Goal: Task Accomplishment & Management: Use online tool/utility

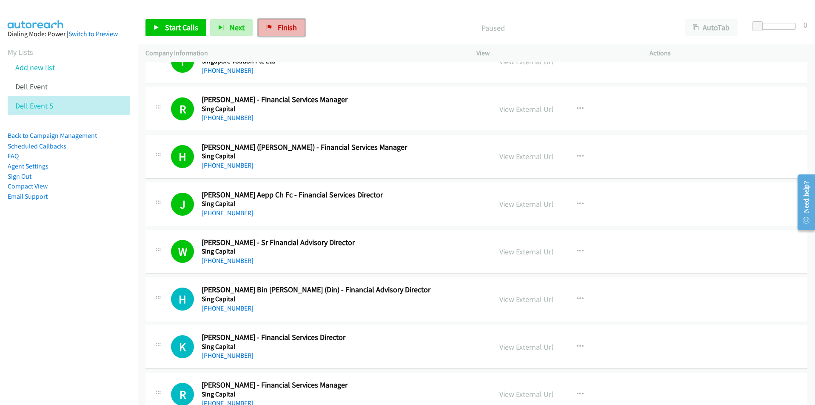
click at [286, 33] on link "Finish" at bounding box center [281, 27] width 47 height 17
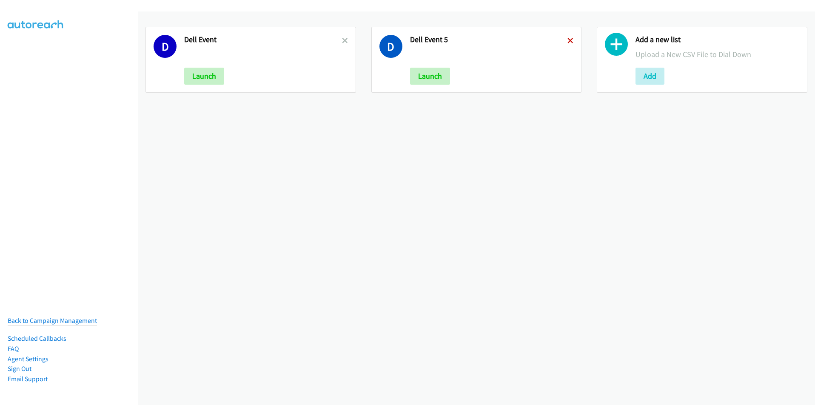
click at [567, 43] on icon at bounding box center [570, 41] width 6 height 6
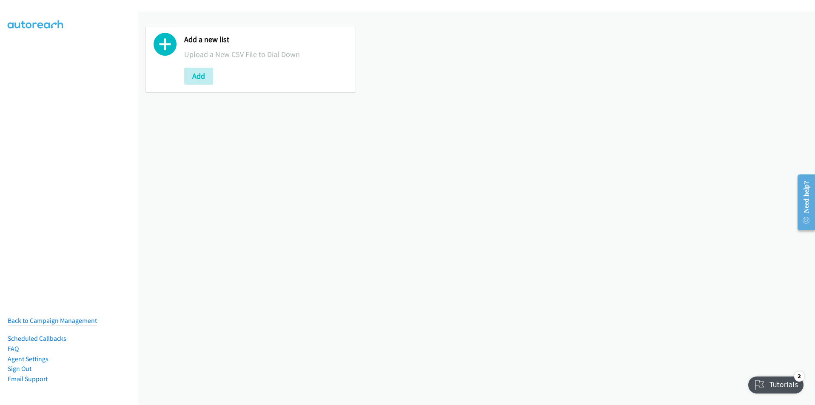
click at [248, 314] on div "Add a new list Upload a New CSV File to Dial Down Add" at bounding box center [476, 207] width 677 height 393
click at [253, 324] on div "Add a new list Upload a New CSV File to Dial Down Add" at bounding box center [476, 207] width 677 height 393
click at [307, 344] on div "Add a new list Upload a New CSV File to Dial Down Add" at bounding box center [476, 207] width 677 height 393
click at [199, 82] on button "Add" at bounding box center [198, 76] width 29 height 17
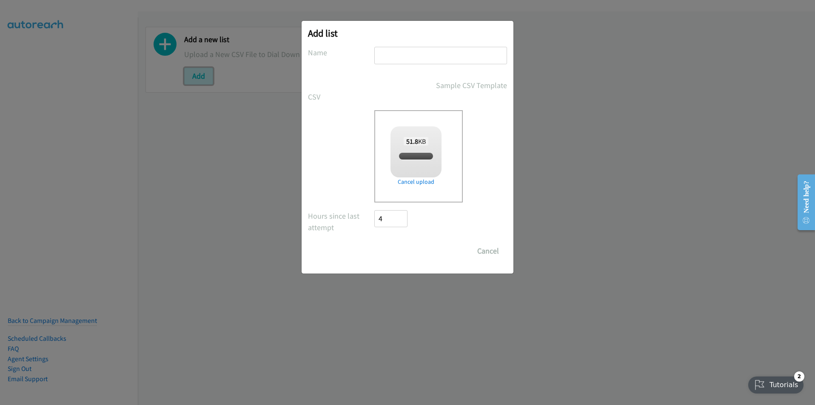
checkbox input "true"
click at [381, 51] on input "text" at bounding box center [440, 55] width 133 height 17
type input "HP"
click at [408, 253] on input "Save List" at bounding box center [396, 250] width 45 height 17
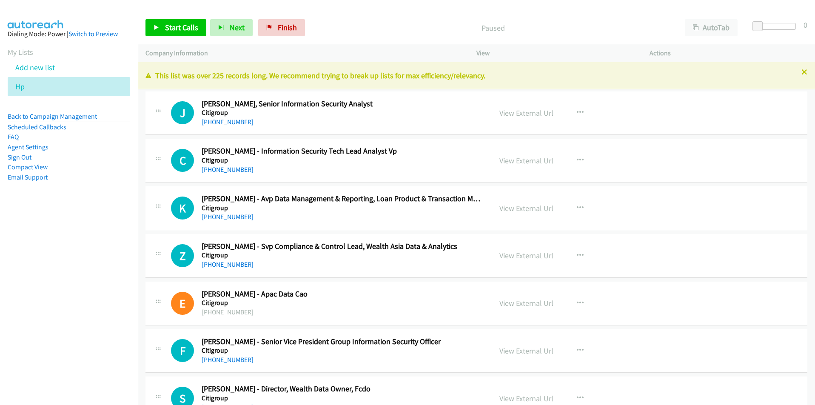
click at [567, 28] on p "Paused" at bounding box center [492, 27] width 353 height 11
click at [101, 275] on nav "Dialing Mode: Power | Switch to Preview My Lists Add new list Hp Back to Campai…" at bounding box center [69, 219] width 138 height 405
click at [175, 26] on span "Start Calls" at bounding box center [181, 28] width 33 height 10
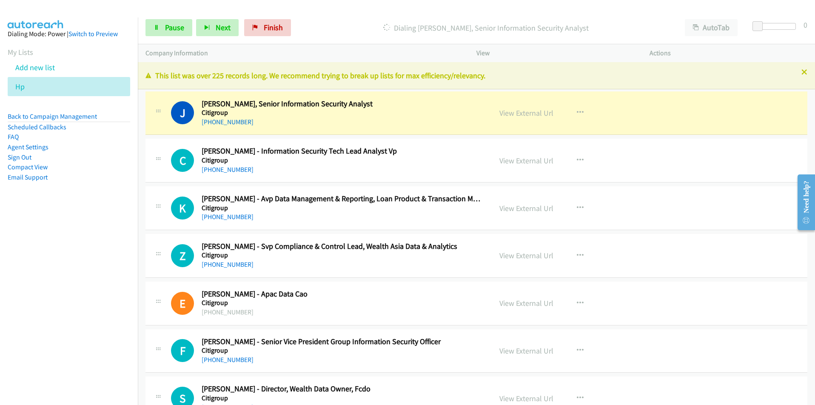
click at [122, 267] on nav "Dialing Mode: Power | Switch to Preview My Lists Add new list Hp Back to Campai…" at bounding box center [69, 219] width 138 height 405
click at [577, 111] on icon "button" at bounding box center [580, 112] width 7 height 7
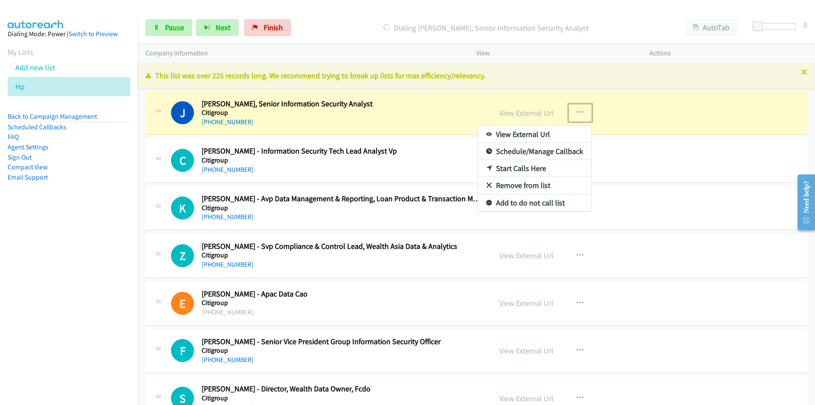
click at [546, 133] on link "View External Url" at bounding box center [534, 134] width 113 height 17
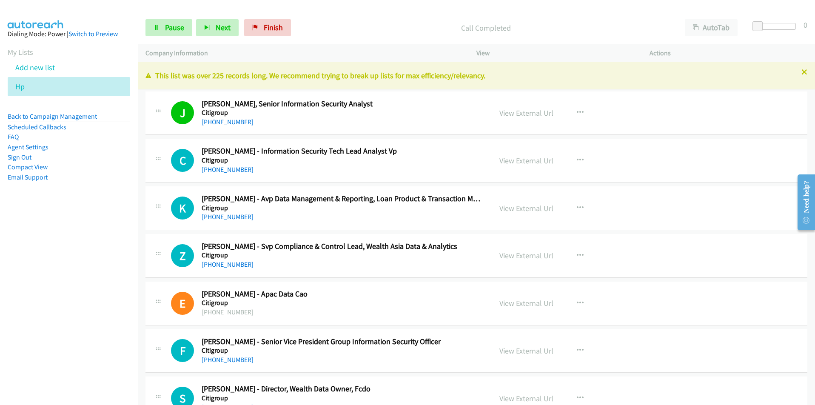
click at [586, 25] on p "Call Completed" at bounding box center [485, 27] width 367 height 11
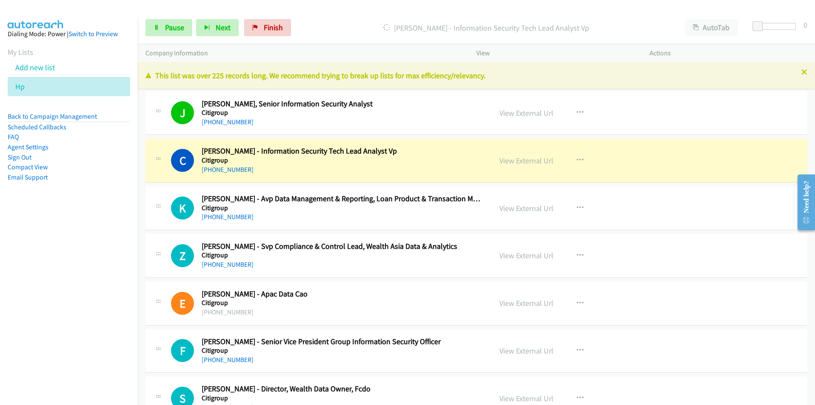
click at [83, 350] on nav "Dialing Mode: Power | Switch to Preview My Lists Add new list Hp Back to Campai…" at bounding box center [69, 219] width 138 height 405
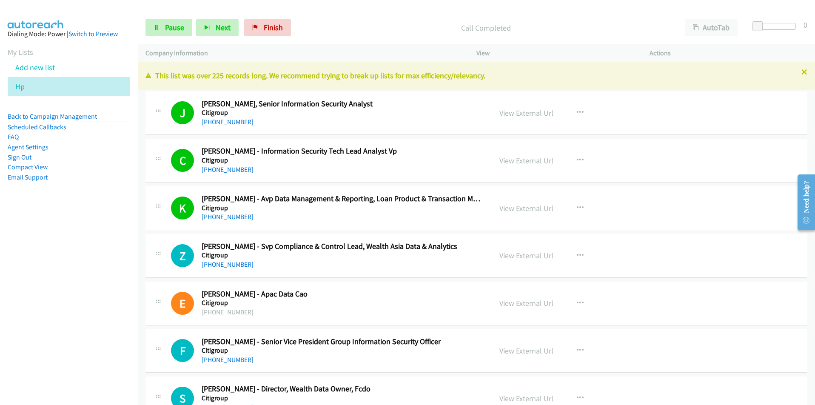
click at [112, 297] on nav "Dialing Mode: Power | Switch to Preview My Lists Add new list Hp Back to Campai…" at bounding box center [69, 219] width 138 height 405
click at [159, 29] on link "Pause" at bounding box center [168, 27] width 47 height 17
click at [580, 255] on button "button" at bounding box center [579, 255] width 23 height 17
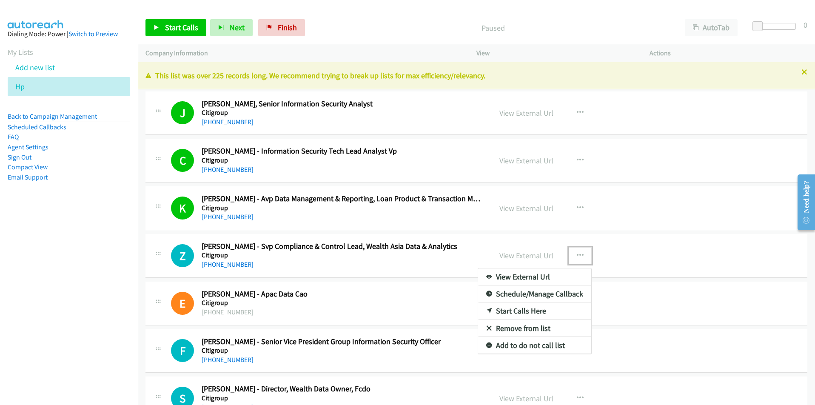
click at [543, 307] on link "Start Calls Here" at bounding box center [534, 310] width 113 height 17
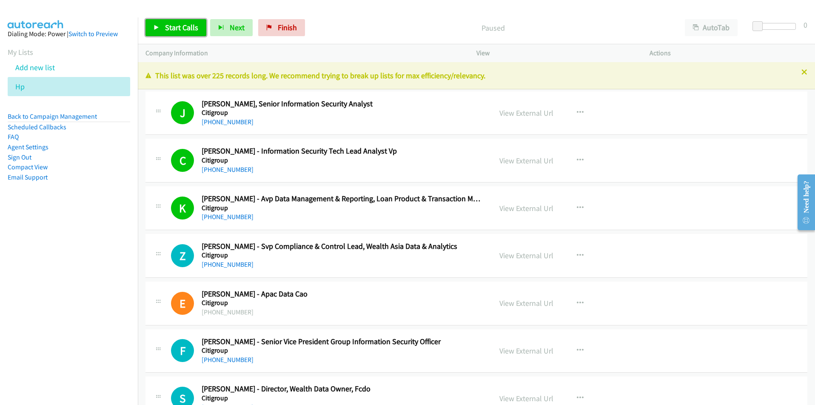
click at [179, 31] on span "Start Calls" at bounding box center [181, 28] width 33 height 10
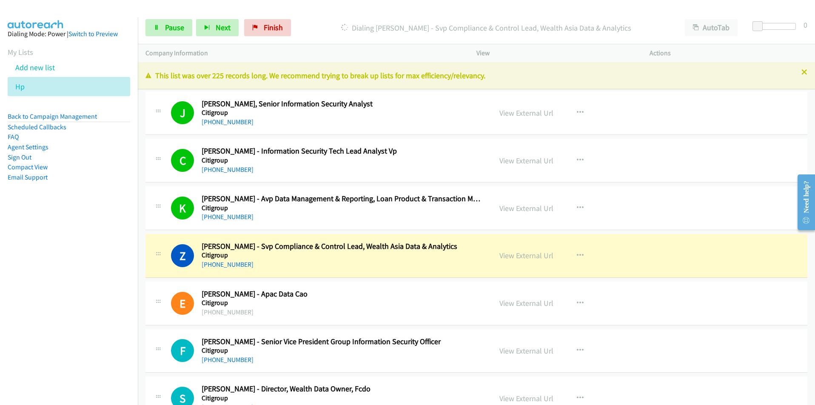
click at [55, 315] on nav "Dialing Mode: Power | Switch to Preview My Lists Add new list Hp Back to Campai…" at bounding box center [69, 219] width 138 height 405
click at [577, 254] on icon "button" at bounding box center [580, 255] width 7 height 7
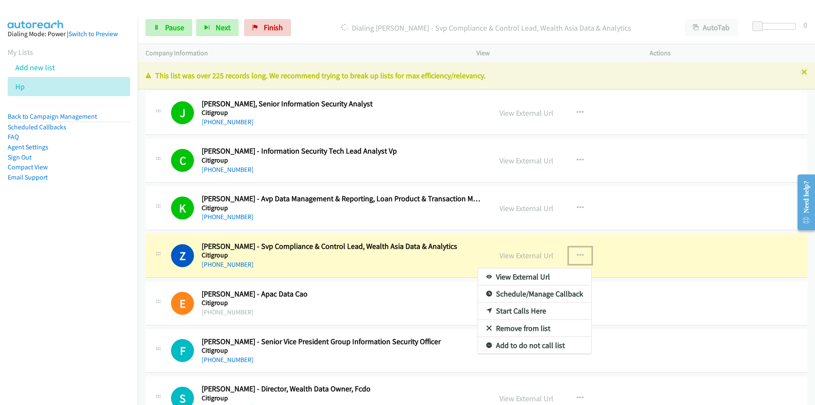
click at [544, 278] on link "View External Url" at bounding box center [534, 276] width 113 height 17
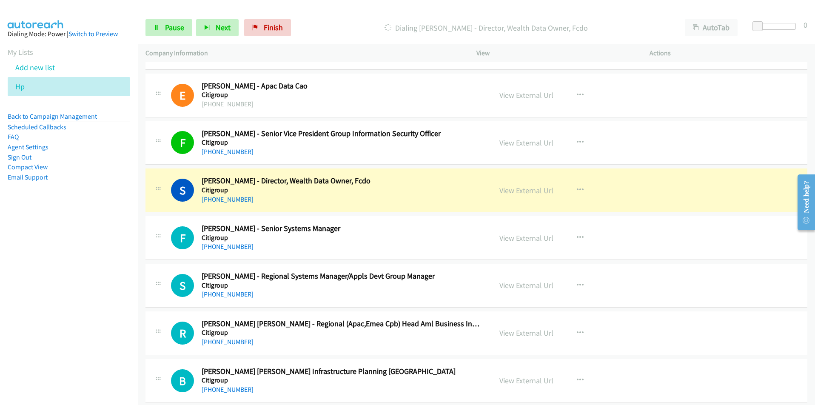
scroll to position [213, 0]
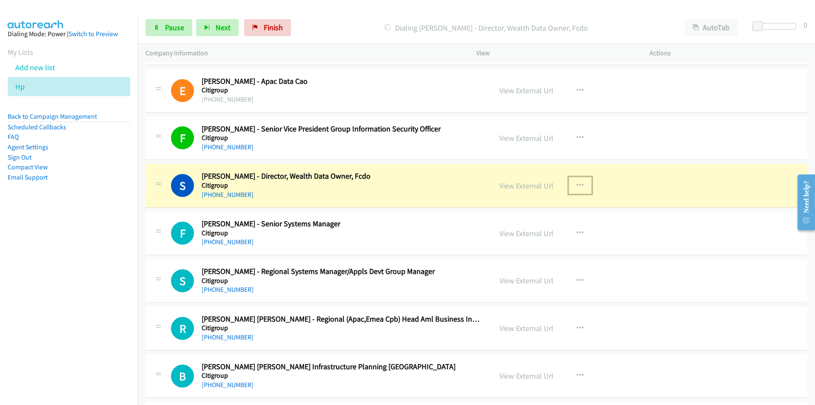
click at [577, 185] on icon "button" at bounding box center [580, 185] width 7 height 7
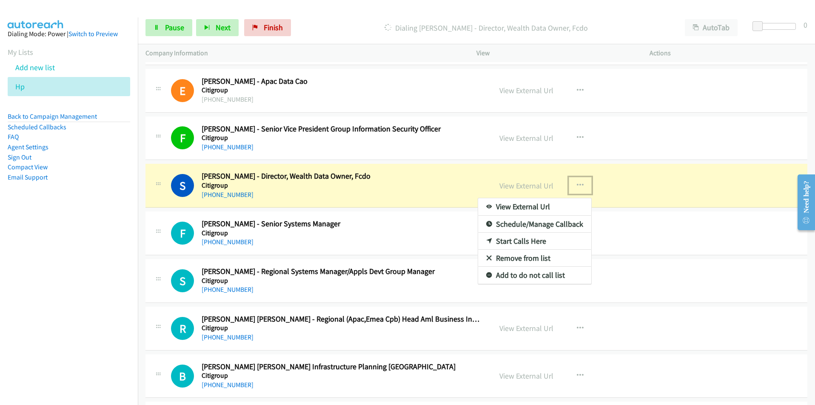
click at [550, 203] on link "View External Url" at bounding box center [534, 206] width 113 height 17
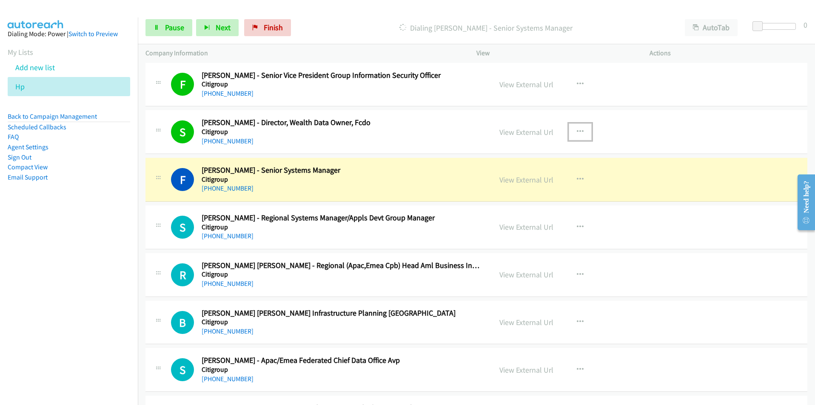
scroll to position [298, 0]
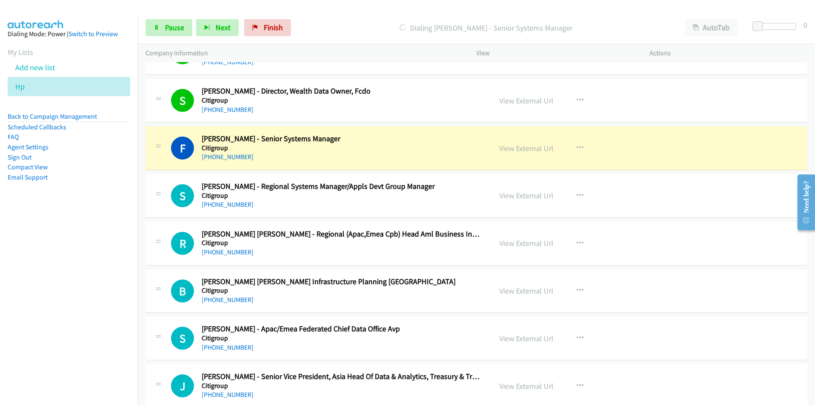
click at [76, 259] on nav "Dialing Mode: Power | Switch to Preview My Lists Add new list Hp Back to Campai…" at bounding box center [69, 219] width 138 height 405
click at [577, 148] on icon "button" at bounding box center [580, 148] width 7 height 7
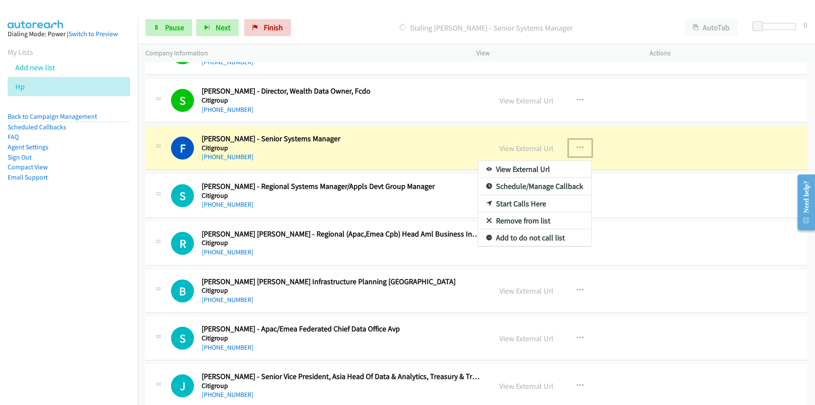
click at [544, 170] on link "View External Url" at bounding box center [534, 169] width 113 height 17
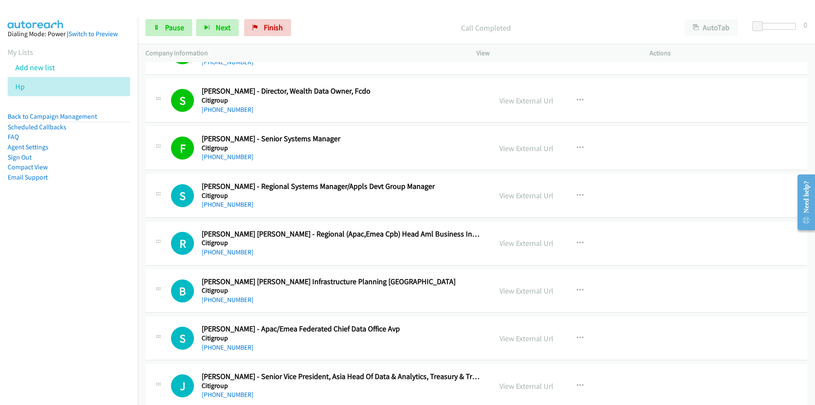
drag, startPoint x: 82, startPoint y: 339, endPoint x: 91, endPoint y: 336, distance: 9.6
click at [82, 339] on nav "Dialing Mode: Power | Switch to Preview My Lists Add new list Hp Back to Campai…" at bounding box center [69, 219] width 138 height 405
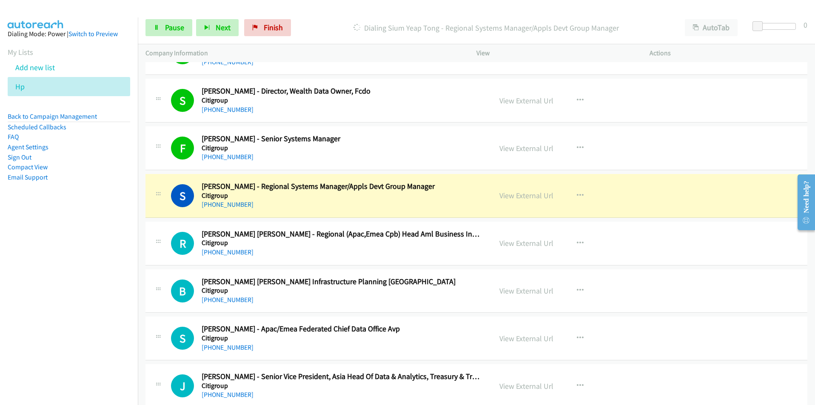
click at [114, 298] on nav "Dialing Mode: Power | Switch to Preview My Lists Add new list Hp Back to Campai…" at bounding box center [69, 219] width 138 height 405
click at [102, 312] on nav "Dialing Mode: Power | Switch to Preview My Lists Add new list Hp Back to Campai…" at bounding box center [69, 219] width 138 height 405
click at [102, 296] on nav "Dialing Mode: Power | Switch to Preview My Lists Add new list Hp Back to Campai…" at bounding box center [69, 219] width 138 height 405
click at [577, 194] on icon "button" at bounding box center [580, 195] width 7 height 7
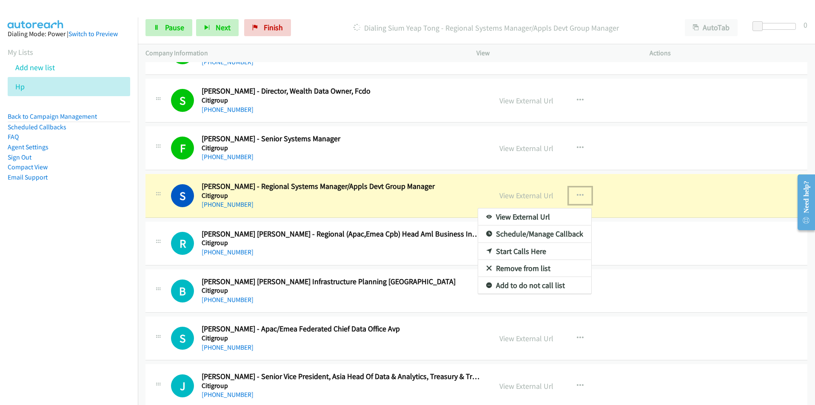
click at [551, 216] on link "View External Url" at bounding box center [534, 216] width 113 height 17
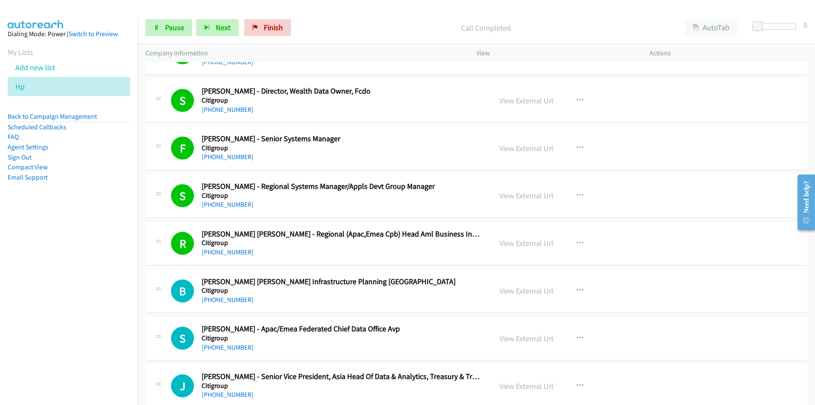
click at [88, 323] on nav "Dialing Mode: Power | Switch to Preview My Lists Add new list Hp Back to Campai…" at bounding box center [69, 219] width 138 height 405
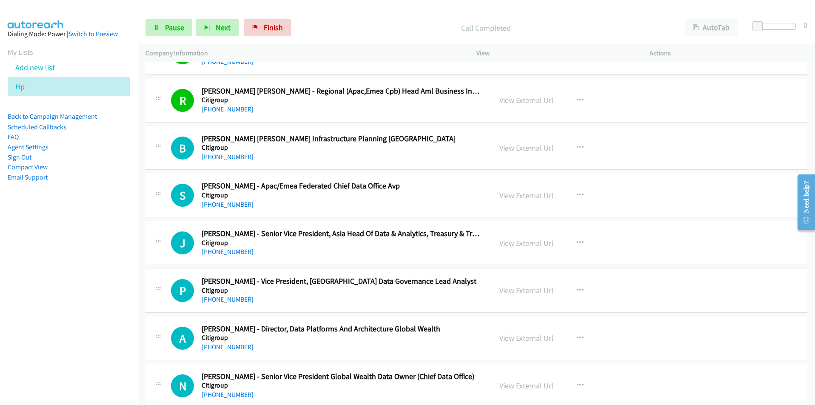
scroll to position [468, 0]
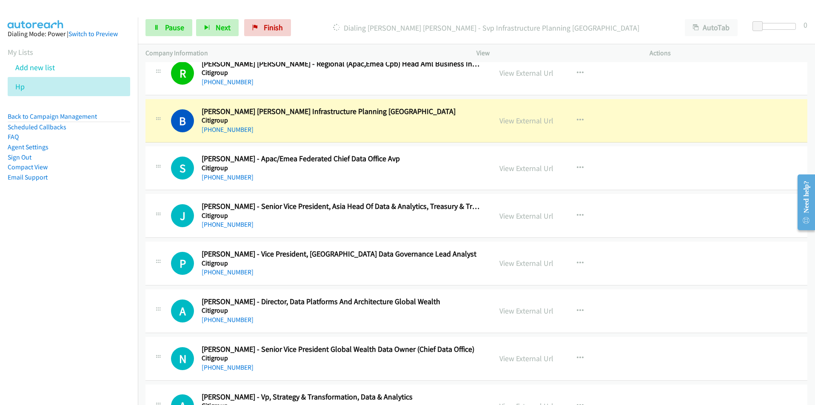
click at [106, 327] on nav "Dialing Mode: Power | Switch to Preview My Lists Add new list Hp Back to Campai…" at bounding box center [69, 219] width 138 height 405
click at [100, 344] on nav "Dialing Mode: Power | Switch to Preview My Lists Add new list Hp Back to Campai…" at bounding box center [69, 219] width 138 height 405
click at [99, 320] on nav "Dialing Mode: Power | Switch to Preview My Lists Add new list Hp Back to Campai…" at bounding box center [69, 219] width 138 height 405
click at [580, 120] on button "button" at bounding box center [579, 120] width 23 height 17
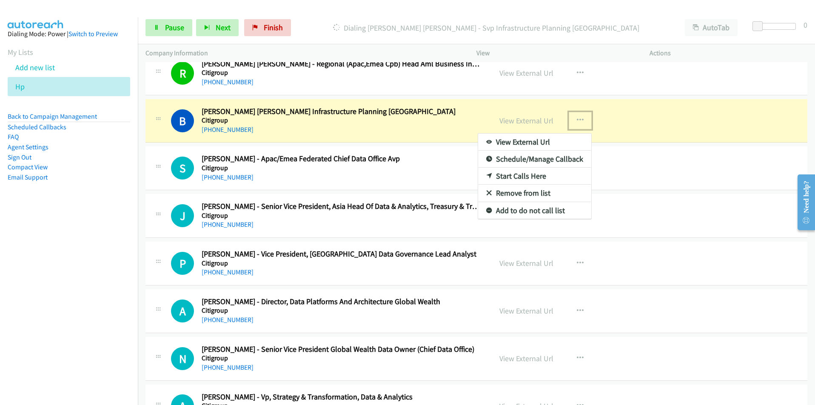
click at [549, 138] on link "View External Url" at bounding box center [534, 141] width 113 height 17
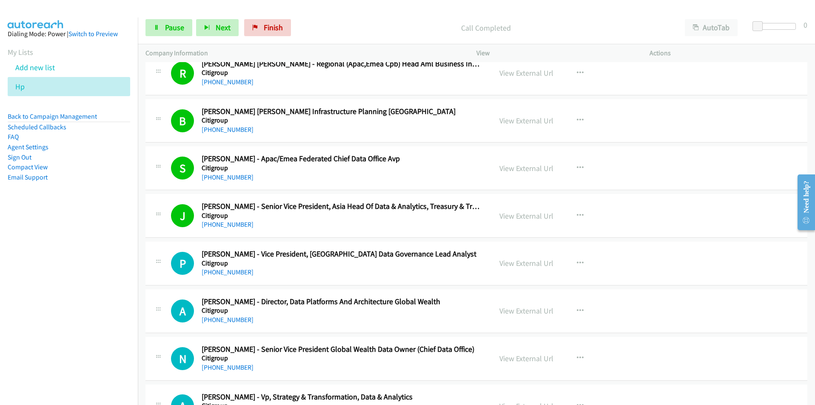
click at [60, 293] on nav "Dialing Mode: Power | Switch to Preview My Lists Add new list Hp Back to Campai…" at bounding box center [69, 219] width 138 height 405
click at [166, 27] on span "Pause" at bounding box center [174, 28] width 19 height 10
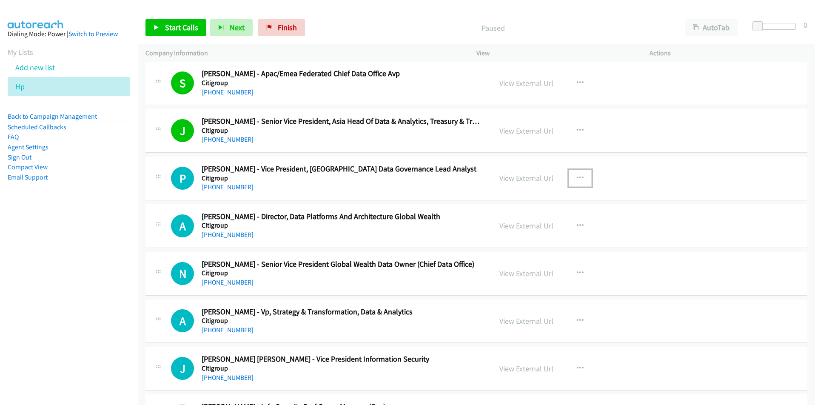
click at [577, 176] on icon "button" at bounding box center [580, 178] width 7 height 7
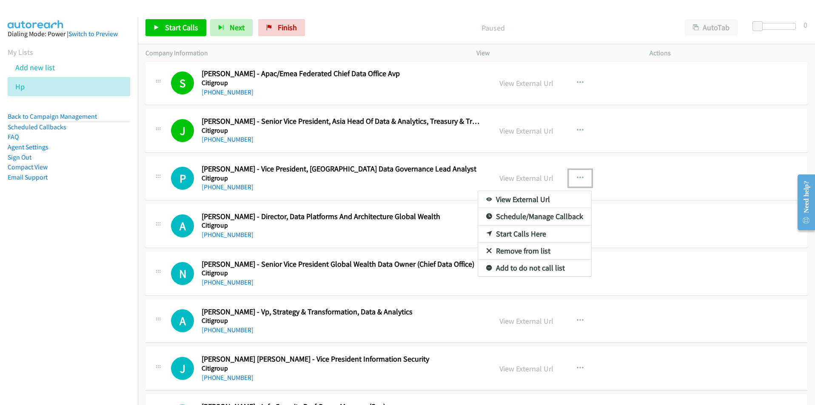
click at [548, 233] on link "Start Calls Here" at bounding box center [534, 233] width 113 height 17
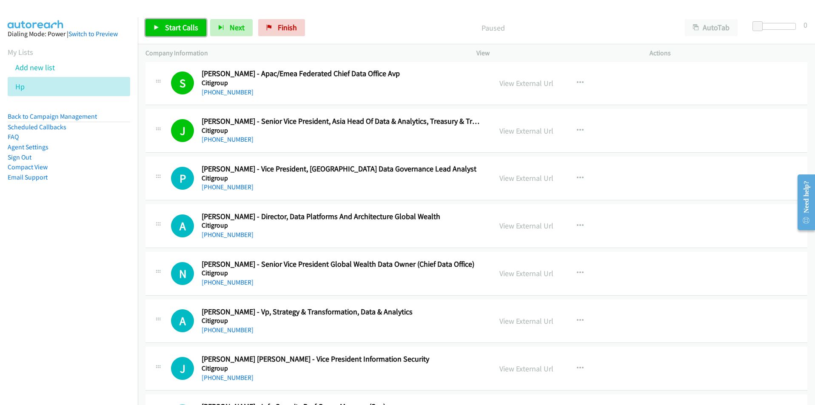
click at [178, 32] on link "Start Calls" at bounding box center [175, 27] width 61 height 17
click at [109, 293] on nav "Dialing Mode: Power | Switch to Preview My Lists Add new list Hp Back to Campai…" at bounding box center [69, 219] width 138 height 405
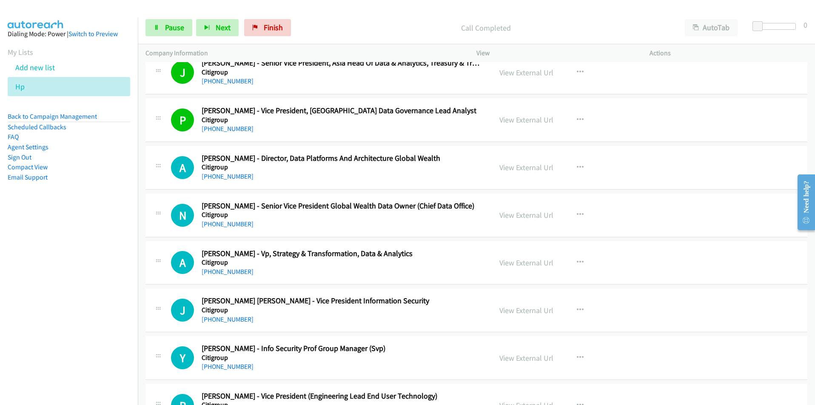
scroll to position [595, 0]
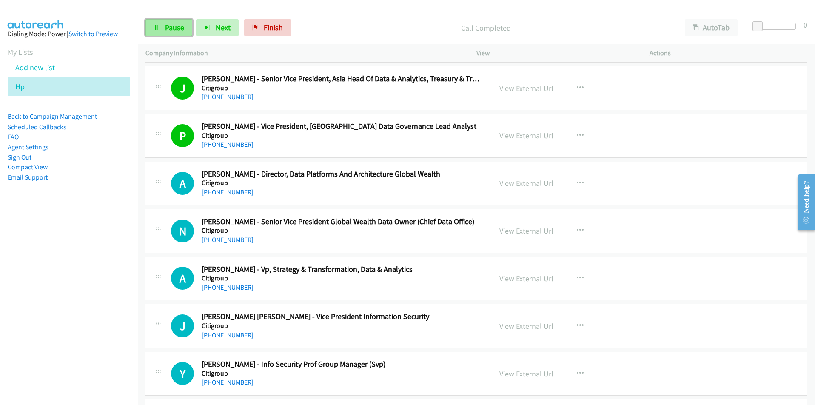
click at [173, 26] on span "Pause" at bounding box center [174, 28] width 19 height 10
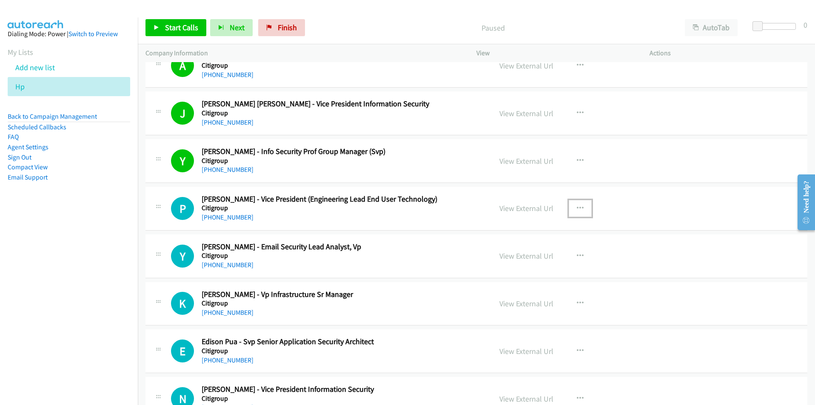
click at [578, 210] on icon "button" at bounding box center [580, 208] width 7 height 7
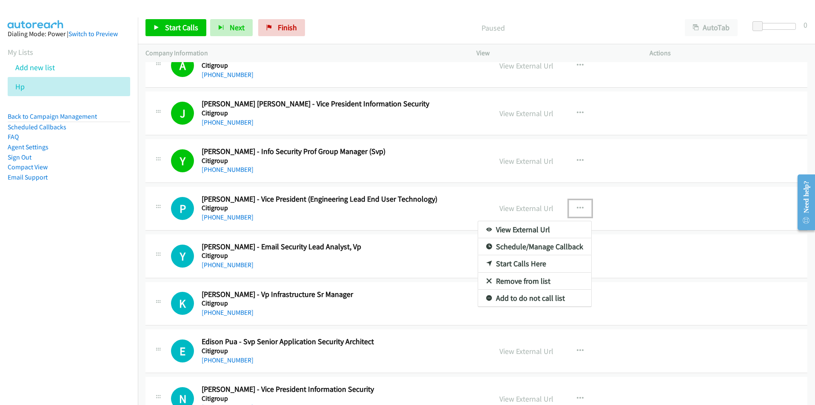
click at [537, 266] on link "Start Calls Here" at bounding box center [534, 263] width 113 height 17
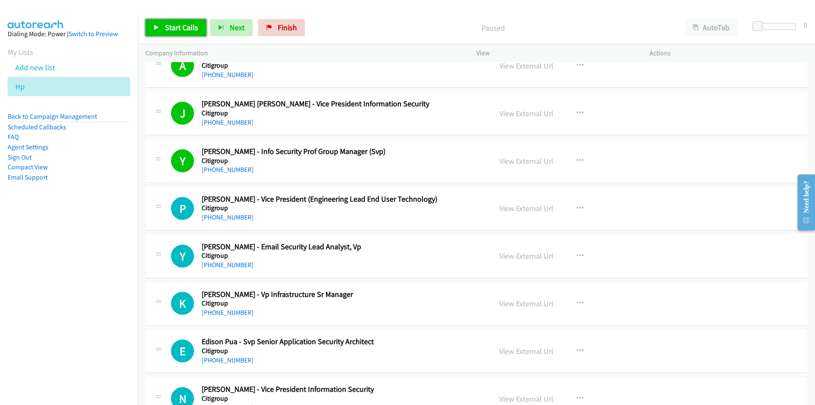
click at [156, 32] on link "Start Calls" at bounding box center [175, 27] width 61 height 17
click at [155, 30] on icon at bounding box center [156, 28] width 6 height 6
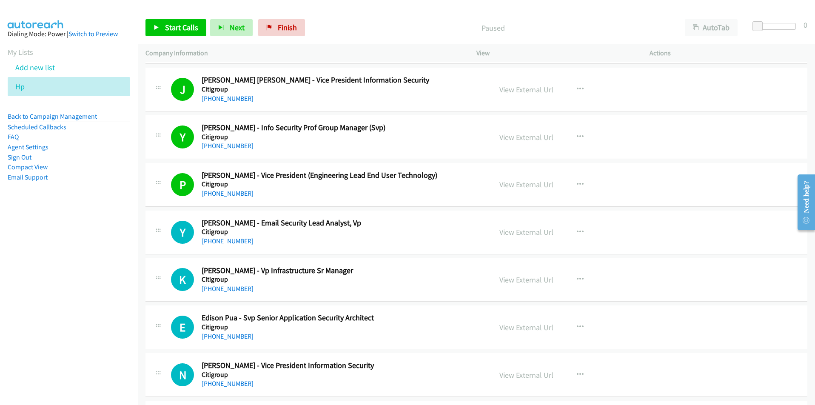
scroll to position [935, 0]
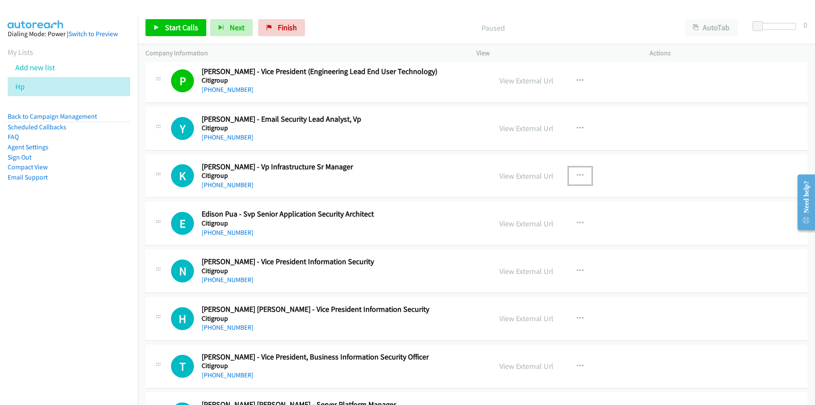
click at [577, 174] on icon "button" at bounding box center [580, 175] width 7 height 7
click at [574, 127] on div at bounding box center [407, 202] width 815 height 405
click at [577, 127] on icon "button" at bounding box center [580, 128] width 7 height 7
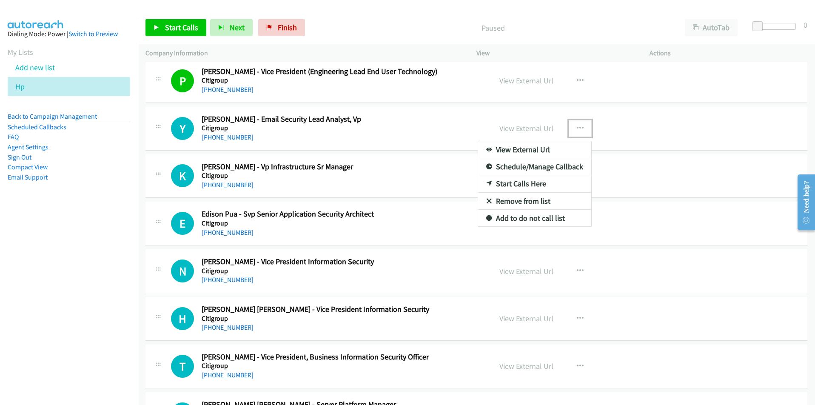
click at [533, 183] on link "Start Calls Here" at bounding box center [534, 183] width 113 height 17
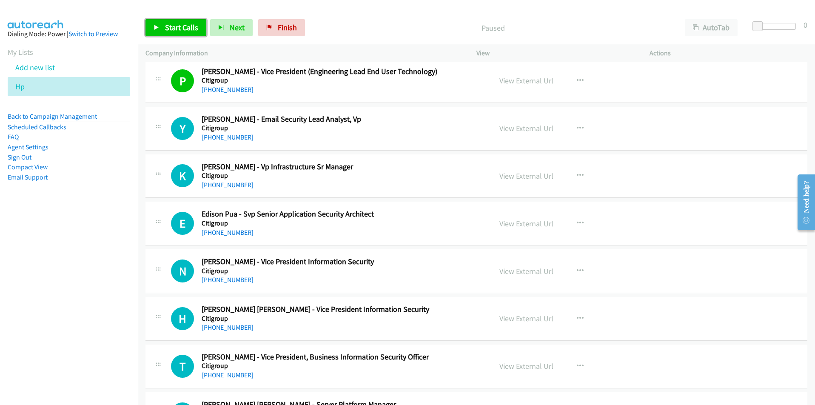
click at [176, 31] on span "Start Calls" at bounding box center [181, 28] width 33 height 10
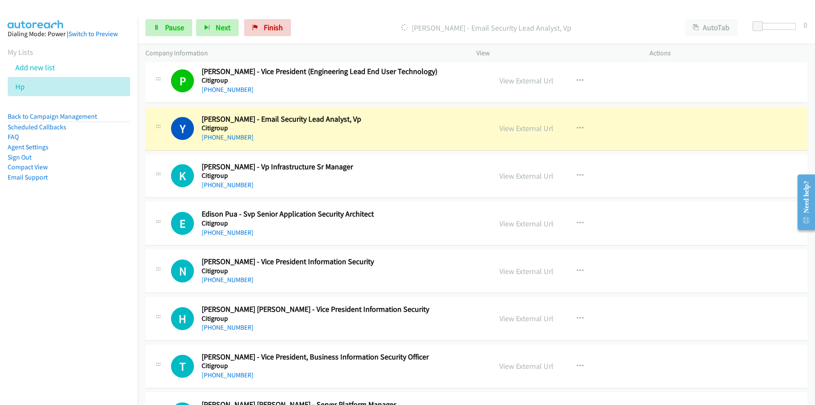
click at [112, 241] on nav "Dialing Mode: Power | Switch to Preview My Lists Add new list Hp Back to Campai…" at bounding box center [69, 219] width 138 height 405
click at [72, 327] on nav "Dialing Mode: Power | Switch to Preview My Lists Add new list Hp Back to Campai…" at bounding box center [69, 219] width 138 height 405
click at [578, 127] on icon "button" at bounding box center [580, 128] width 7 height 7
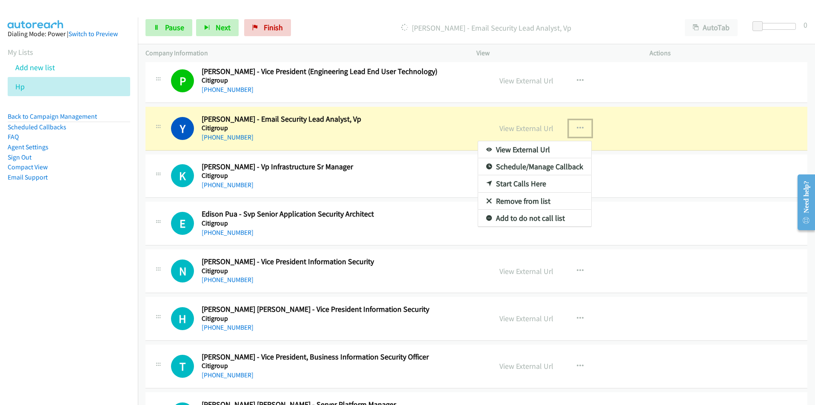
click at [545, 149] on link "View External Url" at bounding box center [534, 149] width 113 height 17
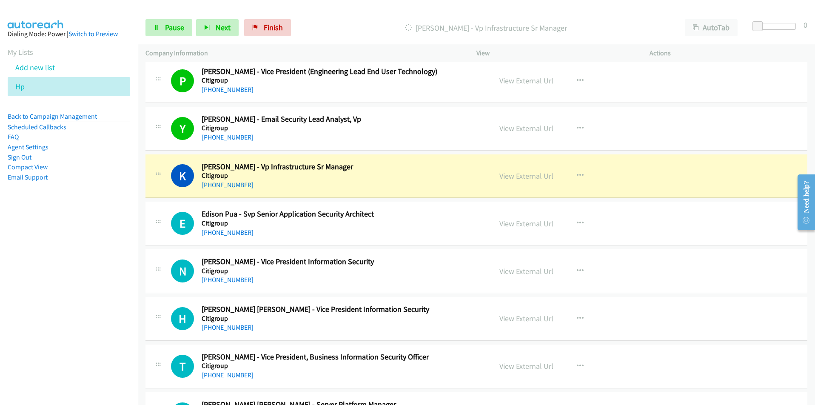
click at [105, 296] on nav "Dialing Mode: Power | Switch to Preview My Lists Add new list Hp Back to Campai…" at bounding box center [69, 219] width 138 height 405
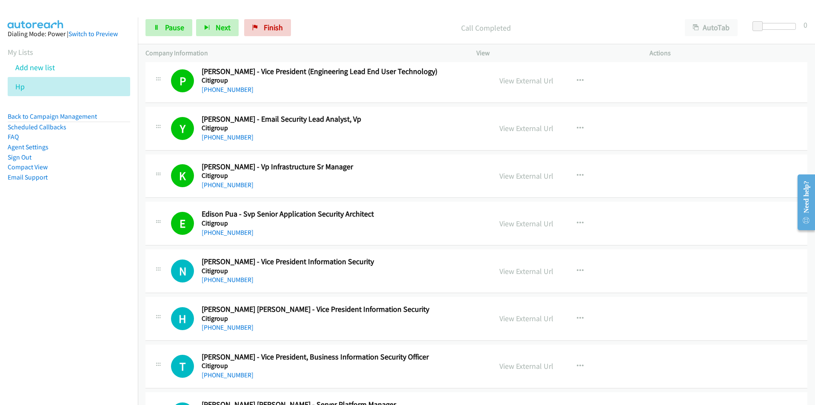
click at [112, 313] on nav "Dialing Mode: Power | Switch to Preview My Lists Add new list Hp Back to Campai…" at bounding box center [69, 219] width 138 height 405
drag, startPoint x: 219, startPoint y: 25, endPoint x: 215, endPoint y: 31, distance: 7.2
click at [218, 26] on span "Next" at bounding box center [223, 28] width 15 height 10
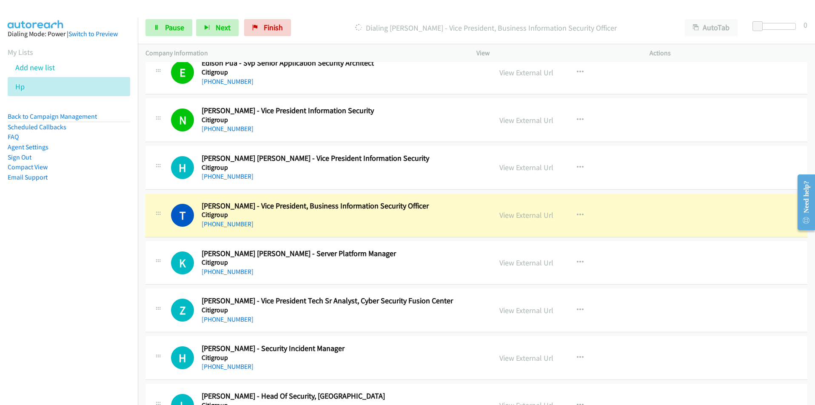
scroll to position [1105, 0]
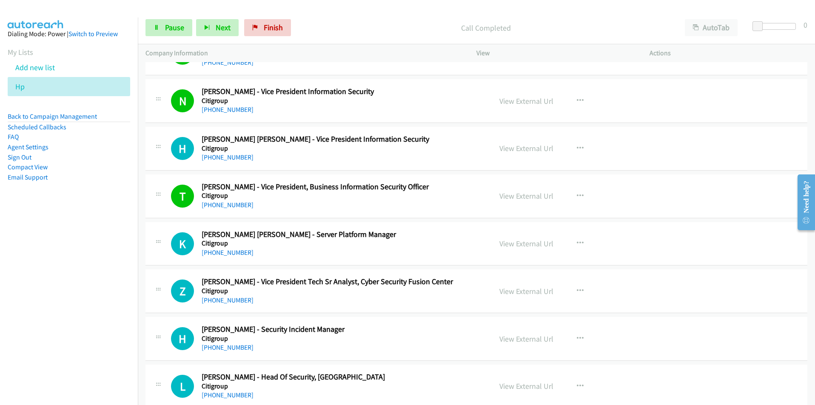
drag, startPoint x: 111, startPoint y: 229, endPoint x: 132, endPoint y: 140, distance: 91.3
click at [111, 229] on nav "Dialing Mode: Power | Switch to Preview My Lists Add new list Hp Back to Campai…" at bounding box center [69, 219] width 138 height 405
click at [165, 26] on span "Pause" at bounding box center [174, 28] width 19 height 10
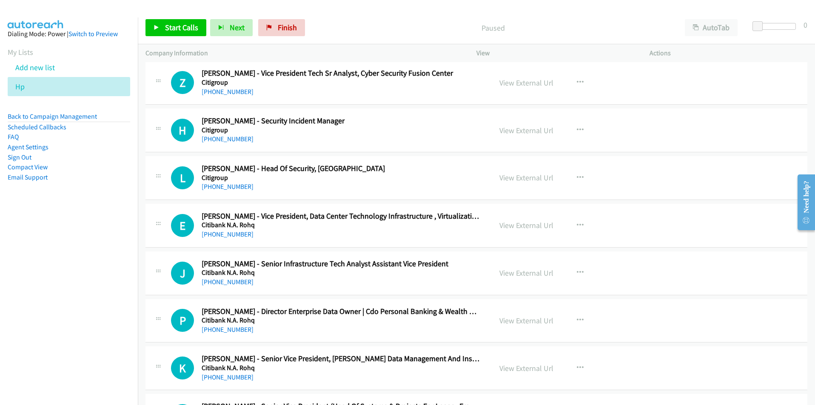
scroll to position [1318, 0]
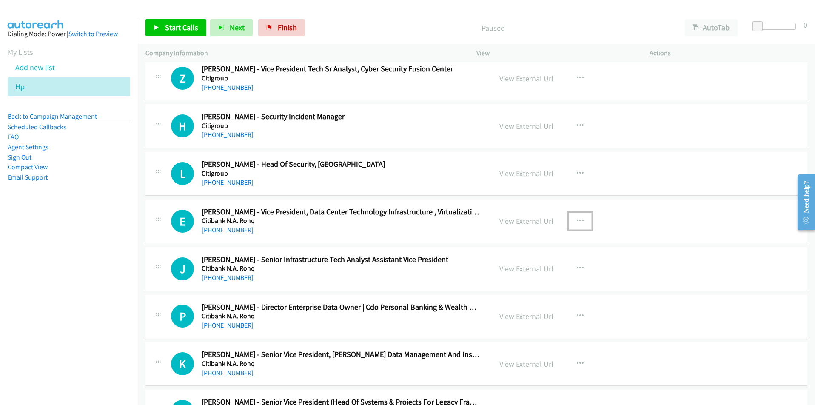
click at [579, 219] on icon "button" at bounding box center [580, 221] width 7 height 7
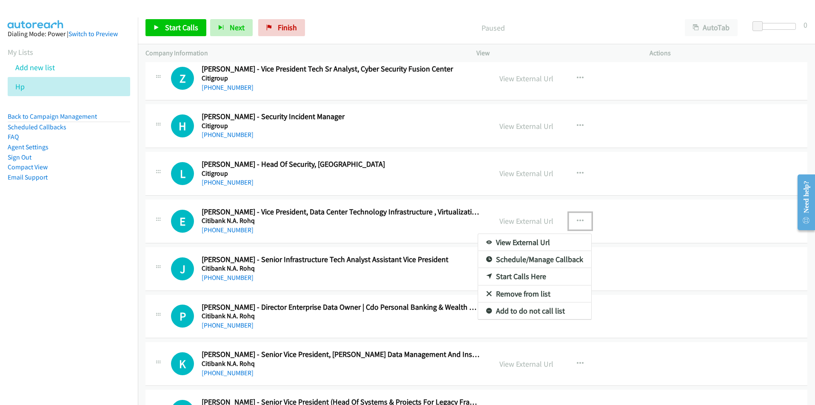
click at [541, 278] on link "Start Calls Here" at bounding box center [534, 276] width 113 height 17
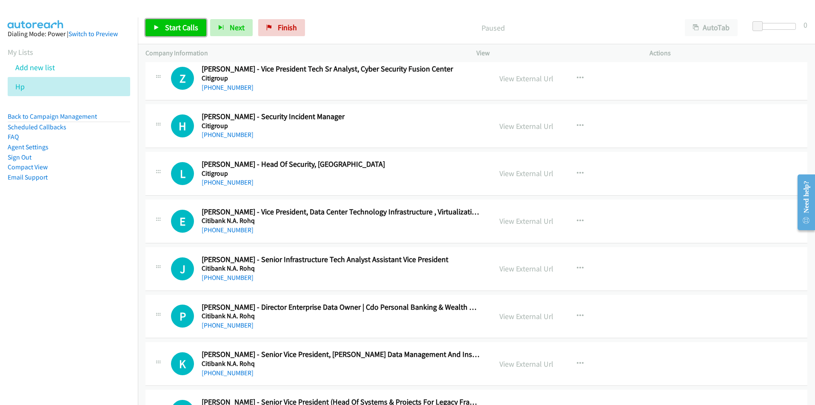
click at [170, 33] on link "Start Calls" at bounding box center [175, 27] width 61 height 17
click at [91, 312] on nav "Dialing Mode: Power | Switch to Preview My Lists Add new list Hp Back to Campai…" at bounding box center [69, 219] width 138 height 405
click at [171, 31] on span "Pause" at bounding box center [174, 28] width 19 height 10
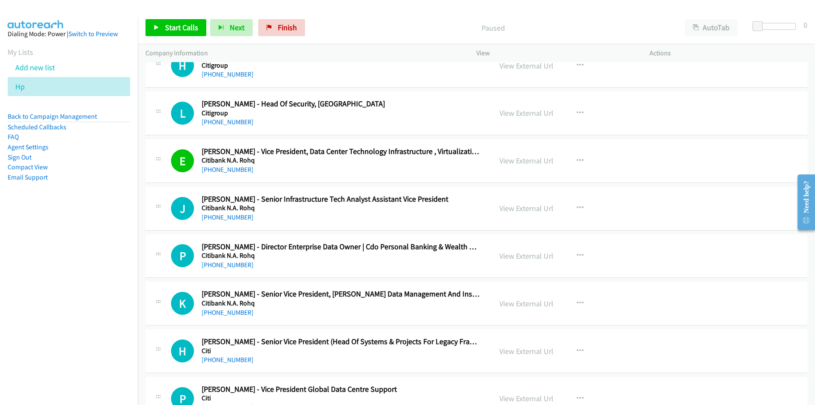
scroll to position [1360, 0]
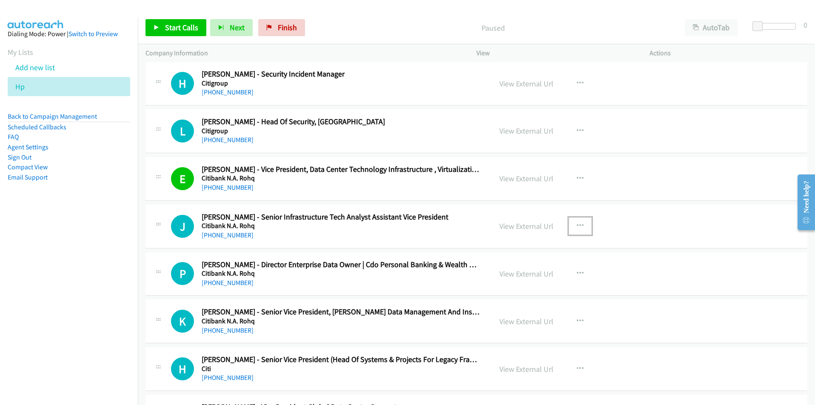
click at [579, 223] on icon "button" at bounding box center [580, 225] width 7 height 7
click at [526, 281] on link "Start Calls Here" at bounding box center [534, 281] width 113 height 17
click at [173, 32] on span "Start Calls" at bounding box center [181, 28] width 33 height 10
click at [168, 24] on span "Pause" at bounding box center [174, 28] width 19 height 10
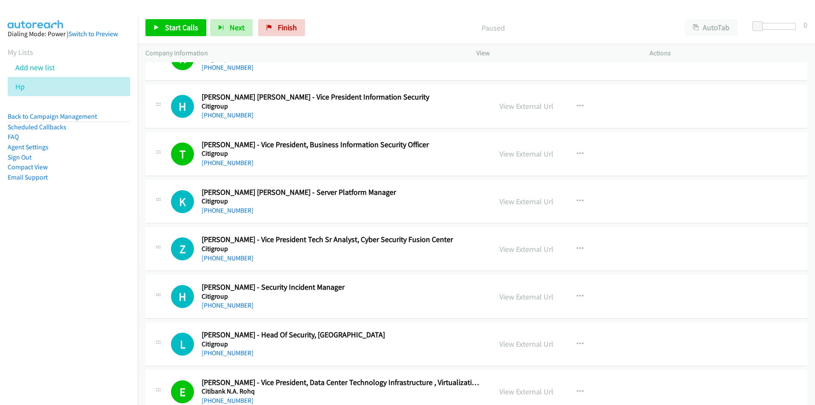
scroll to position [1148, 0]
click at [578, 198] on icon "button" at bounding box center [580, 200] width 7 height 7
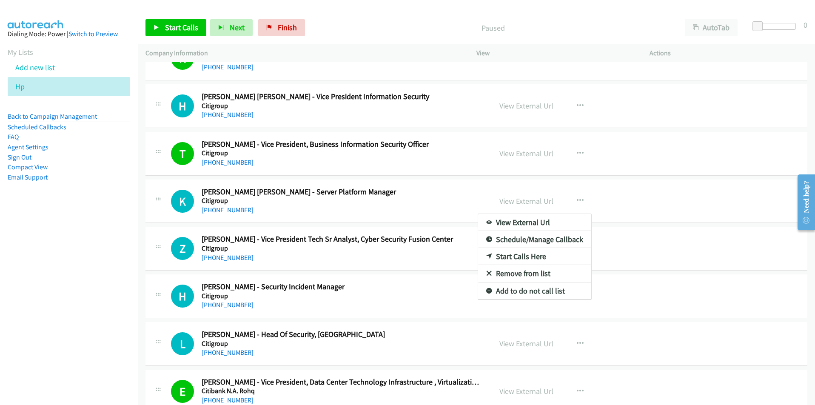
click at [122, 319] on nav "Dialing Mode: Power | Switch to Preview My Lists Add new list Hp Back to Campai…" at bounding box center [69, 219] width 138 height 405
click at [72, 326] on nav "Dialing Mode: Power | Switch to Preview My Lists Add new list Hp Back to Campai…" at bounding box center [69, 219] width 138 height 405
click at [659, 204] on div at bounding box center [407, 202] width 815 height 405
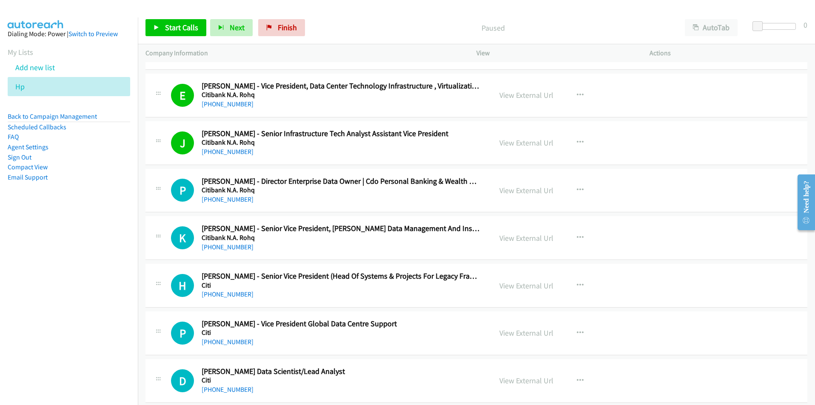
scroll to position [1446, 0]
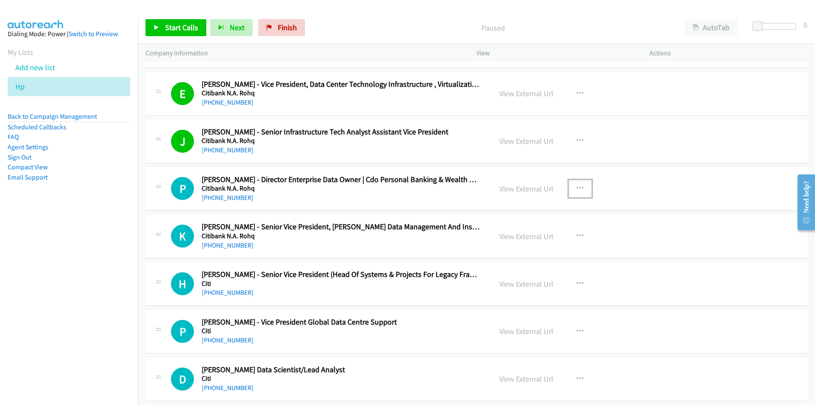
click at [578, 186] on icon "button" at bounding box center [580, 188] width 7 height 7
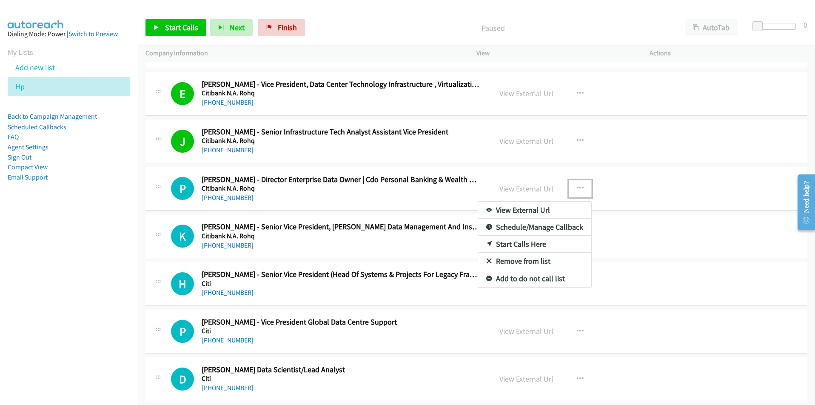
click at [536, 244] on link "Start Calls Here" at bounding box center [534, 244] width 113 height 17
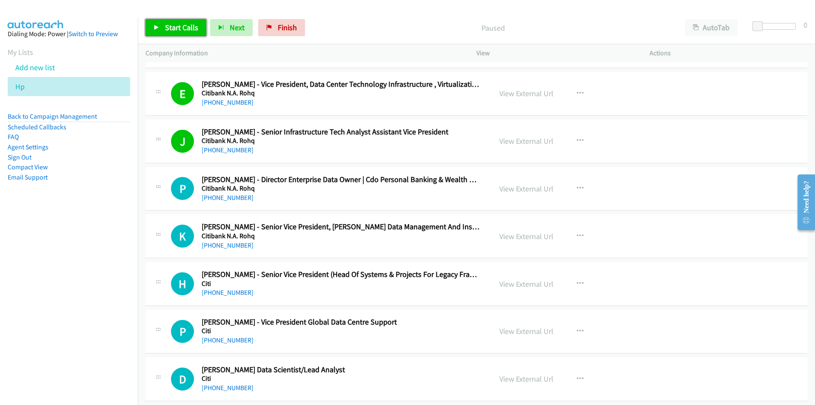
drag, startPoint x: 170, startPoint y: 29, endPoint x: 165, endPoint y: 31, distance: 6.2
click at [170, 29] on span "Start Calls" at bounding box center [181, 28] width 33 height 10
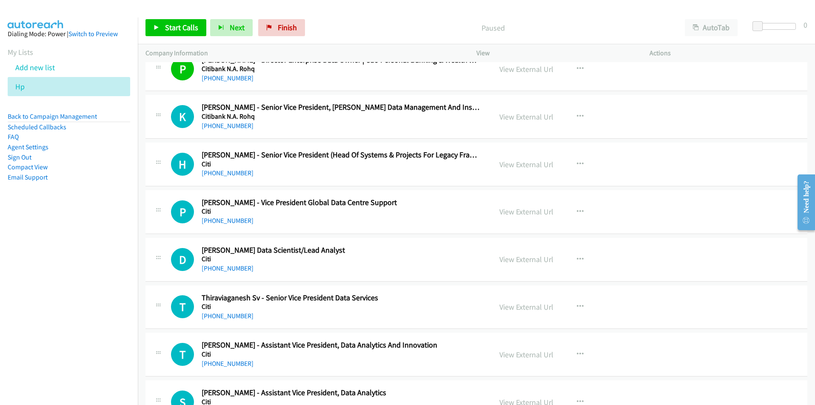
scroll to position [1573, 0]
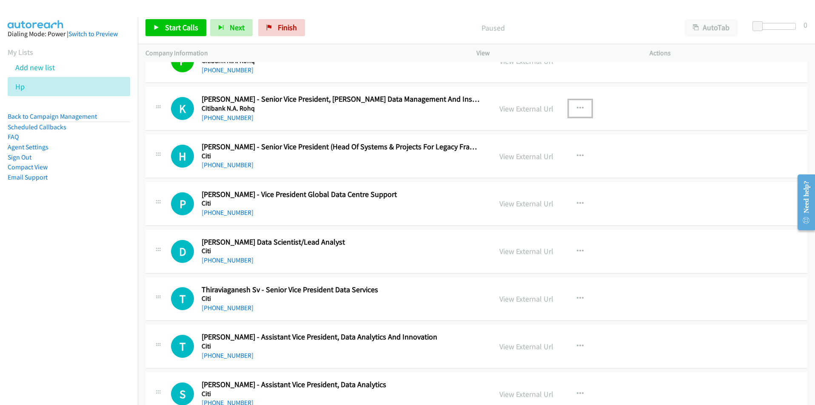
click at [577, 106] on icon "button" at bounding box center [580, 108] width 7 height 7
click at [531, 161] on link "Start Calls Here" at bounding box center [534, 164] width 113 height 17
click at [183, 32] on span "Start Calls" at bounding box center [181, 28] width 33 height 10
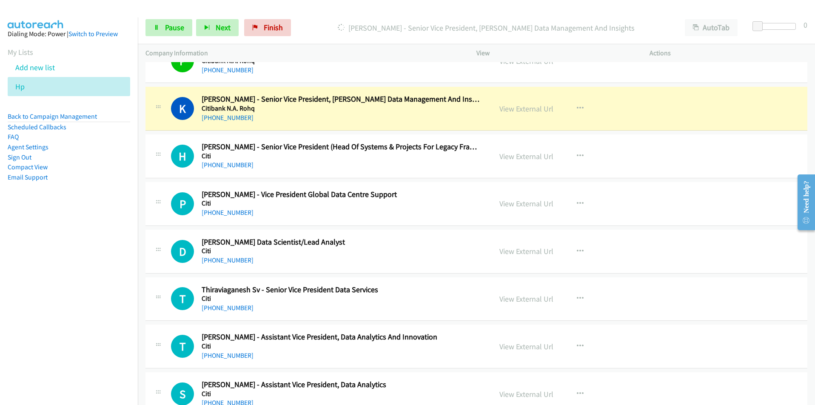
click at [116, 242] on nav "Dialing Mode: Power | Switch to Preview My Lists Add new list Hp Back to Campai…" at bounding box center [69, 219] width 138 height 405
click at [83, 287] on nav "Dialing Mode: Power | Switch to Preview My Lists Add new list Hp Back to Campai…" at bounding box center [69, 219] width 138 height 405
click at [581, 106] on button "button" at bounding box center [579, 108] width 23 height 17
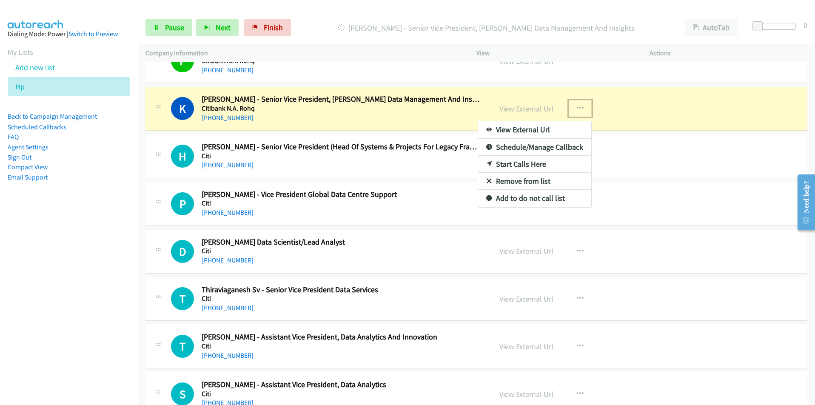
click at [550, 126] on link "View External Url" at bounding box center [534, 129] width 113 height 17
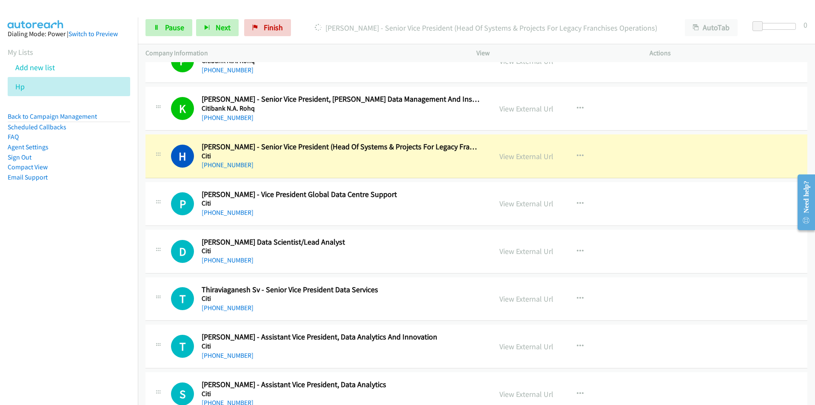
click at [44, 331] on nav "Dialing Mode: Power | Switch to Preview My Lists Add new list Hp Back to Campai…" at bounding box center [69, 219] width 138 height 405
click at [88, 287] on nav "Dialing Mode: Power | Switch to Preview My Lists Add new list Hp Back to Campai…" at bounding box center [69, 219] width 138 height 405
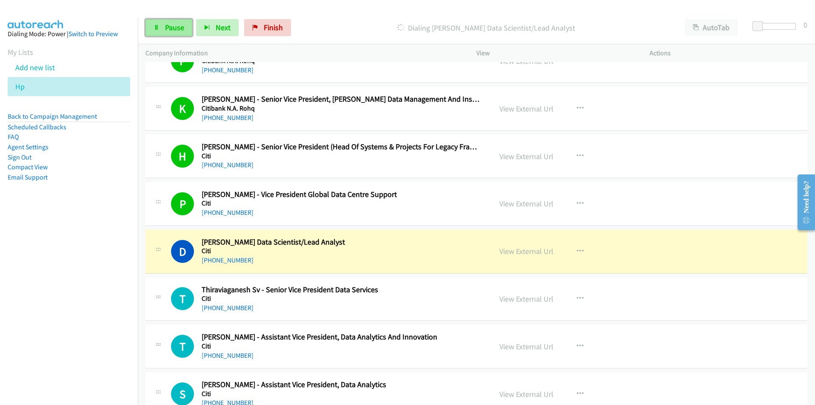
click at [175, 29] on span "Pause" at bounding box center [174, 28] width 19 height 10
click at [88, 338] on nav "Dialing Mode: Power | Switch to Preview My Lists Add new list Hp Back to Campai…" at bounding box center [69, 219] width 138 height 405
click at [99, 291] on nav "Dialing Mode: Power | Switch to Preview My Lists Add new list Hp Back to Campai…" at bounding box center [69, 219] width 138 height 405
click at [578, 252] on icon "button" at bounding box center [580, 251] width 7 height 7
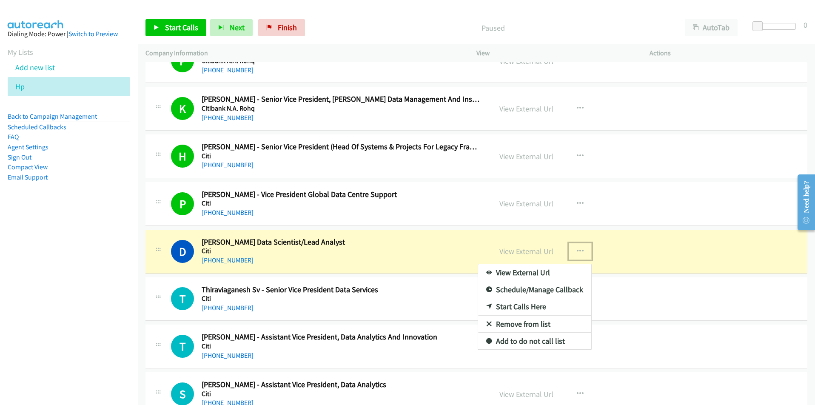
click at [544, 275] on link "View External Url" at bounding box center [534, 272] width 113 height 17
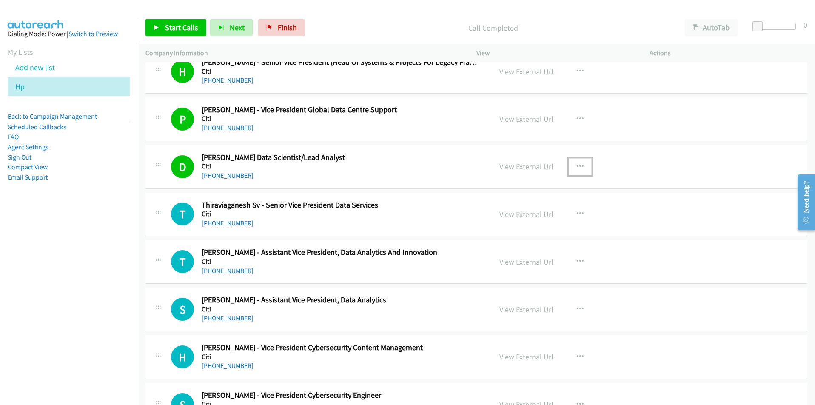
scroll to position [1658, 0]
click at [577, 210] on icon "button" at bounding box center [580, 213] width 7 height 7
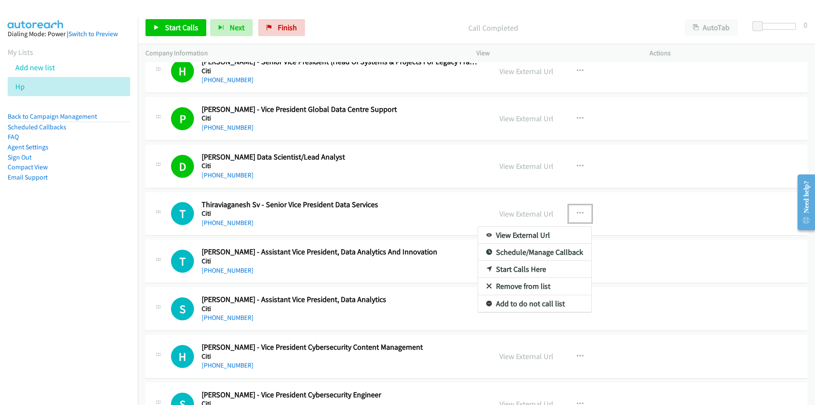
click at [543, 283] on link "Remove from list" at bounding box center [534, 286] width 113 height 17
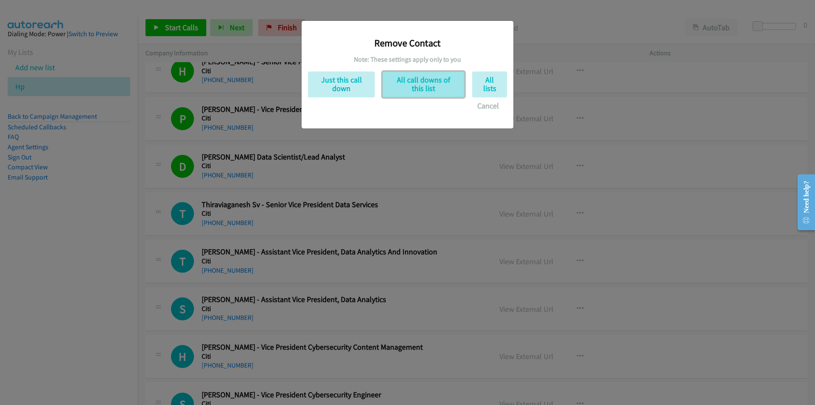
click at [410, 85] on button "All call downs of this list" at bounding box center [423, 84] width 82 height 26
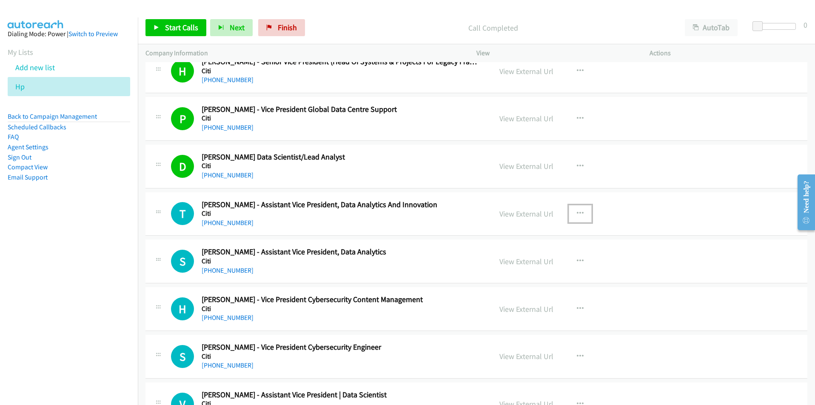
click at [580, 212] on button "button" at bounding box center [579, 213] width 23 height 17
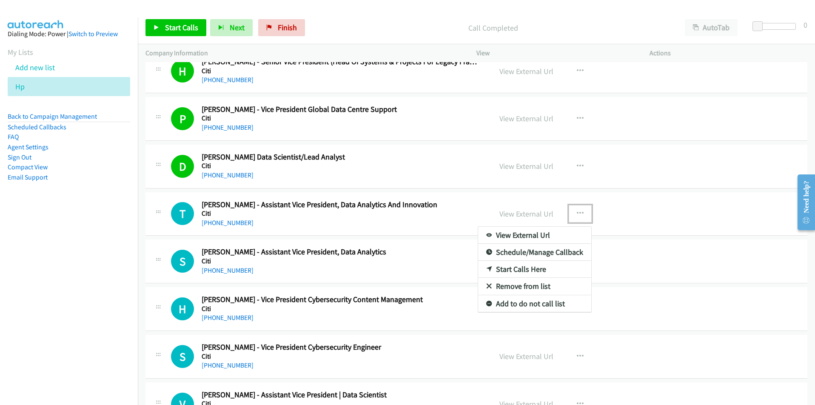
click at [611, 235] on div at bounding box center [407, 202] width 815 height 405
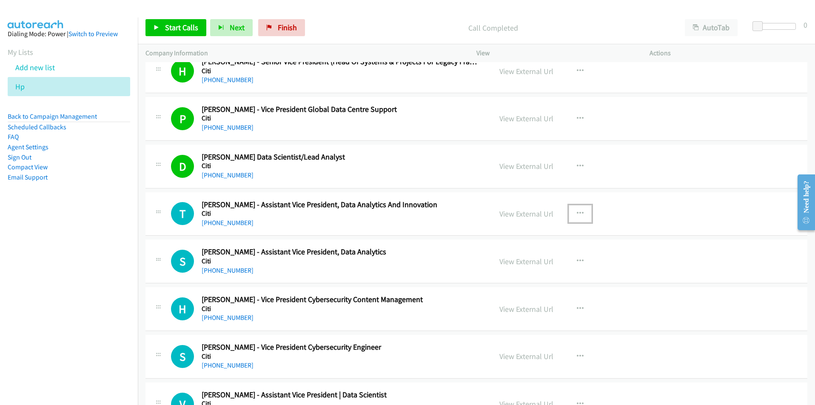
click at [578, 212] on icon "button" at bounding box center [580, 213] width 7 height 7
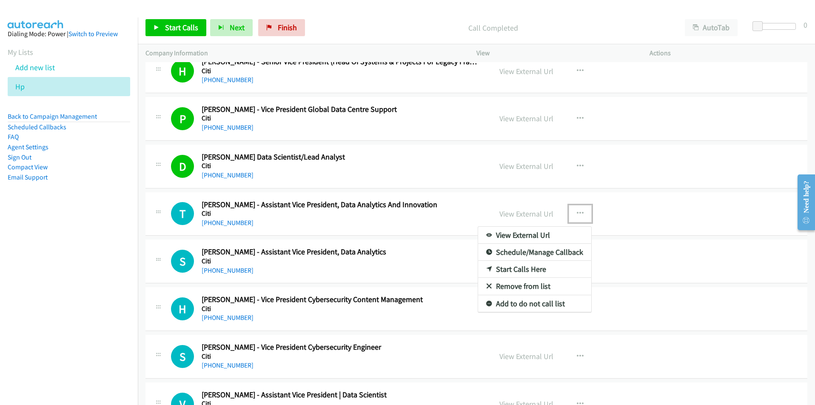
click at [520, 286] on link "Remove from list" at bounding box center [534, 286] width 113 height 17
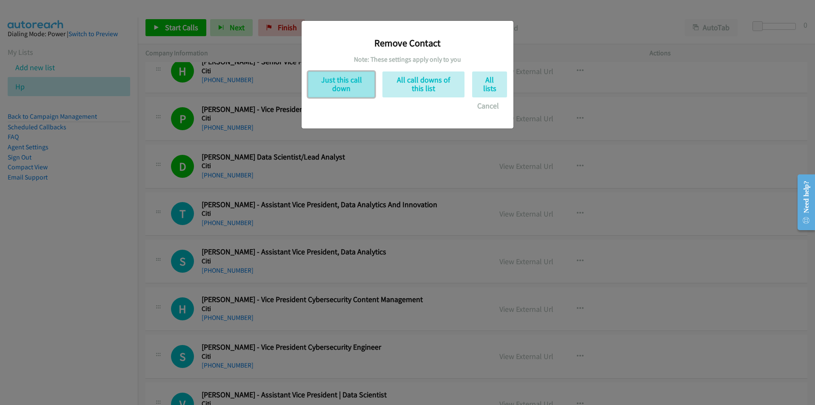
click at [340, 77] on button "Just this call down" at bounding box center [341, 84] width 67 height 26
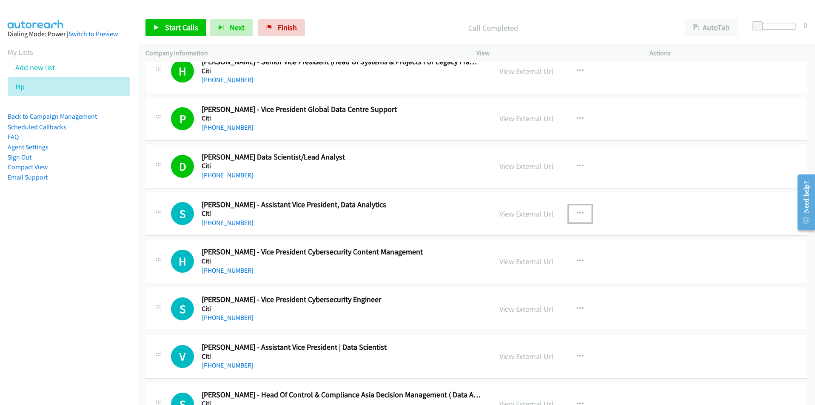
click at [578, 214] on icon "button" at bounding box center [580, 213] width 7 height 7
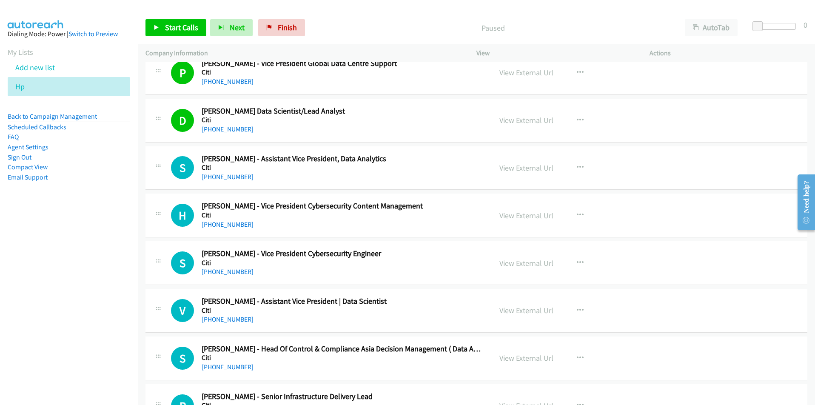
scroll to position [1658, 0]
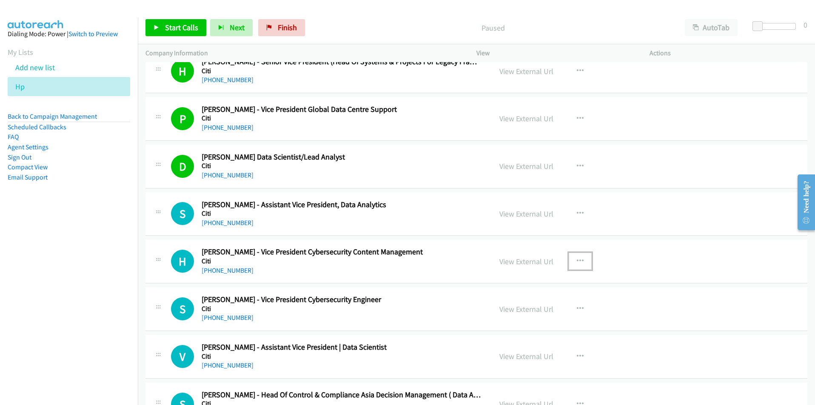
click at [578, 258] on icon "button" at bounding box center [580, 261] width 7 height 7
click at [529, 319] on link "Start Calls Here" at bounding box center [534, 316] width 113 height 17
click at [174, 25] on span "Start Calls" at bounding box center [181, 28] width 33 height 10
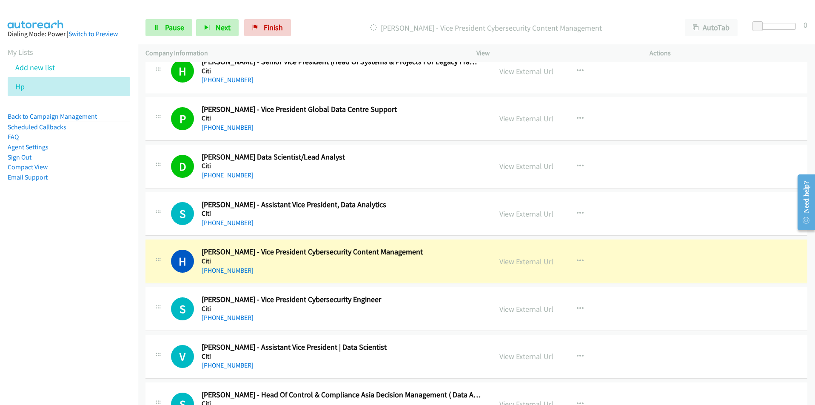
click at [74, 312] on nav "Dialing Mode: Power | Switch to Preview My Lists Add new list Hp Back to Campai…" at bounding box center [69, 219] width 138 height 405
click at [128, 321] on nav "Dialing Mode: Power | Switch to Preview My Lists Add new list Hp Back to Campai…" at bounding box center [69, 219] width 138 height 405
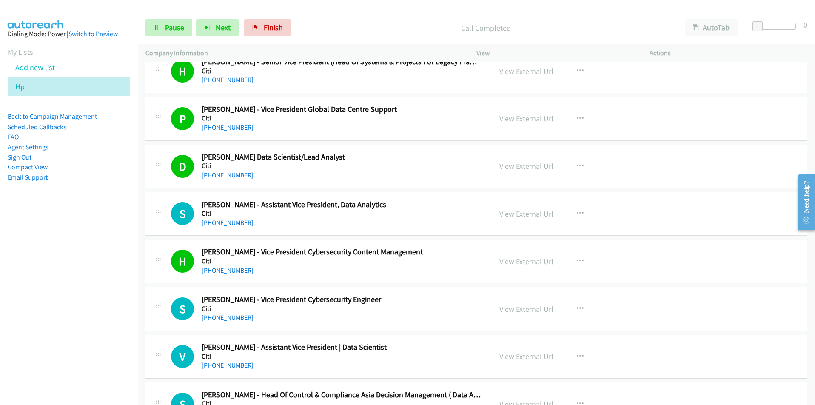
click at [71, 308] on nav "Dialing Mode: Power | Switch to Preview My Lists Add new list Hp Back to Campai…" at bounding box center [69, 219] width 138 height 405
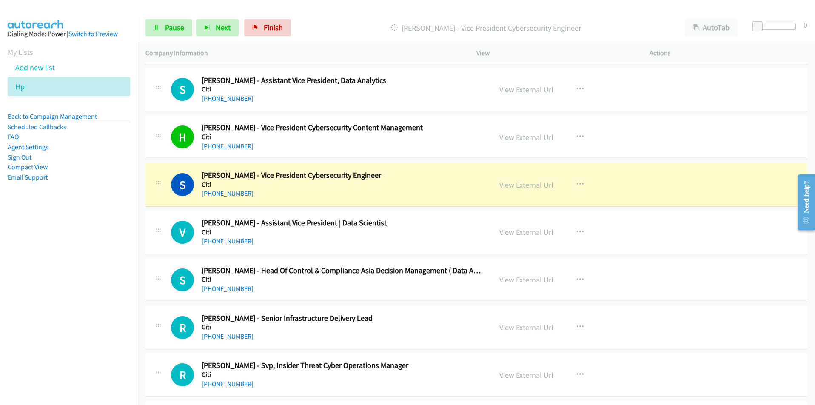
scroll to position [1786, 0]
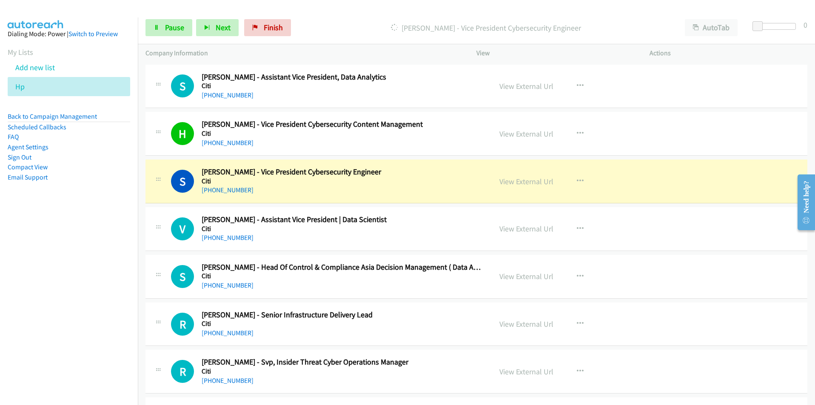
click at [97, 288] on nav "Dialing Mode: Power | Switch to Preview My Lists Add new list Hp Back to Campai…" at bounding box center [69, 219] width 138 height 405
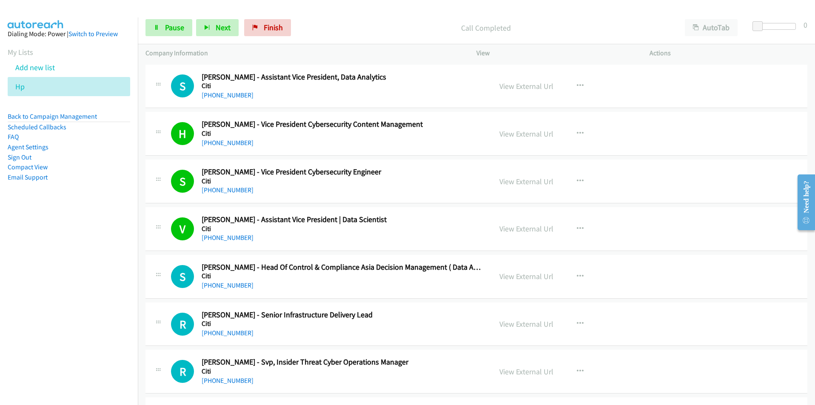
click at [142, 275] on td "S Callback Scheduled [PERSON_NAME] - Head Of Control & Compliance Asia Decision…" at bounding box center [476, 277] width 677 height 48
drag, startPoint x: 108, startPoint y: 268, endPoint x: 162, endPoint y: 247, distance: 58.0
click at [108, 268] on nav "Dialing Mode: Power | Switch to Preview My Lists Add new list Hp Back to Campai…" at bounding box center [69, 219] width 138 height 405
click at [78, 273] on nav "Dialing Mode: Power | Switch to Preview My Lists Add new list Hp Back to Campai…" at bounding box center [69, 219] width 138 height 405
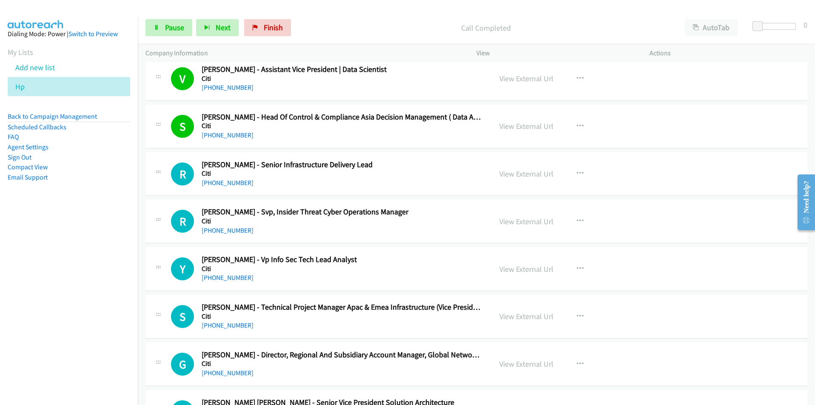
scroll to position [1956, 0]
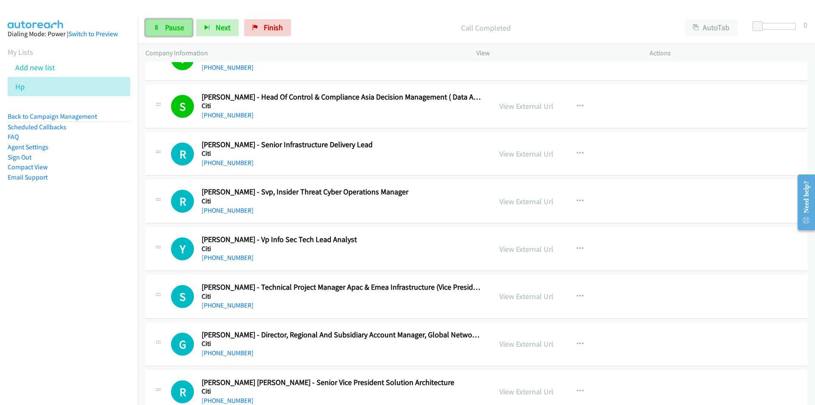
click at [173, 29] on span "Pause" at bounding box center [174, 28] width 19 height 10
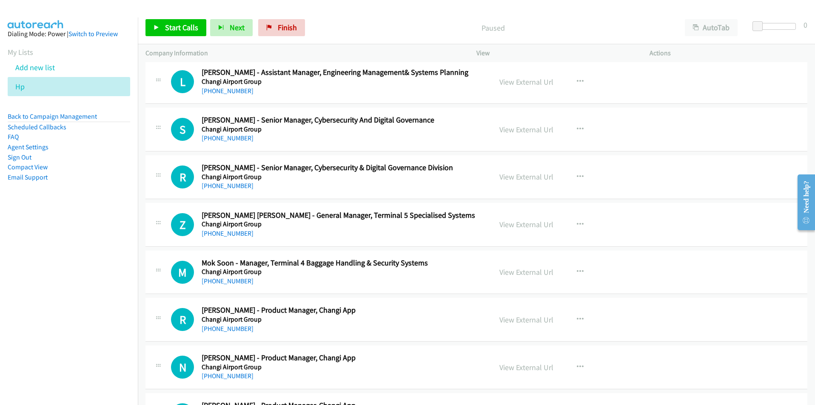
scroll to position [3444, 0]
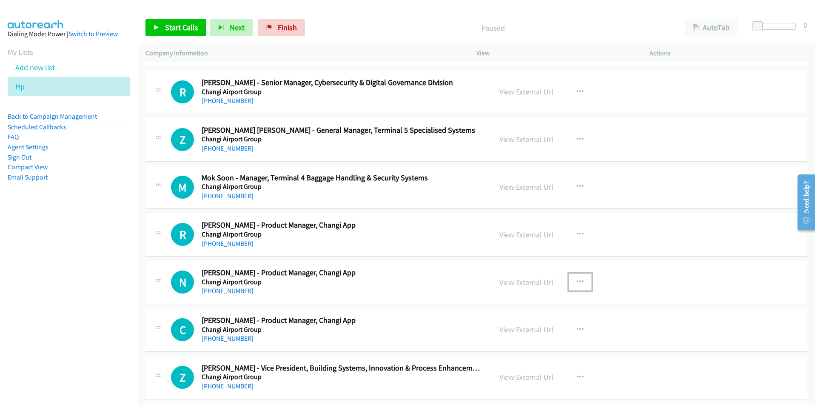
click at [577, 278] on icon "button" at bounding box center [580, 281] width 7 height 7
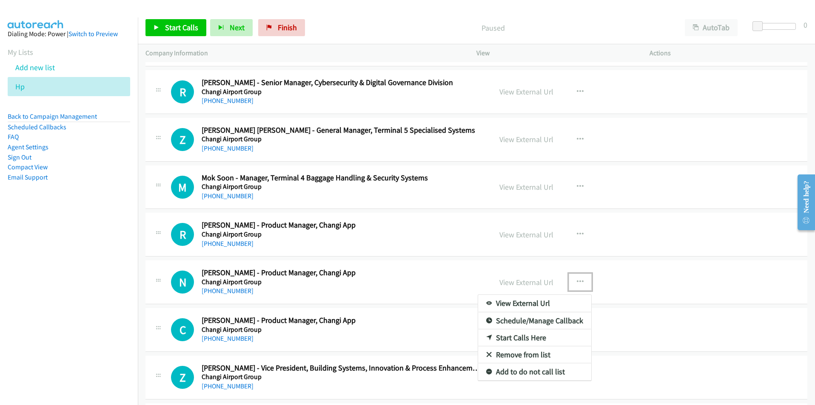
click at [536, 336] on link "Start Calls Here" at bounding box center [534, 337] width 113 height 17
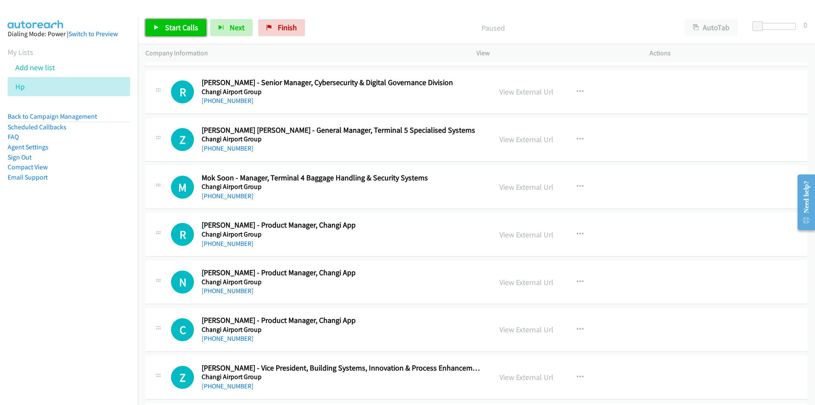
click at [179, 20] on link "Start Calls" at bounding box center [175, 27] width 61 height 17
click at [115, 362] on nav "Dialing Mode: Power | Switch to Preview My Lists Add new list Hp Back to Campai…" at bounding box center [69, 219] width 138 height 405
click at [210, 35] on button "Next" at bounding box center [217, 27] width 43 height 17
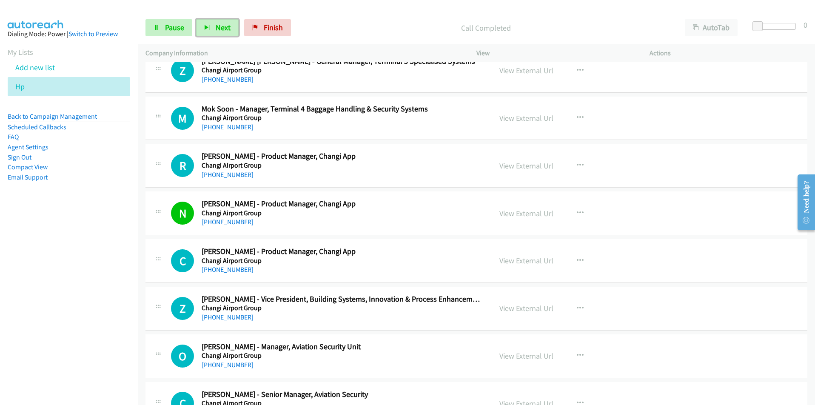
scroll to position [3529, 0]
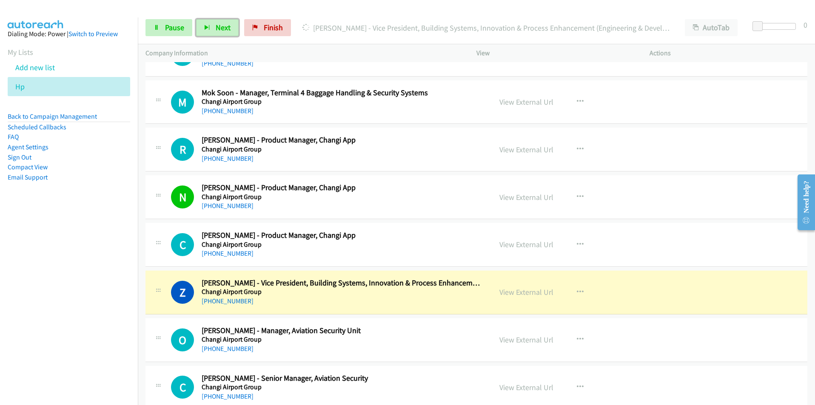
drag, startPoint x: 140, startPoint y: 344, endPoint x: 153, endPoint y: 339, distance: 14.0
click at [140, 344] on td "O Callback Scheduled Ong Xiang - Manager, Aviation Security Unit Changi Airport…" at bounding box center [476, 340] width 677 height 48
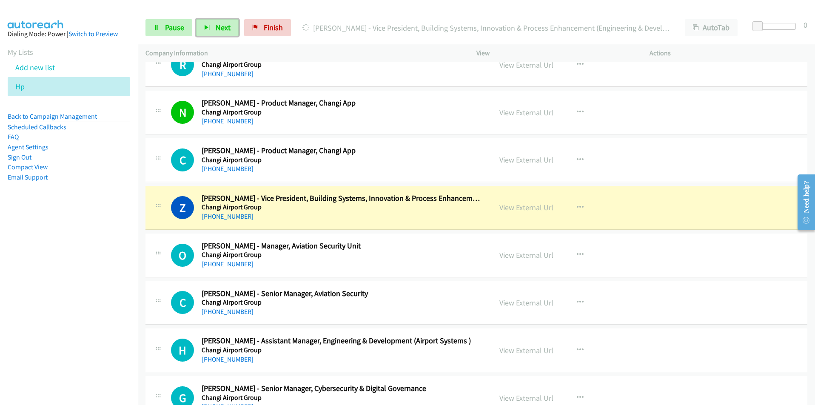
scroll to position [3614, 0]
click at [115, 328] on nav "Dialing Mode: Power | Switch to Preview My Lists Add new list Hp Back to Campai…" at bounding box center [69, 219] width 138 height 405
click at [579, 205] on icon "button" at bounding box center [580, 207] width 7 height 7
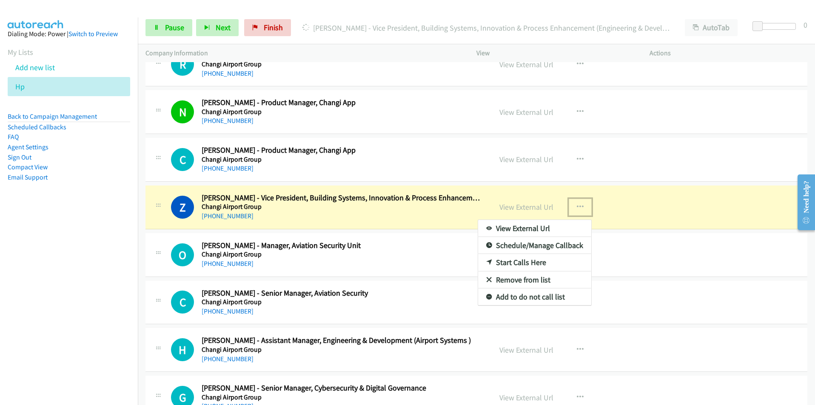
click at [542, 227] on link "View External Url" at bounding box center [534, 228] width 113 height 17
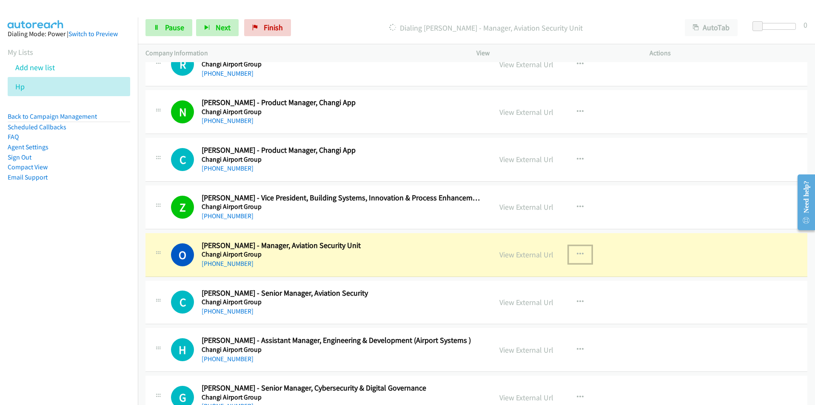
click at [577, 255] on icon "button" at bounding box center [580, 254] width 7 height 7
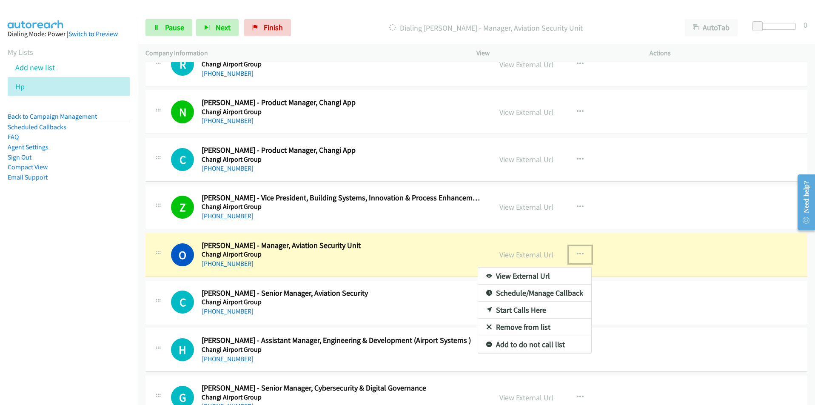
click at [562, 275] on link "View External Url" at bounding box center [534, 275] width 113 height 17
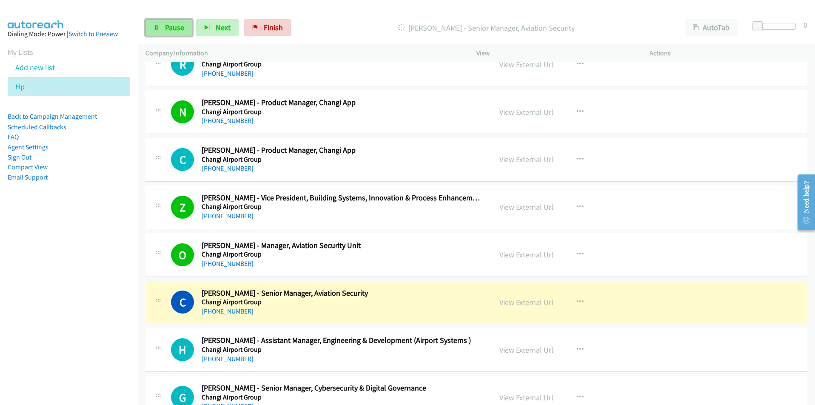
click at [174, 36] on link "Pause" at bounding box center [168, 27] width 47 height 17
click at [86, 358] on nav "Dialing Mode: Power | Switch to Preview My Lists Add new list Hp Back to Campai…" at bounding box center [69, 219] width 138 height 405
click at [114, 335] on nav "Dialing Mode: Power | Switch to Preview My Lists Add new list Hp Back to Campai…" at bounding box center [69, 219] width 138 height 405
click at [581, 298] on button "button" at bounding box center [579, 301] width 23 height 17
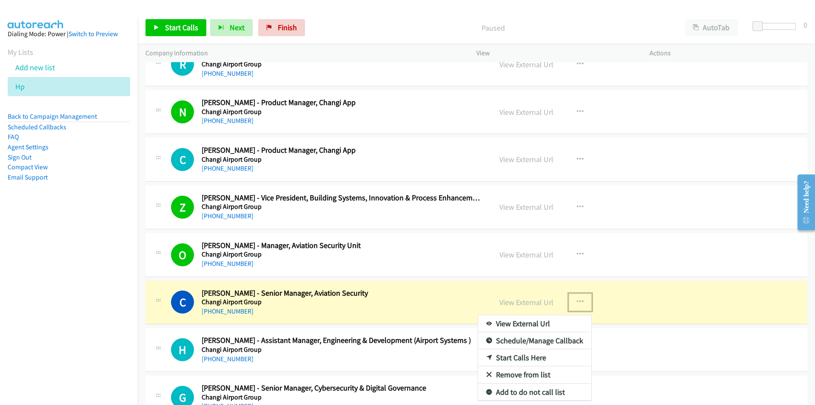
click at [552, 322] on link "View External Url" at bounding box center [534, 323] width 113 height 17
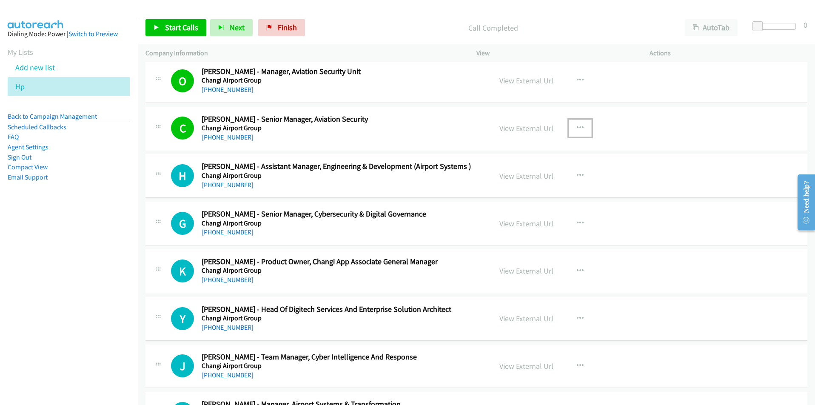
scroll to position [3784, 0]
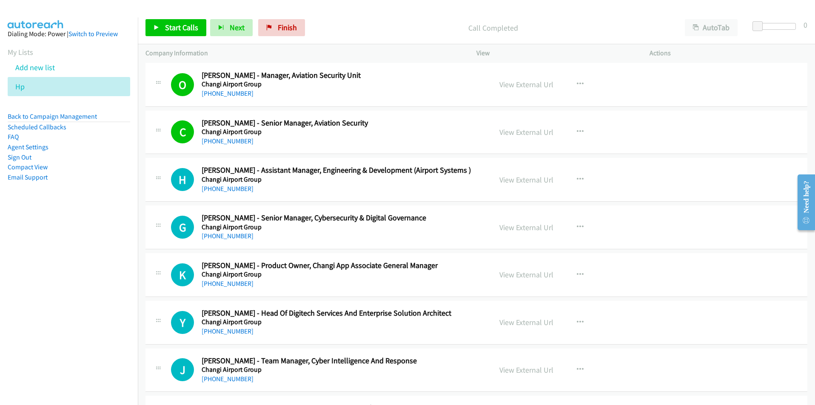
click at [81, 305] on nav "Dialing Mode: Power | Switch to Preview My Lists Add new list Hp Back to Campai…" at bounding box center [69, 219] width 138 height 405
drag, startPoint x: 67, startPoint y: 295, endPoint x: 72, endPoint y: 293, distance: 5.5
click at [67, 295] on nav "Dialing Mode: Power | Switch to Preview My Lists Add new list Hp Back to Campai…" at bounding box center [69, 219] width 138 height 405
click at [577, 178] on icon "button" at bounding box center [580, 179] width 7 height 7
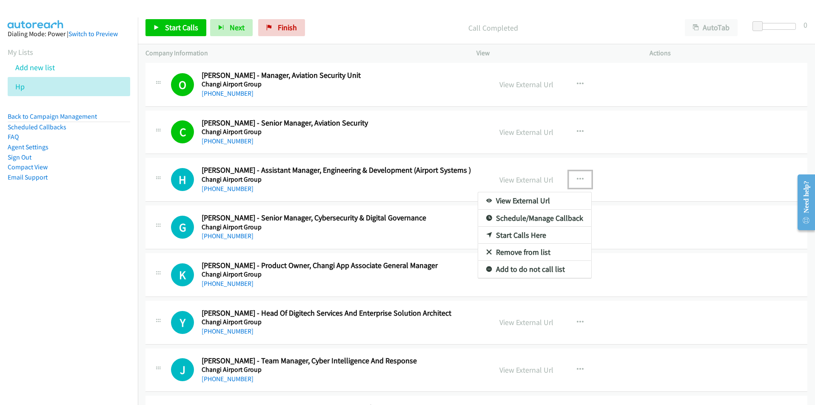
click at [177, 30] on div at bounding box center [407, 202] width 815 height 405
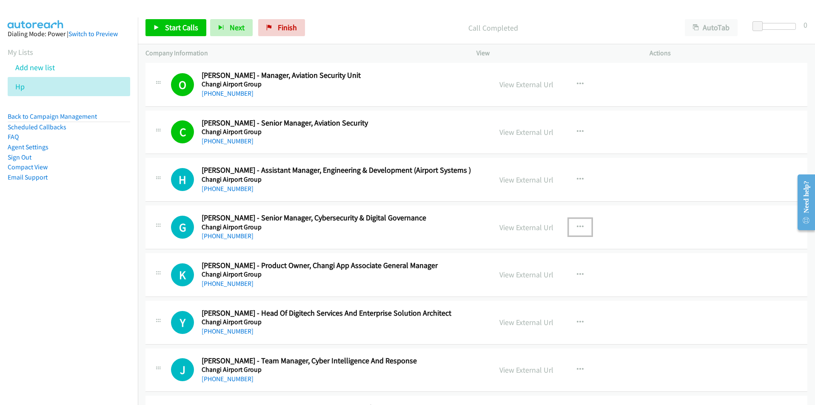
click at [577, 227] on icon "button" at bounding box center [580, 227] width 7 height 7
click at [536, 285] on link "Start Calls Here" at bounding box center [534, 282] width 113 height 17
click at [179, 25] on span "Start Calls" at bounding box center [181, 28] width 33 height 10
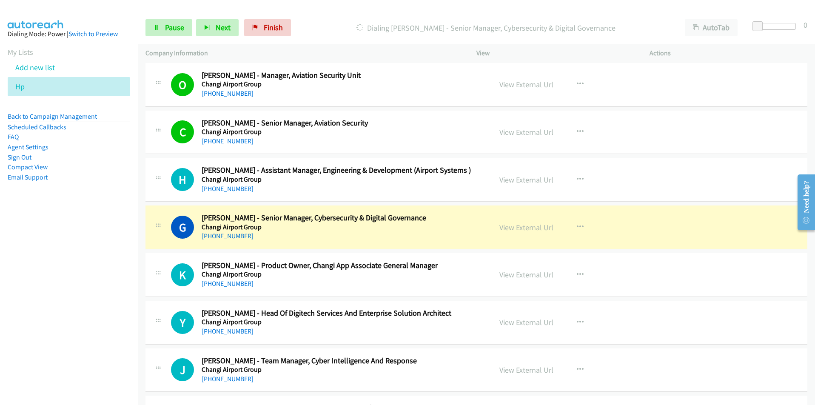
click at [51, 315] on nav "Dialing Mode: Power | Switch to Preview My Lists Add new list Hp Back to Campai…" at bounding box center [69, 219] width 138 height 405
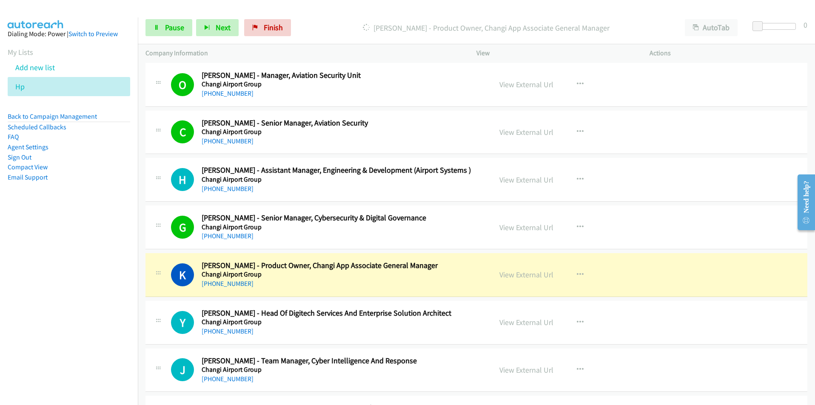
click at [107, 307] on nav "Dialing Mode: Power | Switch to Preview My Lists Add new list Hp Back to Campai…" at bounding box center [69, 219] width 138 height 405
click at [580, 273] on button "button" at bounding box center [579, 274] width 23 height 17
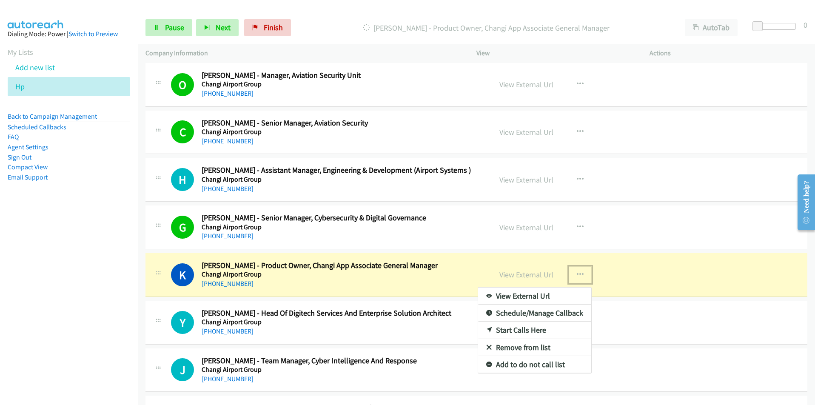
click at [537, 297] on link "View External Url" at bounding box center [534, 295] width 113 height 17
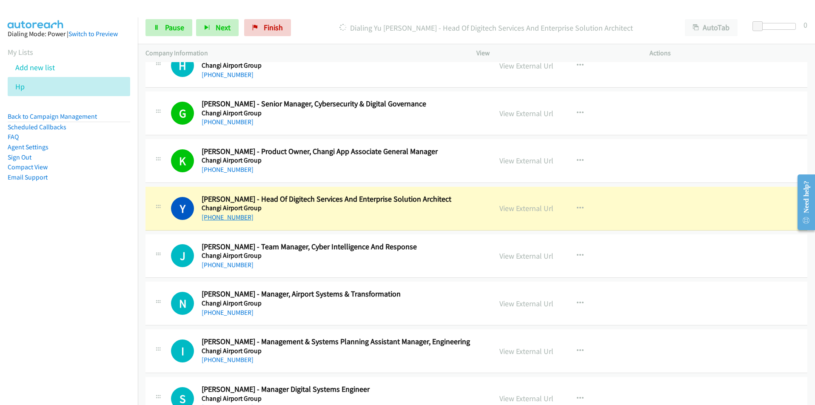
scroll to position [3911, 0]
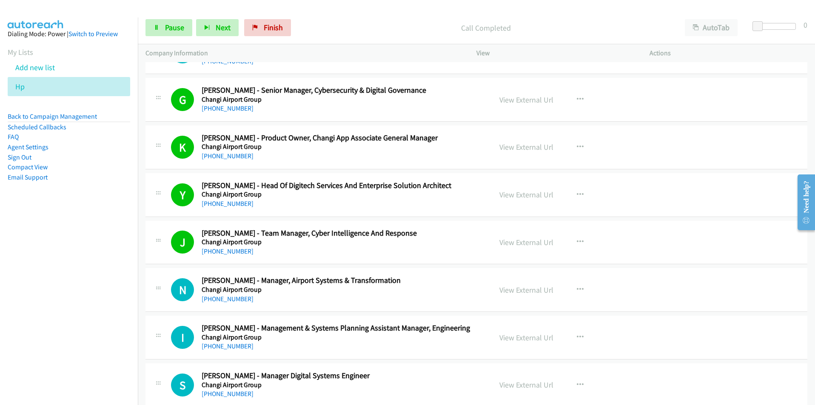
click at [10, 330] on nav "Dialing Mode: Power | Switch to Preview My Lists Add new list Hp Back to Campai…" at bounding box center [69, 219] width 138 height 405
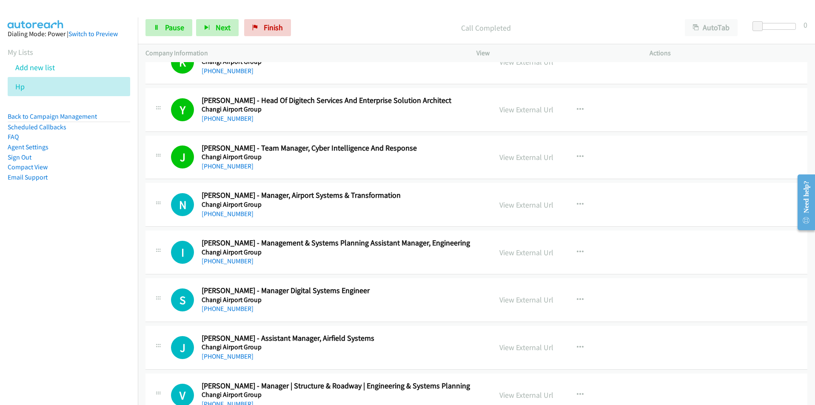
scroll to position [4081, 0]
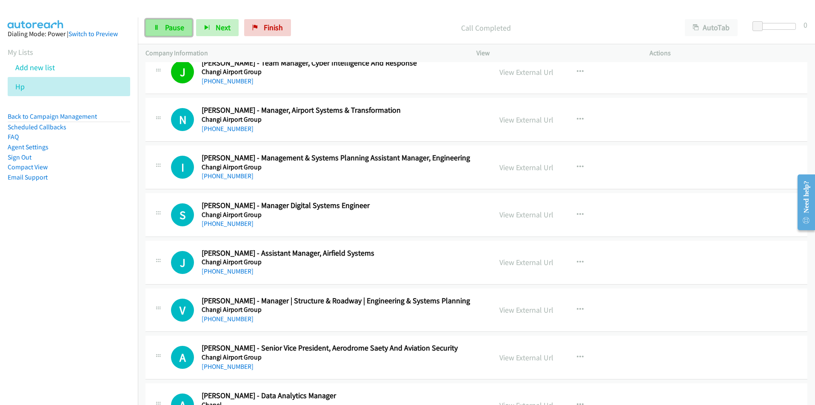
click at [172, 25] on span "Pause" at bounding box center [174, 28] width 19 height 10
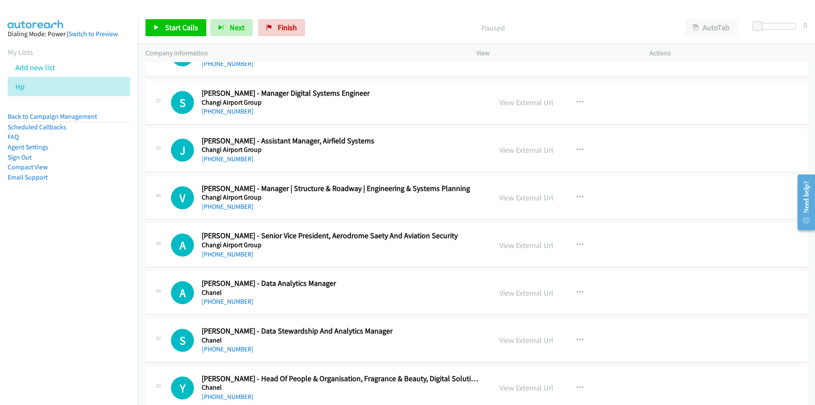
scroll to position [4209, 0]
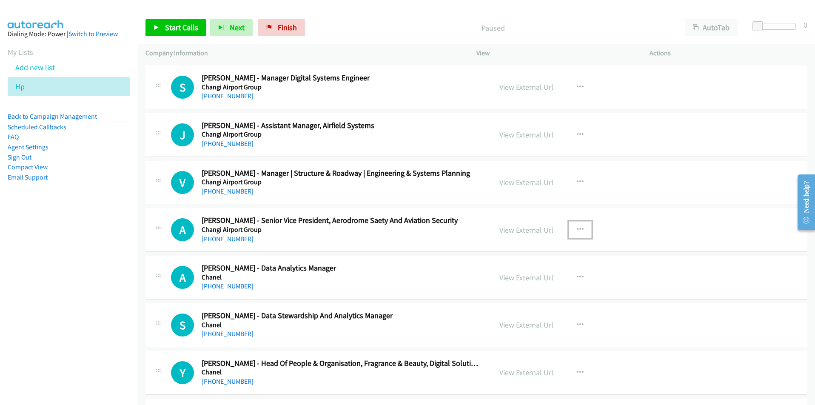
click at [577, 227] on icon "button" at bounding box center [580, 229] width 7 height 7
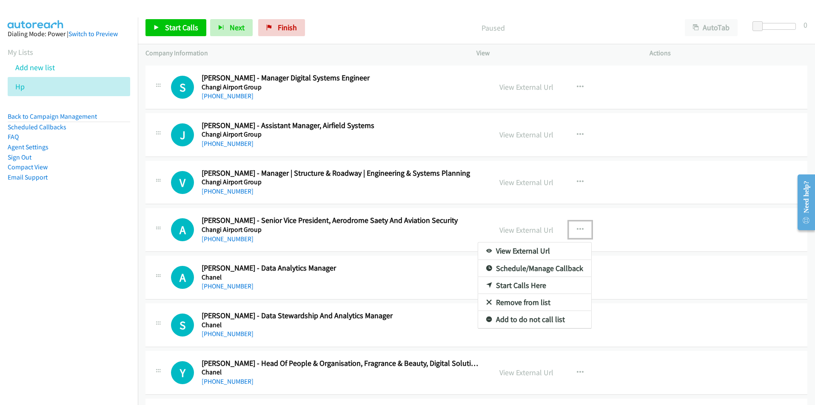
click at [529, 289] on link "Start Calls Here" at bounding box center [534, 285] width 113 height 17
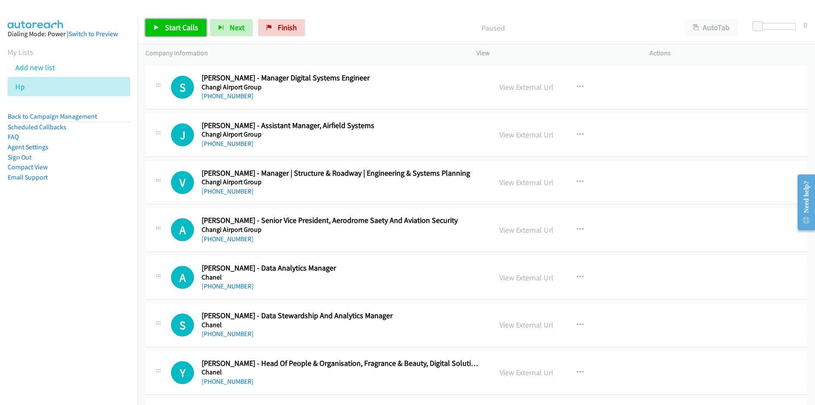
click at [182, 23] on span "Start Calls" at bounding box center [181, 28] width 33 height 10
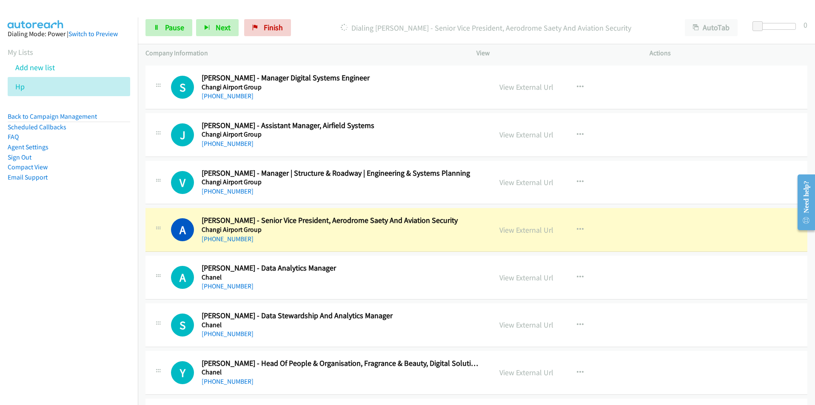
click at [112, 295] on nav "Dialing Mode: Power | Switch to Preview My Lists Add new list Hp Back to Campai…" at bounding box center [69, 219] width 138 height 405
click at [98, 356] on nav "Dialing Mode: Power | Switch to Preview My Lists Add new list Hp Back to Campai…" at bounding box center [69, 219] width 138 height 405
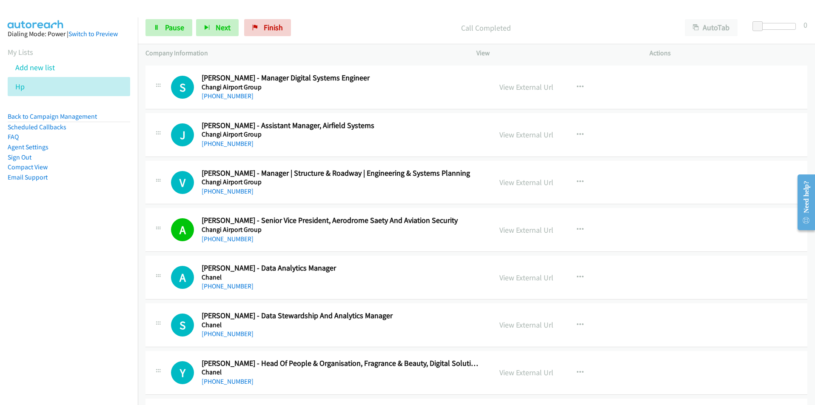
click at [103, 319] on nav "Dialing Mode: Power | Switch to Preview My Lists Add new list Hp Back to Campai…" at bounding box center [69, 219] width 138 height 405
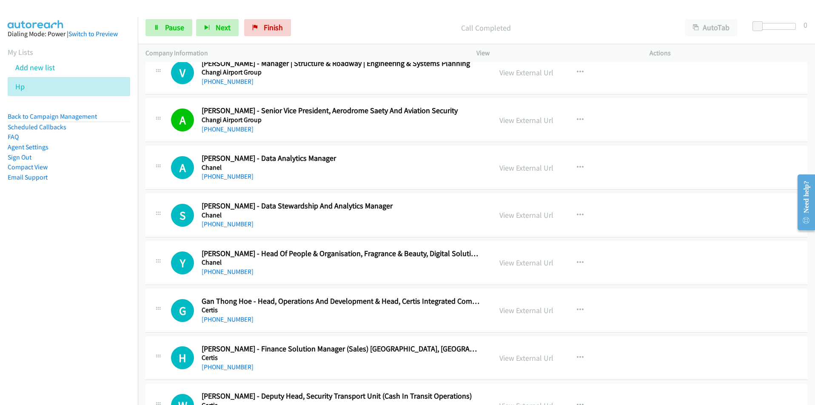
scroll to position [4337, 0]
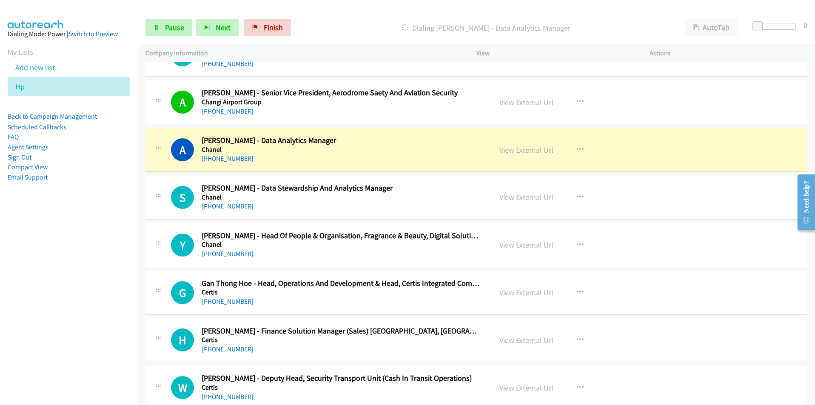
click at [112, 290] on nav "Dialing Mode: Power | Switch to Preview My Lists Add new list Hp Back to Campai…" at bounding box center [69, 219] width 138 height 405
click at [159, 31] on link "Pause" at bounding box center [168, 27] width 47 height 17
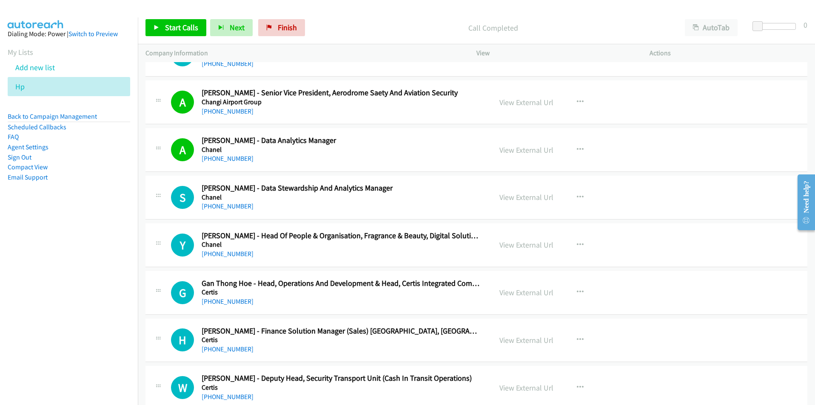
click at [142, 331] on td "H Callback Scheduled Hemant Kumar - Finance Solution Manager (Sales) Singapore,…" at bounding box center [476, 340] width 677 height 48
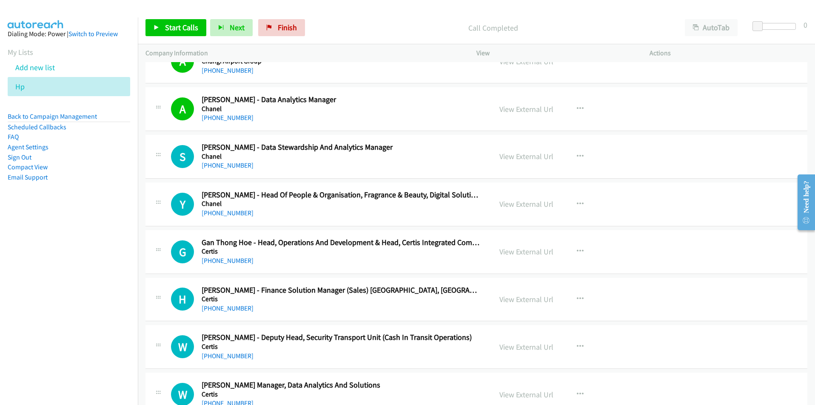
scroll to position [4379, 0]
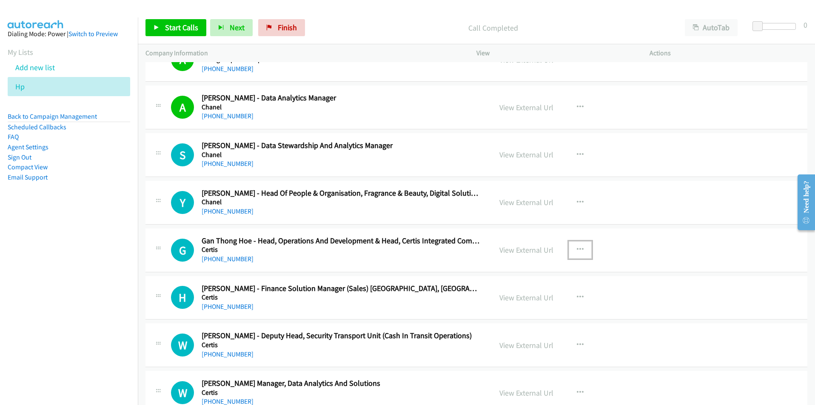
click at [579, 247] on icon "button" at bounding box center [580, 249] width 7 height 7
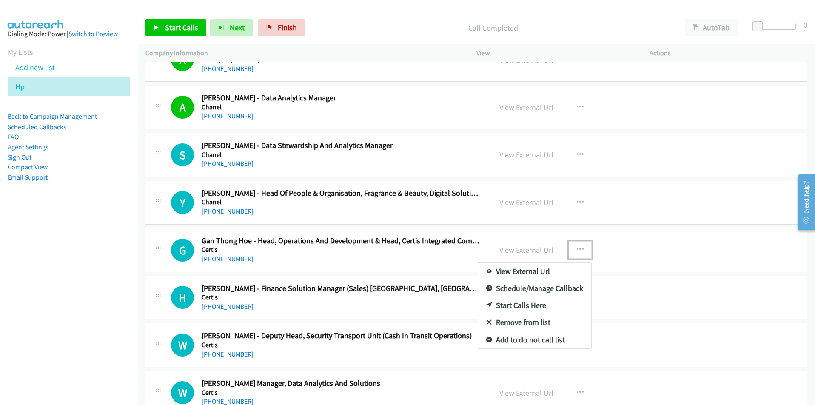
click at [526, 306] on link "Start Calls Here" at bounding box center [534, 305] width 113 height 17
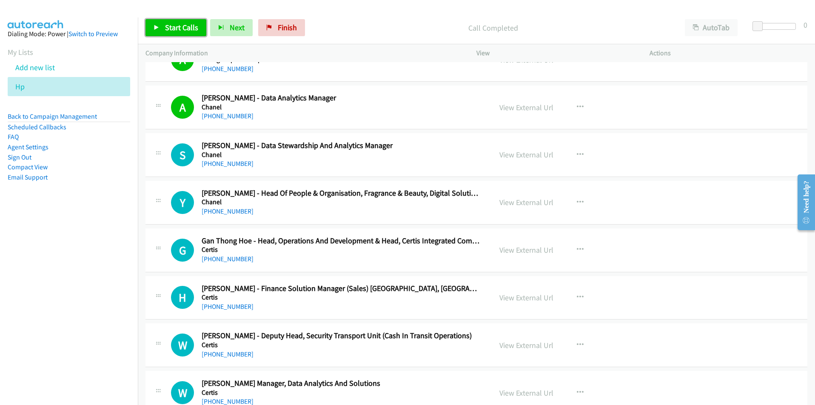
click at [172, 24] on span "Start Calls" at bounding box center [181, 28] width 33 height 10
click at [118, 335] on nav "Dialing Mode: Power | Switch to Preview My Lists Add new list Hp Back to Campai…" at bounding box center [69, 219] width 138 height 405
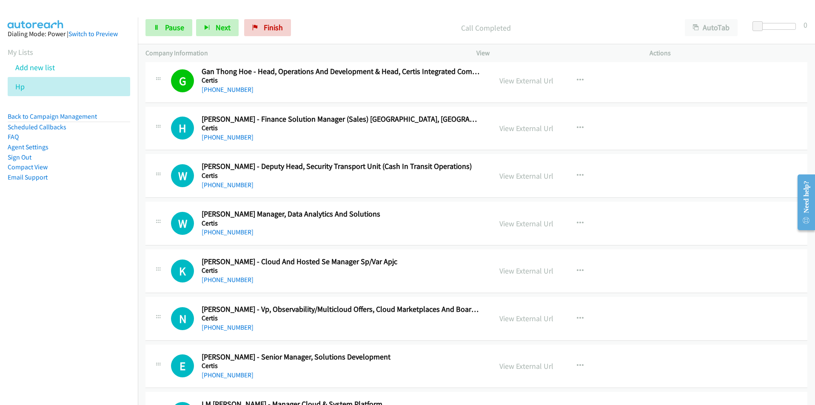
scroll to position [4549, 0]
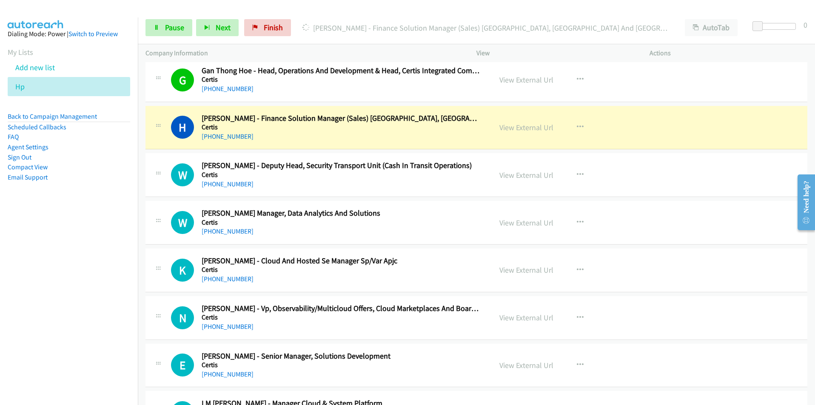
click at [130, 278] on nav "Dialing Mode: Power | Switch to Preview My Lists Add new list Hp Back to Campai…" at bounding box center [69, 219] width 138 height 405
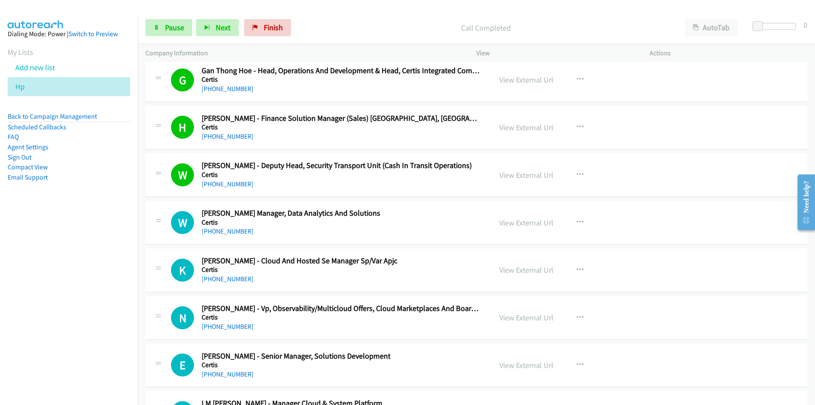
click at [115, 265] on nav "Dialing Mode: Power | Switch to Preview My Lists Add new list Hp Back to Campai…" at bounding box center [69, 219] width 138 height 405
click at [578, 222] on icon "button" at bounding box center [580, 222] width 7 height 7
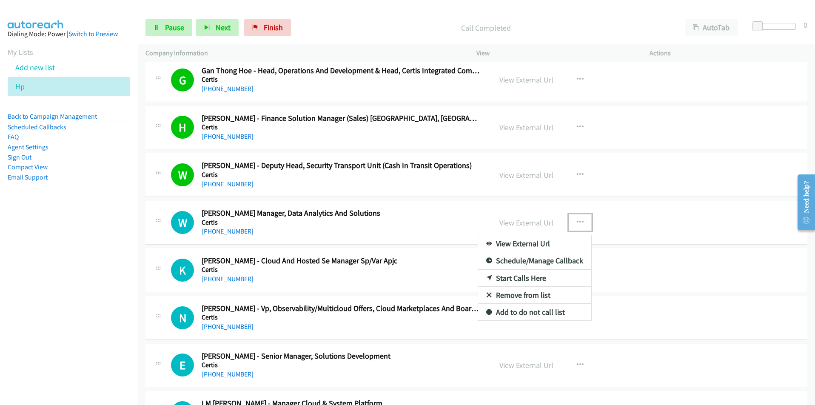
click at [524, 280] on link "Start Calls Here" at bounding box center [534, 278] width 113 height 17
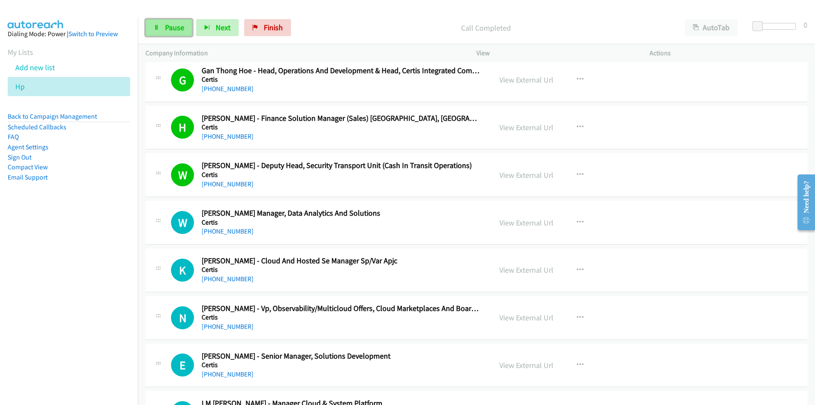
click at [178, 25] on span "Pause" at bounding box center [174, 28] width 19 height 10
click at [178, 25] on span "Start Calls" at bounding box center [181, 28] width 33 height 10
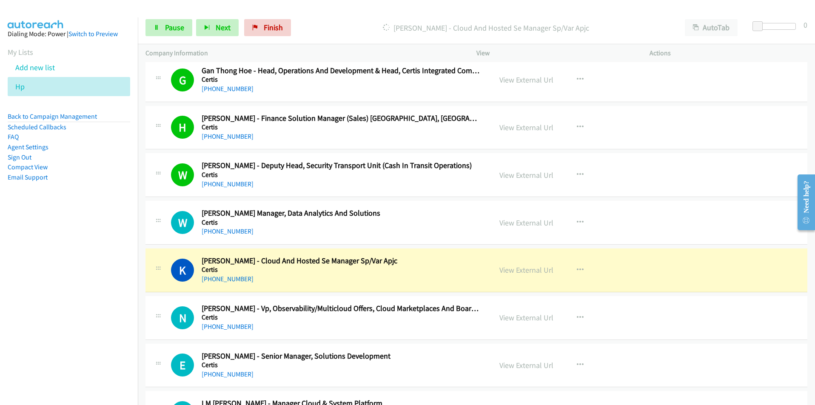
click at [79, 313] on nav "Dialing Mode: Power | Switch to Preview My Lists Add new list Hp Back to Campai…" at bounding box center [69, 219] width 138 height 405
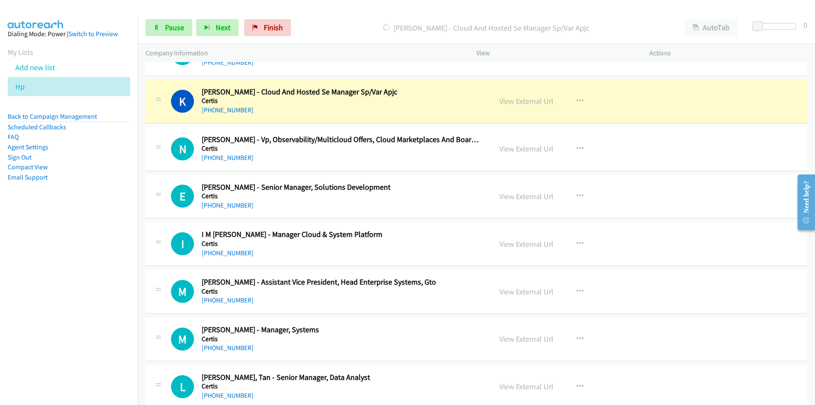
scroll to position [4719, 0]
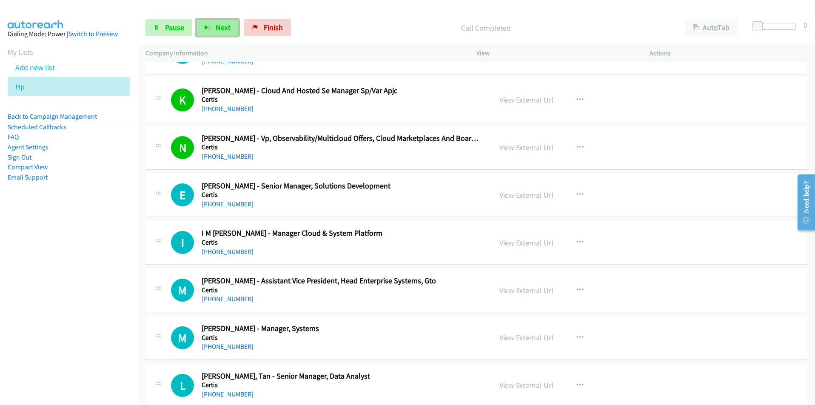
click at [226, 24] on span "Next" at bounding box center [223, 28] width 15 height 10
click at [214, 27] on button "Next" at bounding box center [217, 27] width 43 height 17
click at [111, 325] on nav "Dialing Mode: Power | Switch to Preview My Lists Add new list Hp Back to Campai…" at bounding box center [69, 219] width 138 height 405
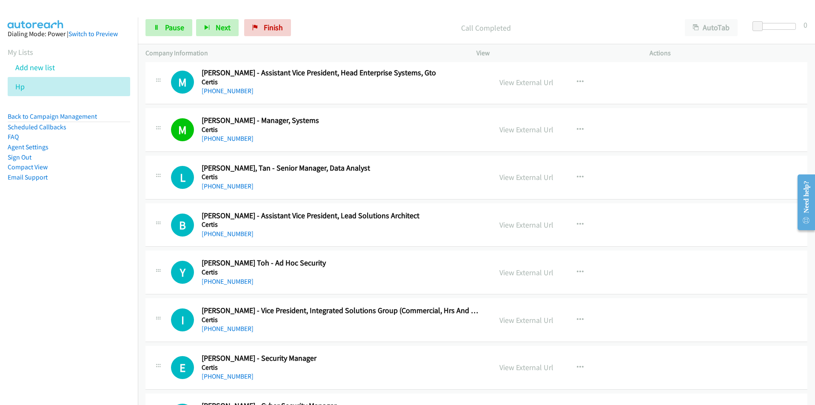
scroll to position [4932, 0]
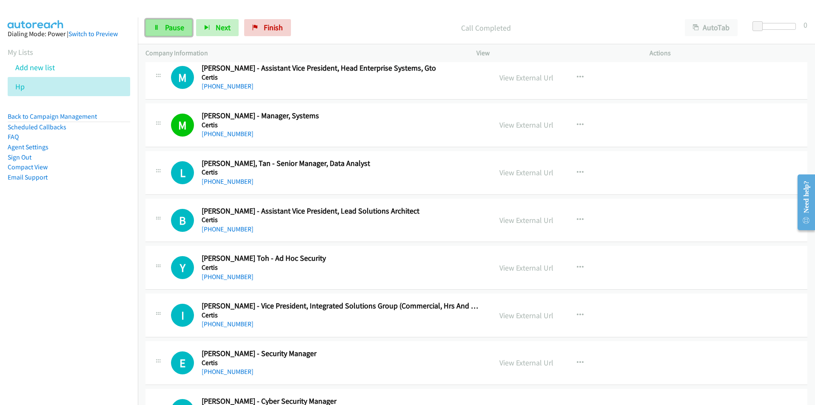
click at [176, 34] on link "Pause" at bounding box center [168, 27] width 47 height 17
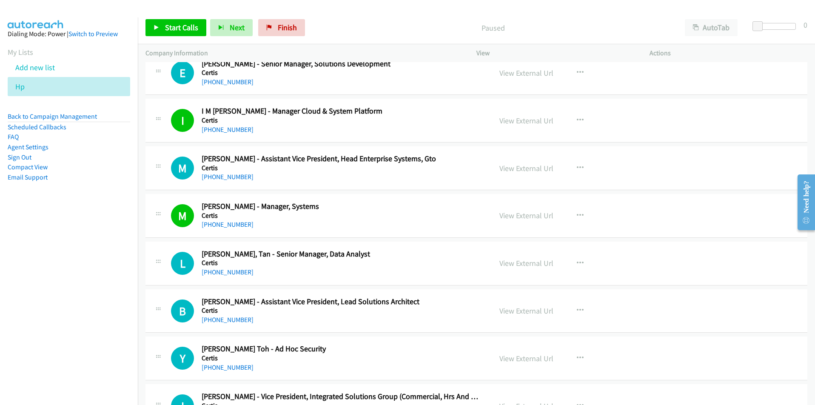
scroll to position [4804, 0]
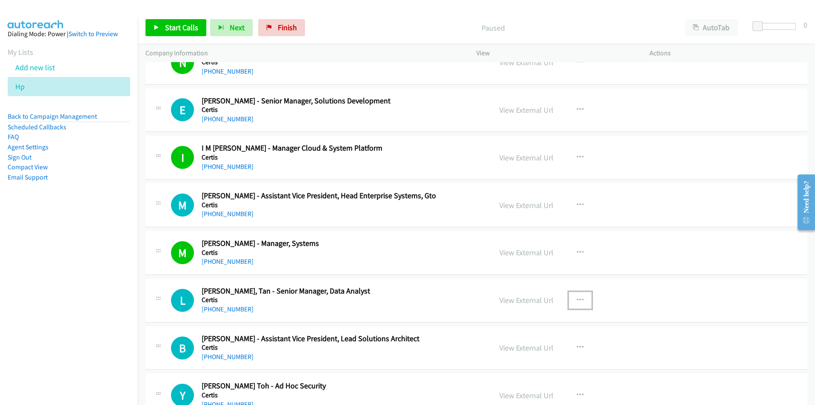
click at [577, 298] on icon "button" at bounding box center [580, 300] width 7 height 7
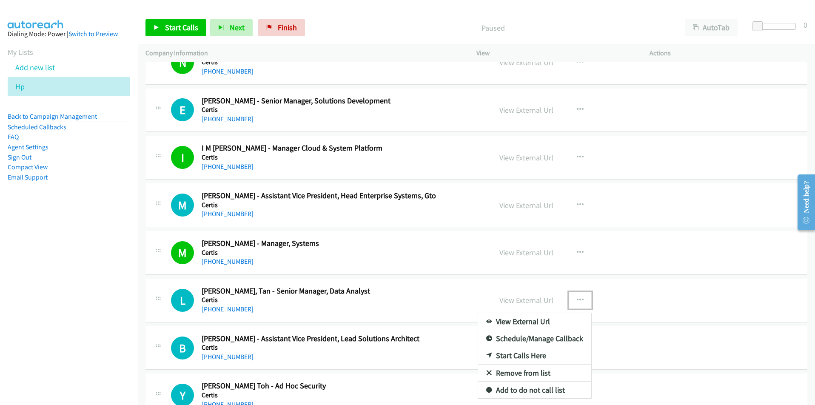
click at [536, 355] on link "Start Calls Here" at bounding box center [534, 355] width 113 height 17
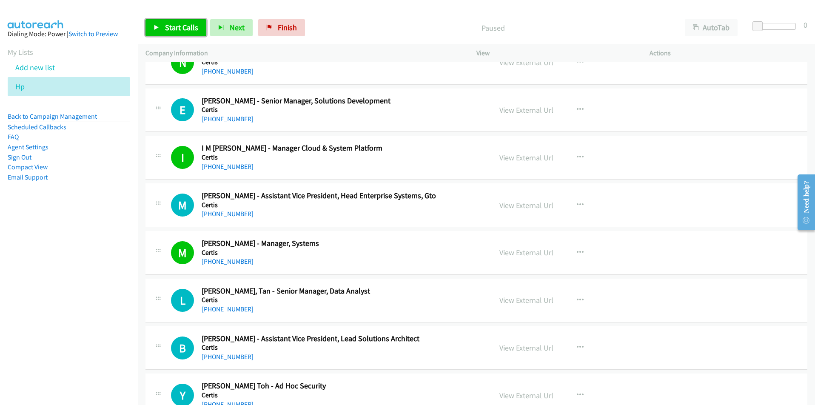
click at [168, 32] on link "Start Calls" at bounding box center [175, 27] width 61 height 17
click at [166, 26] on span "Pause" at bounding box center [174, 28] width 19 height 10
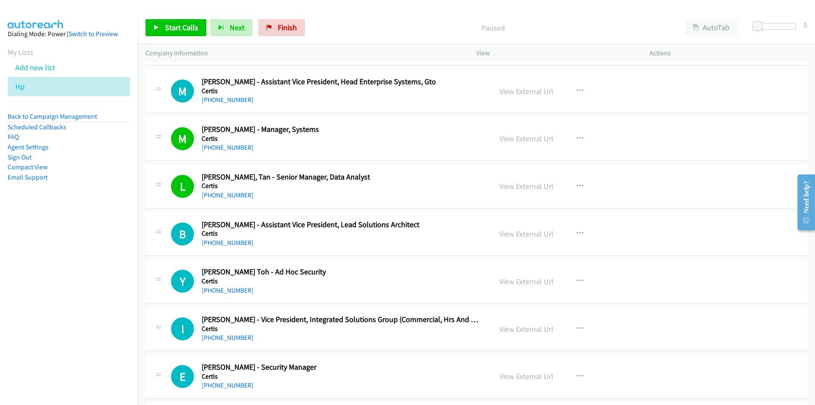
scroll to position [4932, 0]
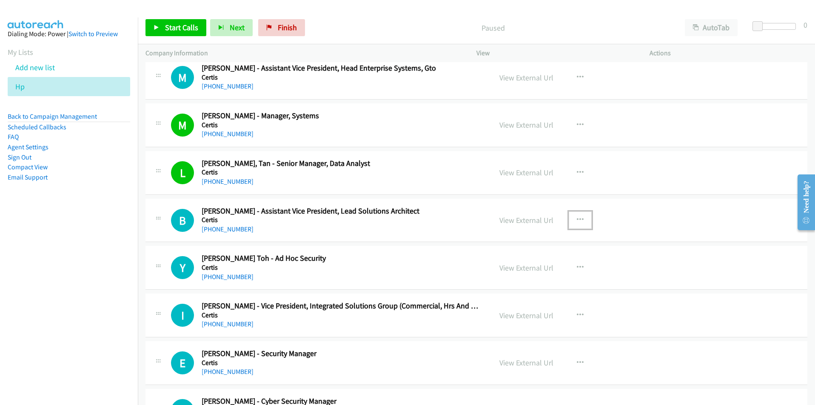
click at [580, 219] on button "button" at bounding box center [579, 219] width 23 height 17
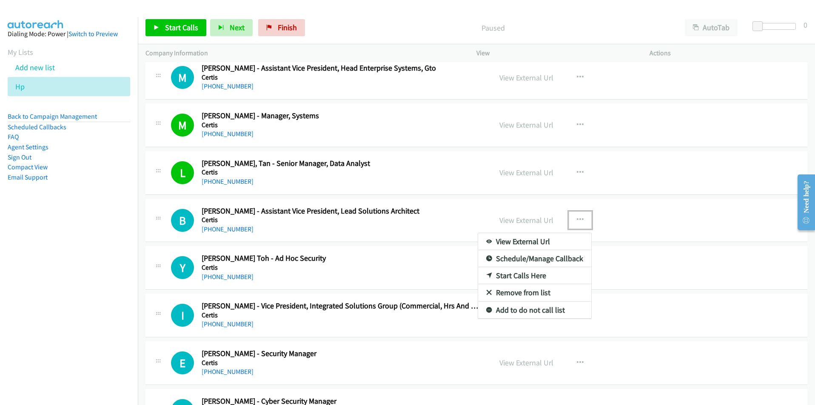
click at [542, 277] on link "Start Calls Here" at bounding box center [534, 275] width 113 height 17
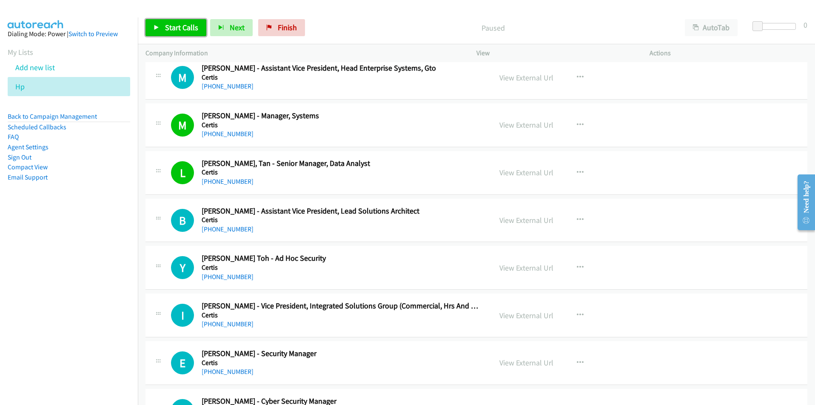
click at [179, 27] on span "Start Calls" at bounding box center [181, 28] width 33 height 10
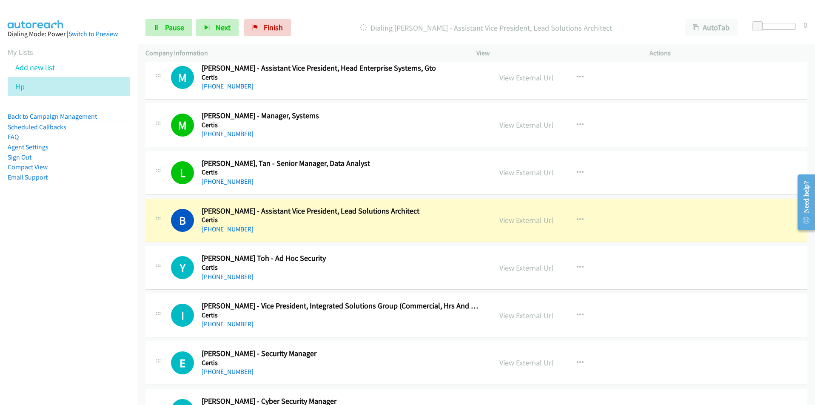
click at [44, 323] on nav "Dialing Mode: Power | Switch to Preview My Lists Add new list Hp Back to Campai…" at bounding box center [69, 219] width 138 height 405
click at [65, 310] on nav "Dialing Mode: Power | Switch to Preview My Lists Add new list Hp Back to Campai…" at bounding box center [69, 219] width 138 height 405
click at [578, 217] on icon "button" at bounding box center [580, 219] width 7 height 7
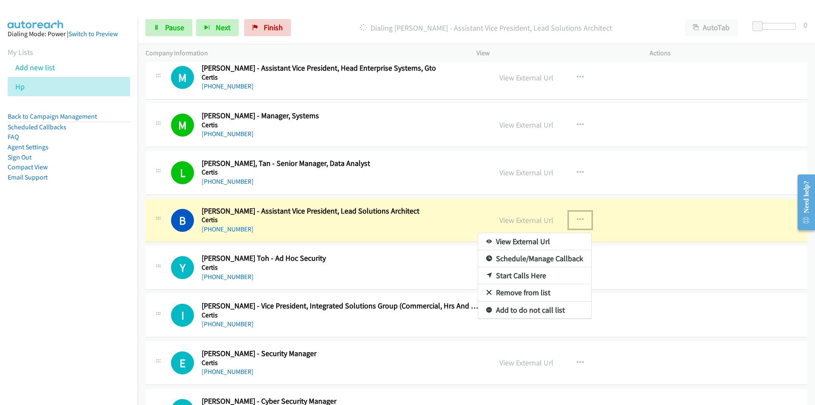
click at [549, 239] on link "View External Url" at bounding box center [534, 241] width 113 height 17
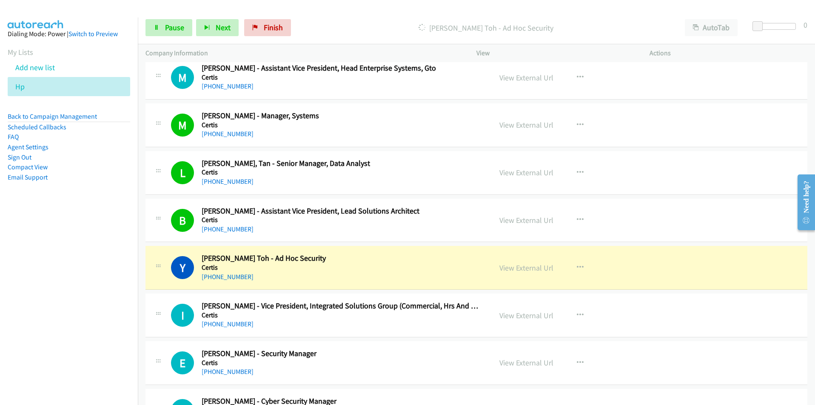
click at [103, 297] on nav "Dialing Mode: Power | Switch to Preview My Lists Add new list Hp Back to Campai…" at bounding box center [69, 219] width 138 height 405
click at [577, 265] on icon "button" at bounding box center [580, 267] width 7 height 7
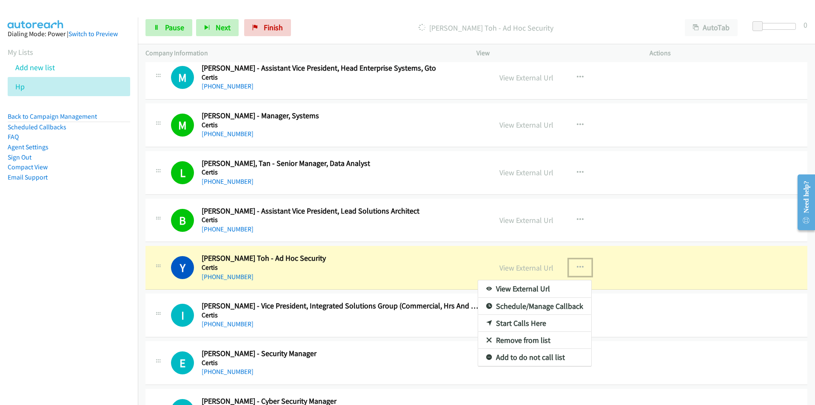
click at [548, 285] on link "View External Url" at bounding box center [534, 288] width 113 height 17
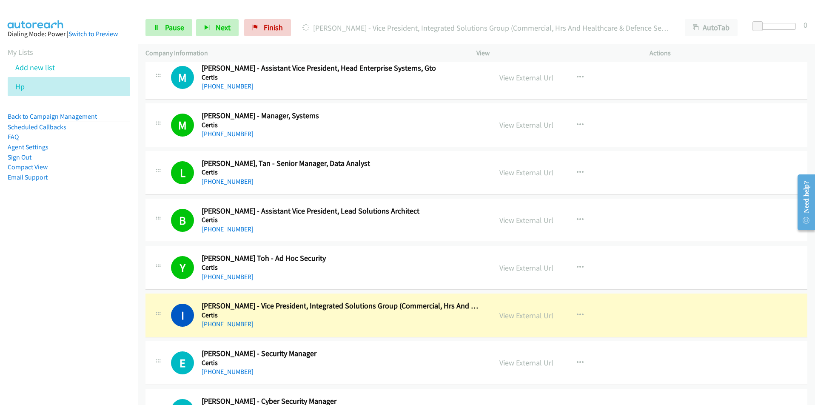
click at [78, 339] on nav "Dialing Mode: Power | Switch to Preview My Lists Add new list Hp Back to Campai…" at bounding box center [69, 219] width 138 height 405
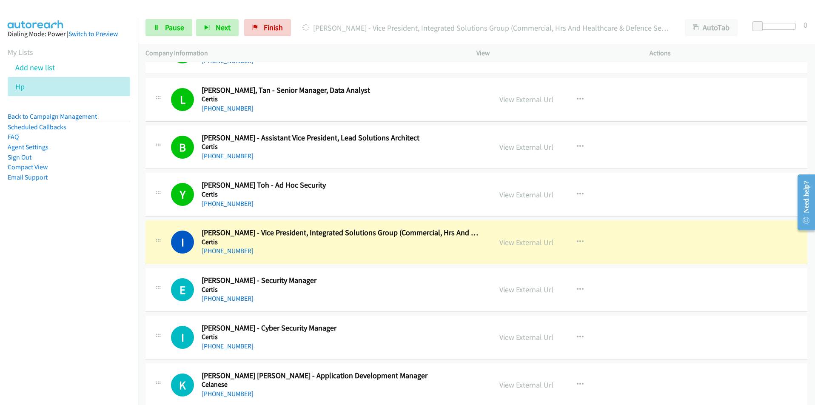
scroll to position [5059, 0]
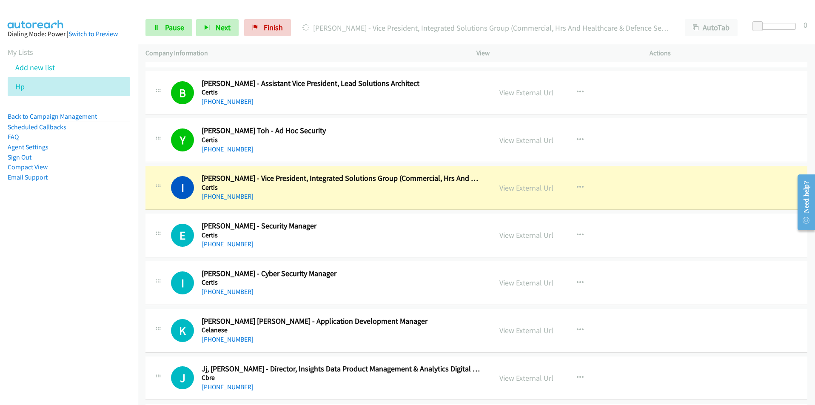
click at [91, 330] on nav "Dialing Mode: Power | Switch to Preview My Lists Add new list Hp Back to Campai…" at bounding box center [69, 219] width 138 height 405
click at [108, 358] on nav "Dialing Mode: Power | Switch to Preview My Lists Add new list Hp Back to Campai…" at bounding box center [69, 219] width 138 height 405
click at [100, 314] on nav "Dialing Mode: Power | Switch to Preview My Lists Add new list Hp Back to Campai…" at bounding box center [69, 219] width 138 height 405
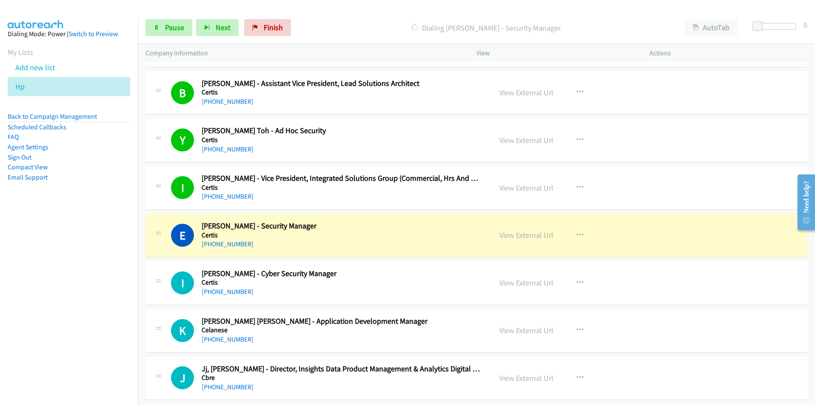
click at [30, 325] on nav "Dialing Mode: Power | Switch to Preview My Lists Add new list Hp Back to Campai…" at bounding box center [69, 219] width 138 height 405
click at [577, 235] on icon "button" at bounding box center [580, 235] width 7 height 7
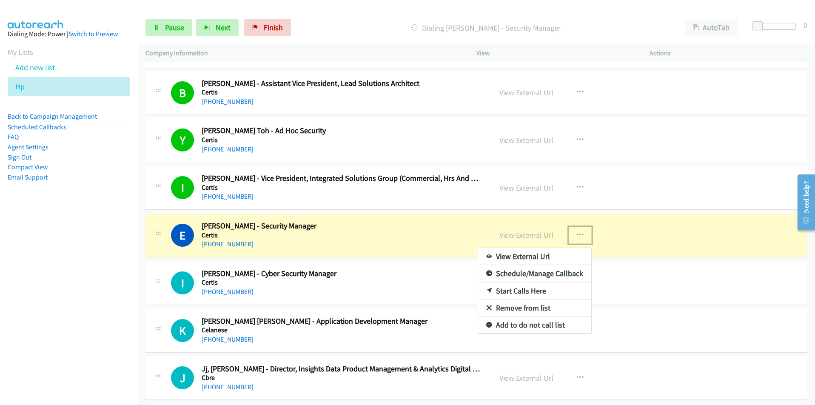
click at [532, 256] on link "View External Url" at bounding box center [534, 256] width 113 height 17
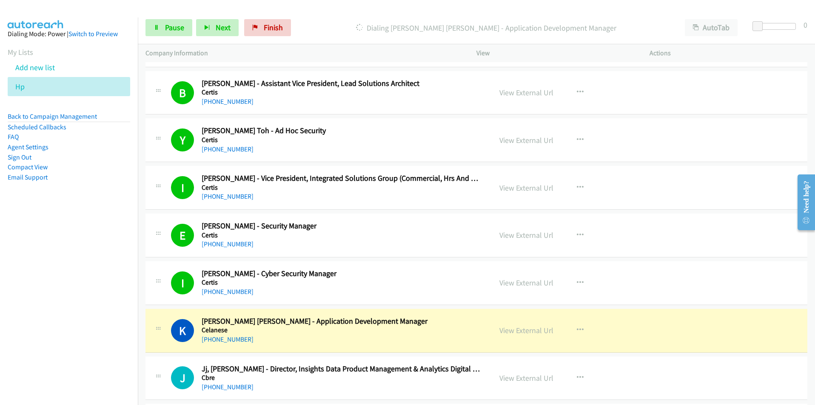
drag, startPoint x: 94, startPoint y: 335, endPoint x: 97, endPoint y: 327, distance: 8.9
click at [94, 335] on nav "Dialing Mode: Power | Switch to Preview My Lists Add new list Hp Back to Campai…" at bounding box center [69, 219] width 138 height 405
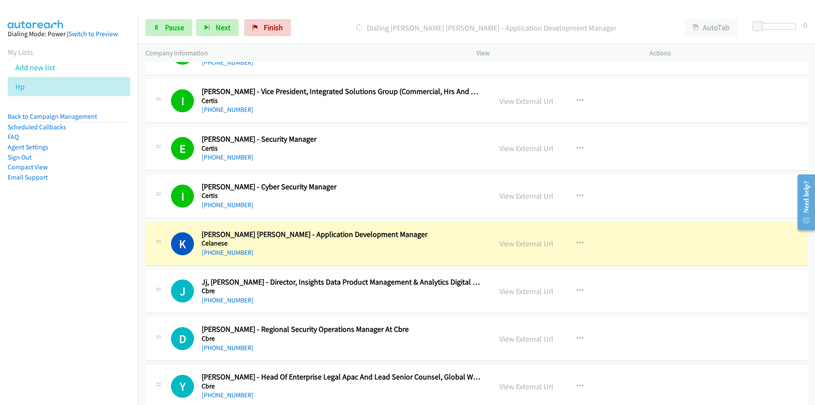
scroll to position [5187, 0]
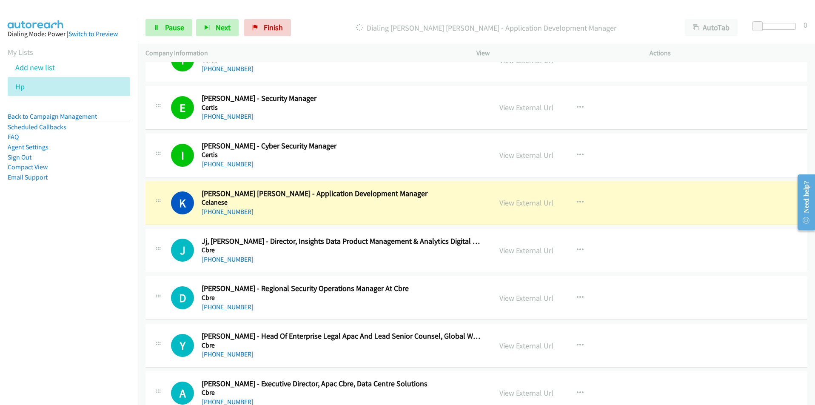
click at [49, 291] on nav "Dialing Mode: Power | Switch to Preview My Lists Add new list Hp Back to Campai…" at bounding box center [69, 219] width 138 height 405
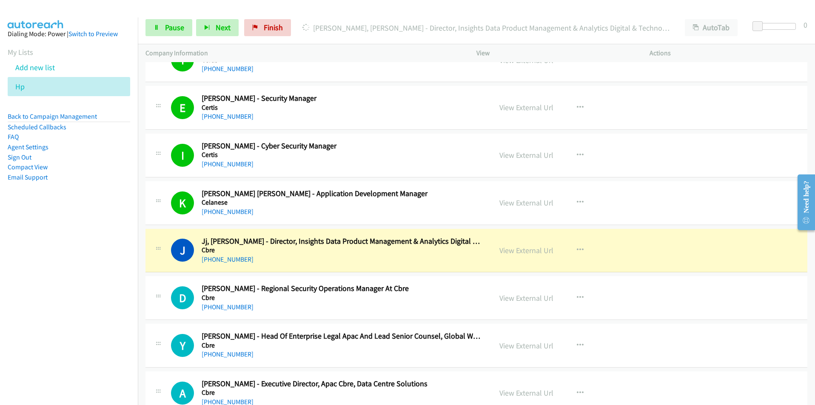
drag, startPoint x: 72, startPoint y: 335, endPoint x: 77, endPoint y: 332, distance: 5.3
click at [72, 335] on nav "Dialing Mode: Power | Switch to Preview My Lists Add new list Hp Back to Campai…" at bounding box center [69, 219] width 138 height 405
click at [80, 329] on nav "Dialing Mode: Power | Switch to Preview My Lists Add new list Hp Back to Campai…" at bounding box center [69, 219] width 138 height 405
click at [117, 314] on nav "Dialing Mode: Power | Switch to Preview My Lists Add new list Hp Back to Campai…" at bounding box center [69, 219] width 138 height 405
click at [578, 247] on icon "button" at bounding box center [580, 250] width 7 height 7
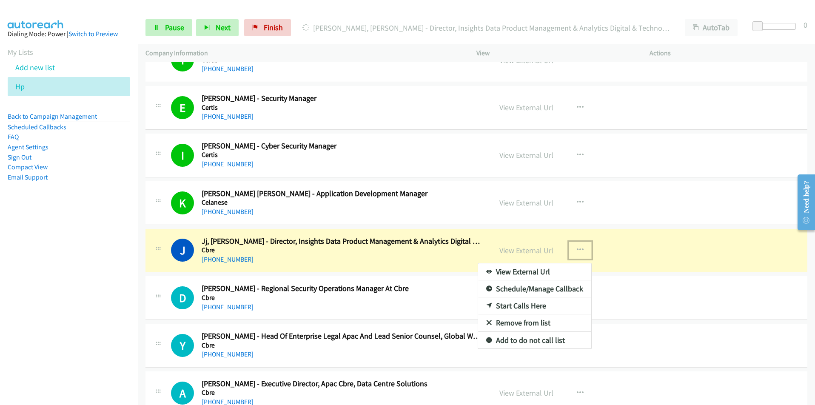
click at [537, 273] on link "View External Url" at bounding box center [534, 271] width 113 height 17
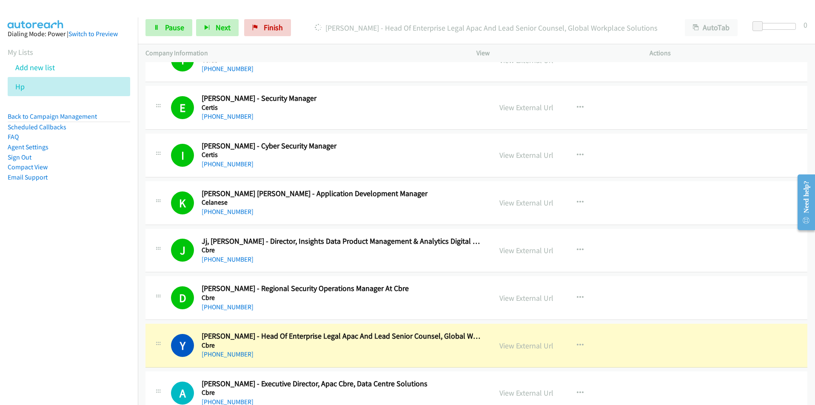
click at [95, 361] on nav "Dialing Mode: Power | Switch to Preview My Lists Add new list Hp Back to Campai…" at bounding box center [69, 219] width 138 height 405
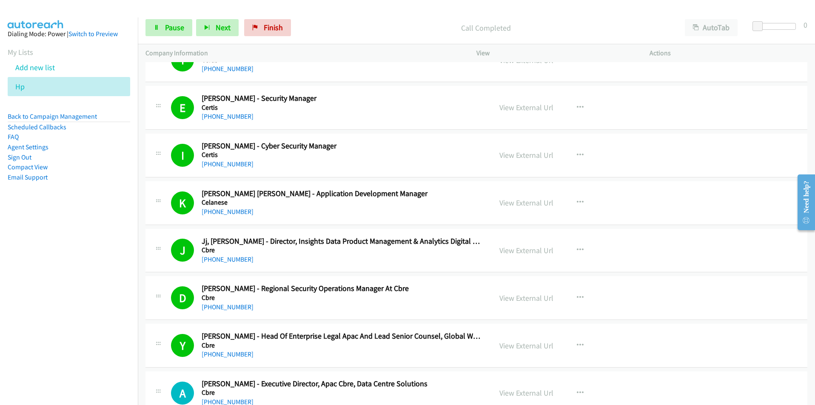
drag, startPoint x: 95, startPoint y: 343, endPoint x: 320, endPoint y: 321, distance: 225.5
click at [95, 343] on nav "Dialing Mode: Power | Switch to Preview My Lists Add new list Hp Back to Campai…" at bounding box center [69, 219] width 138 height 405
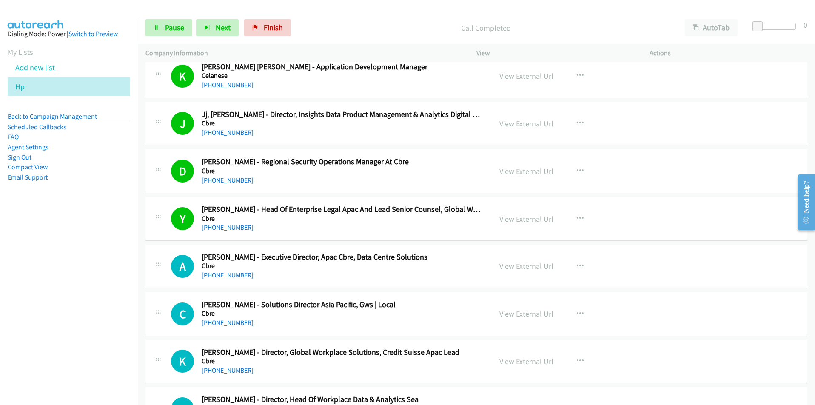
scroll to position [5314, 0]
click at [97, 319] on nav "Dialing Mode: Power | Switch to Preview My Lists Add new list Hp Back to Campai…" at bounding box center [69, 219] width 138 height 405
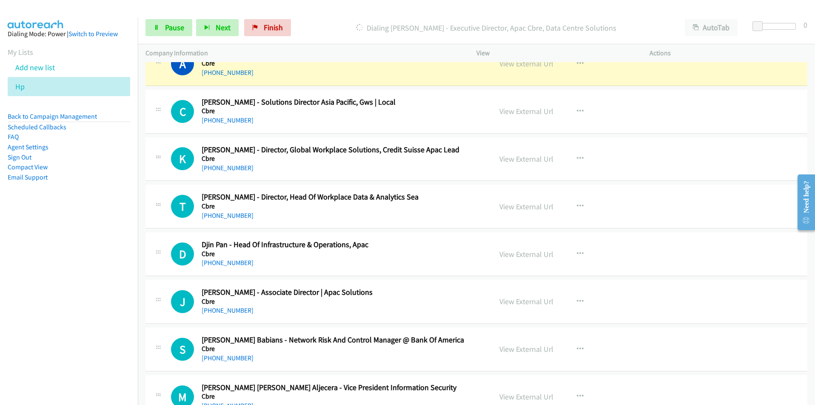
scroll to position [5570, 0]
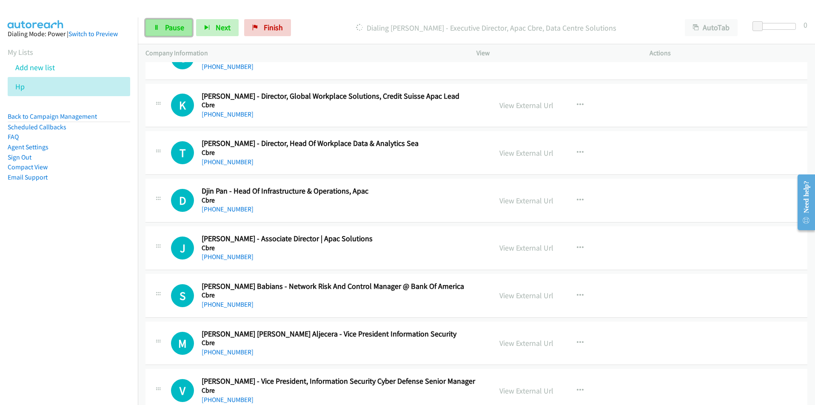
click at [176, 28] on span "Pause" at bounding box center [174, 28] width 19 height 10
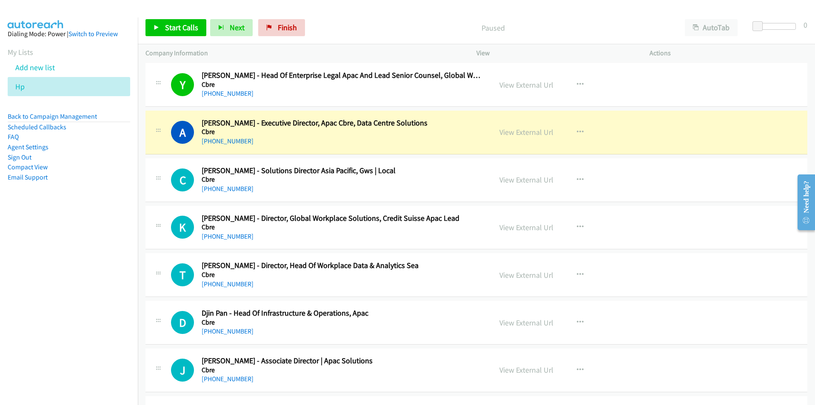
scroll to position [5442, 0]
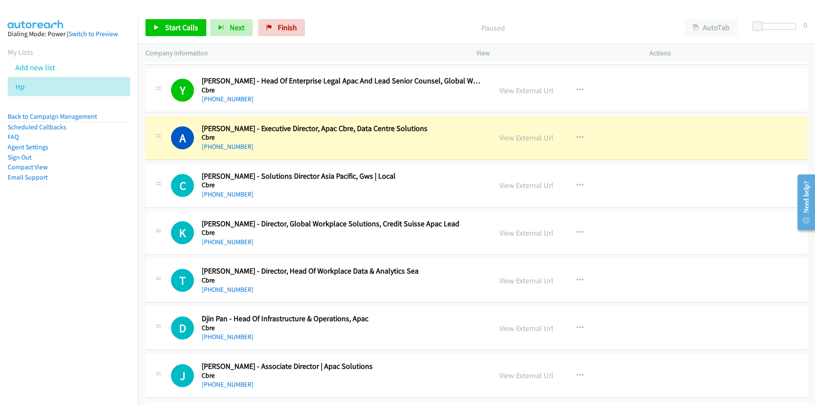
click at [105, 252] on nav "Dialing Mode: Power | Switch to Preview My Lists Add new list Hp Back to Campai…" at bounding box center [69, 219] width 138 height 405
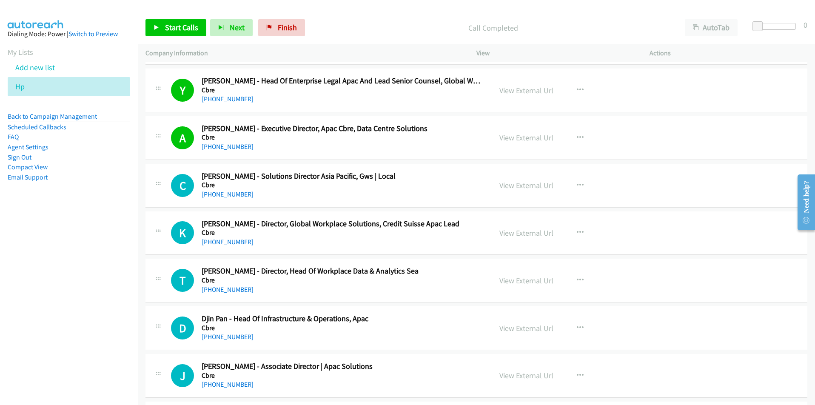
click at [61, 298] on nav "Dialing Mode: Power | Switch to Preview My Lists Add new list Hp Back to Campai…" at bounding box center [69, 219] width 138 height 405
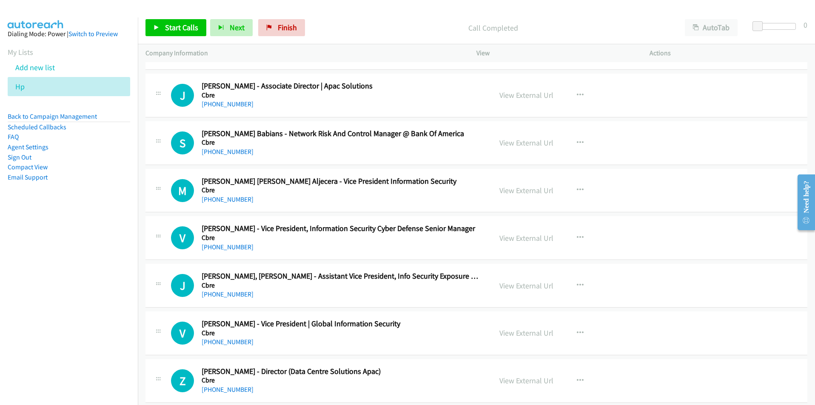
scroll to position [5740, 0]
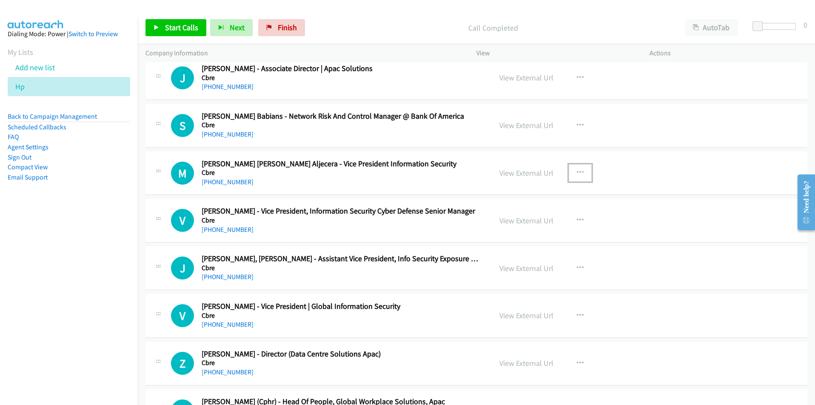
click at [577, 170] on icon "button" at bounding box center [580, 172] width 7 height 7
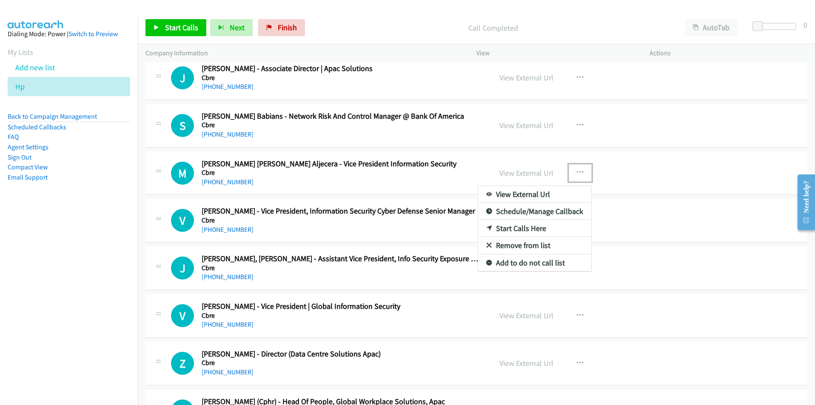
click at [521, 231] on link "Start Calls Here" at bounding box center [534, 228] width 113 height 17
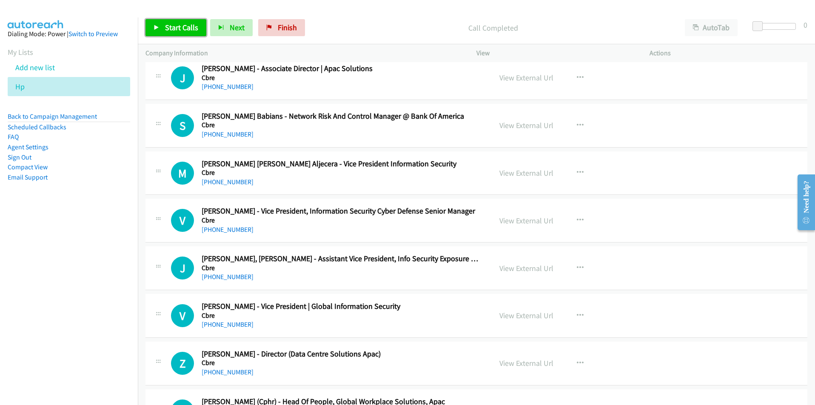
click at [160, 30] on link "Start Calls" at bounding box center [175, 27] width 61 height 17
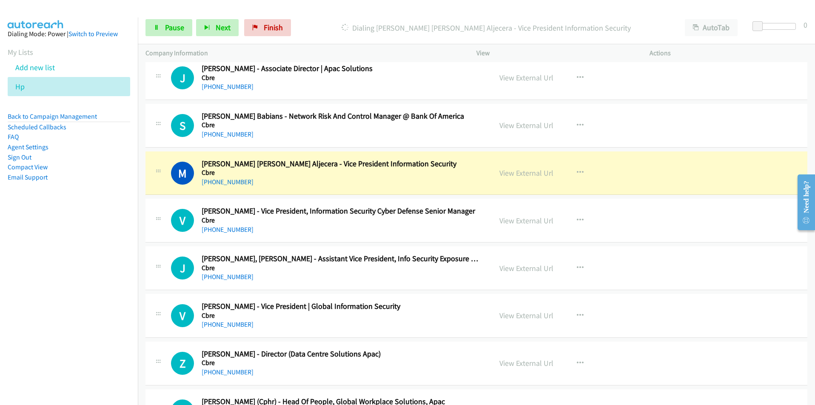
click at [129, 284] on nav "Dialing Mode: Power | Switch to Preview My Lists Add new list Hp Back to Campai…" at bounding box center [69, 219] width 138 height 405
click at [580, 169] on button "button" at bounding box center [579, 172] width 23 height 17
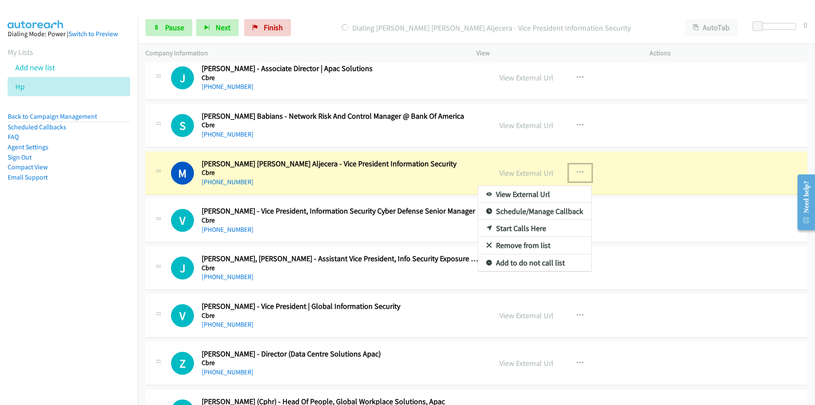
click at [547, 192] on link "View External Url" at bounding box center [534, 194] width 113 height 17
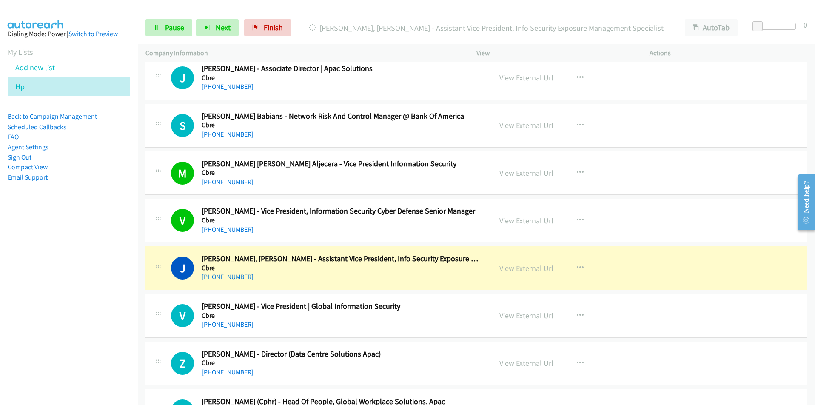
click at [91, 295] on nav "Dialing Mode: Power | Switch to Preview My Lists Add new list Hp Back to Campai…" at bounding box center [69, 219] width 138 height 405
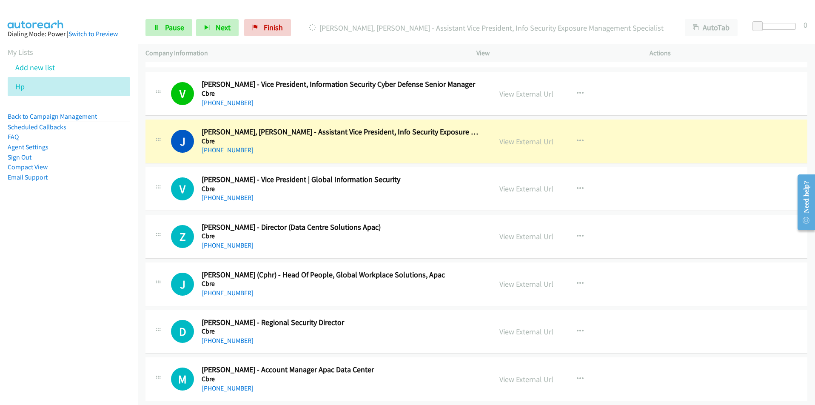
scroll to position [5867, 0]
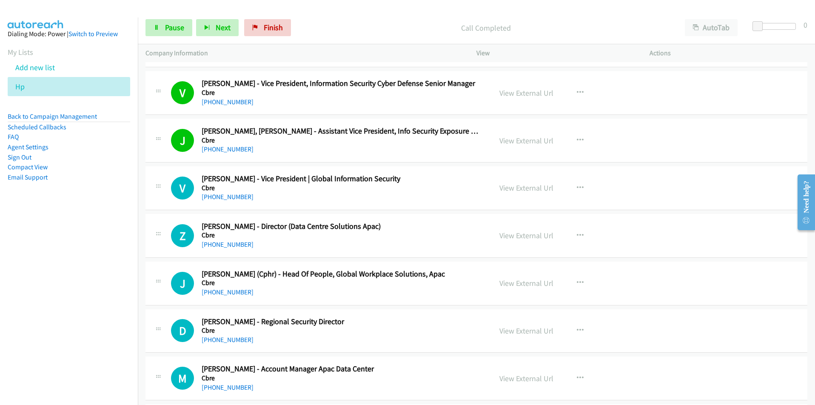
click at [84, 287] on nav "Dialing Mode: Power | Switch to Preview My Lists Add new list Hp Back to Campai…" at bounding box center [69, 219] width 138 height 405
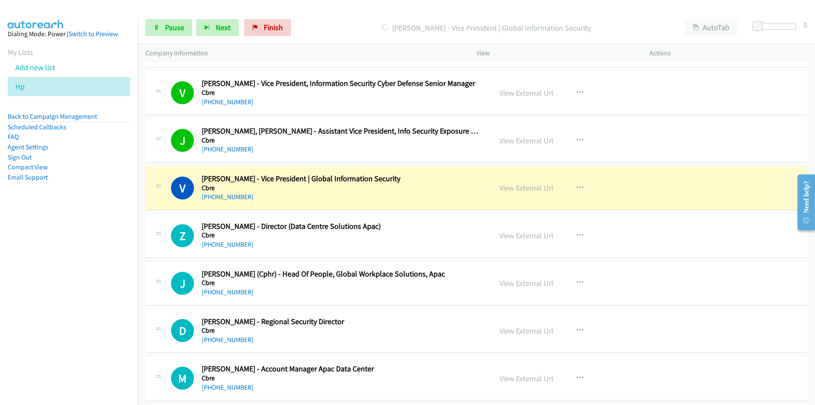
click at [62, 302] on nav "Dialing Mode: Power | Switch to Preview My Lists Add new list Hp Back to Campai…" at bounding box center [69, 219] width 138 height 405
click at [125, 287] on nav "Dialing Mode: Power | Switch to Preview My Lists Add new list Hp Back to Campai…" at bounding box center [69, 219] width 138 height 405
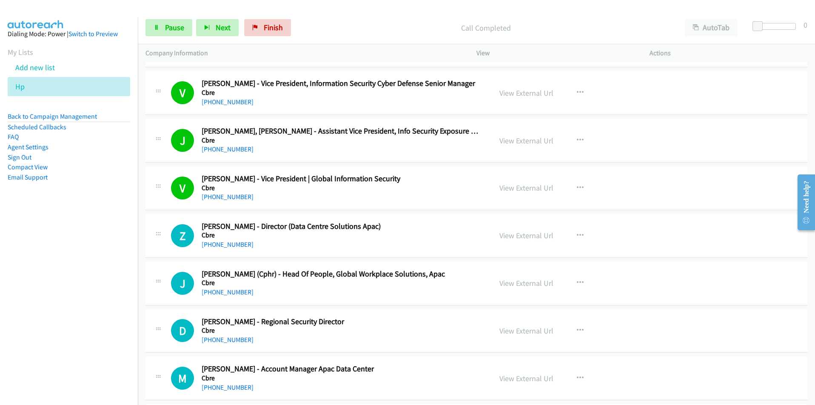
click at [110, 277] on nav "Dialing Mode: Power | Switch to Preview My Lists Add new list Hp Back to Campai…" at bounding box center [69, 219] width 138 height 405
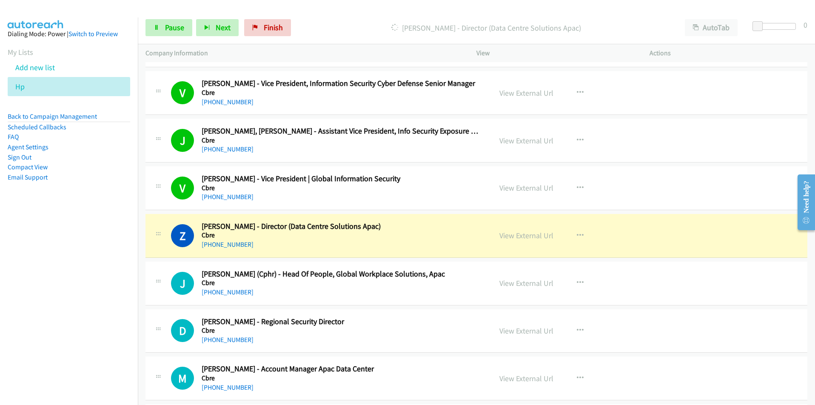
click at [111, 327] on nav "Dialing Mode: Power | Switch to Preview My Lists Add new list Hp Back to Campai…" at bounding box center [69, 219] width 138 height 405
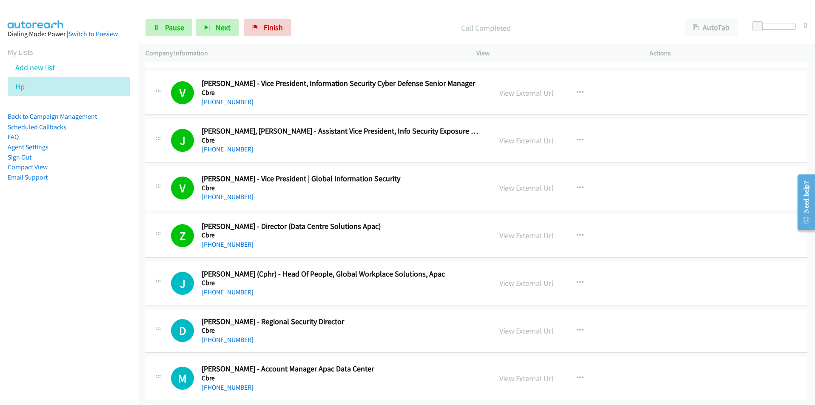
drag, startPoint x: 66, startPoint y: 341, endPoint x: 74, endPoint y: 338, distance: 8.6
click at [66, 341] on nav "Dialing Mode: Power | Switch to Preview My Lists Add new list Hp Back to Campai…" at bounding box center [69, 219] width 138 height 405
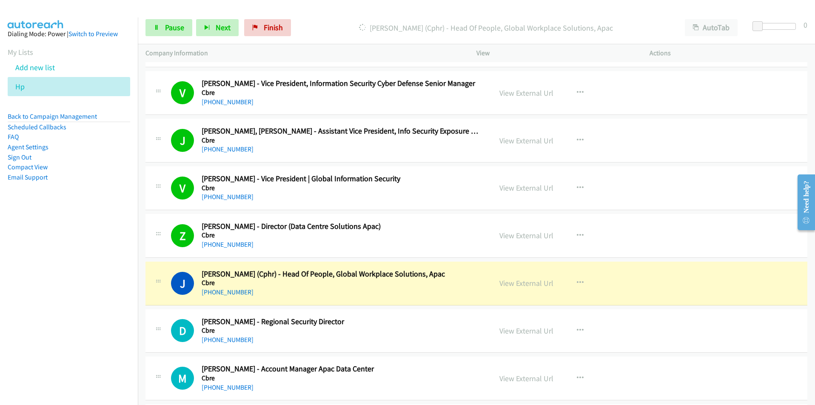
click at [82, 343] on nav "Dialing Mode: Power | Switch to Preview My Lists Add new list Hp Back to Campai…" at bounding box center [69, 219] width 138 height 405
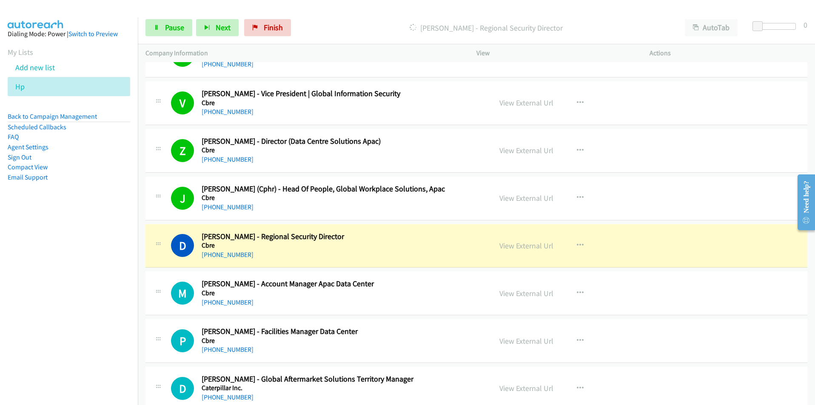
click at [116, 284] on nav "Dialing Mode: Power | Switch to Preview My Lists Add new list Hp Back to Campai…" at bounding box center [69, 219] width 138 height 405
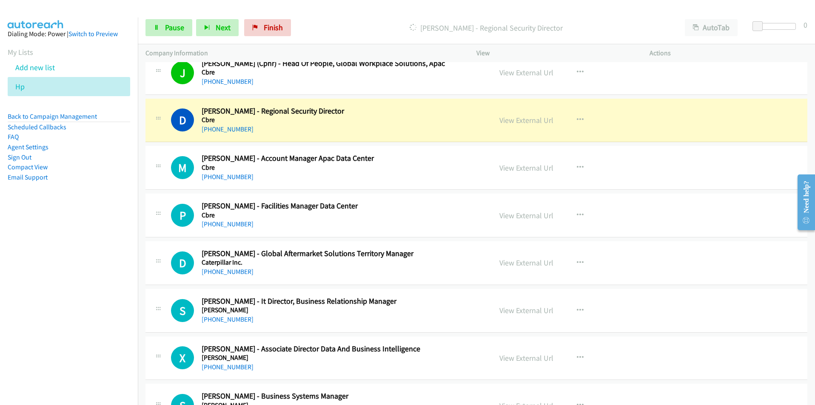
scroll to position [6080, 0]
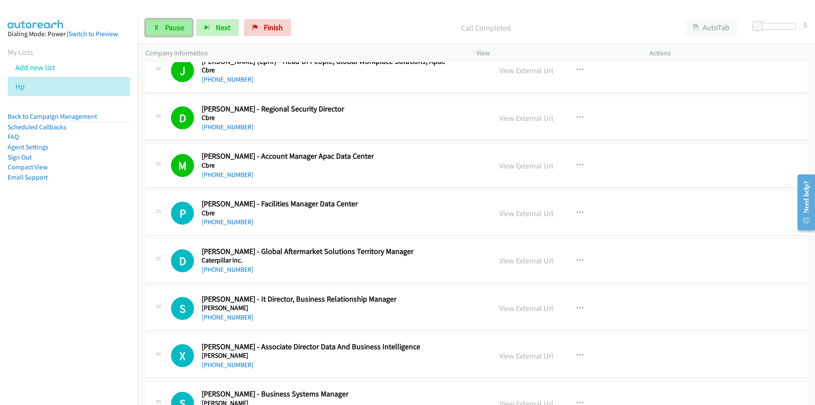
click at [173, 30] on span "Pause" at bounding box center [174, 28] width 19 height 10
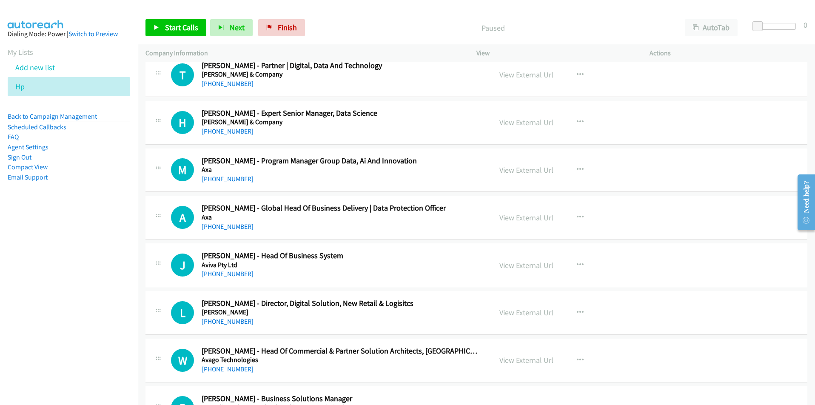
scroll to position [9828, 0]
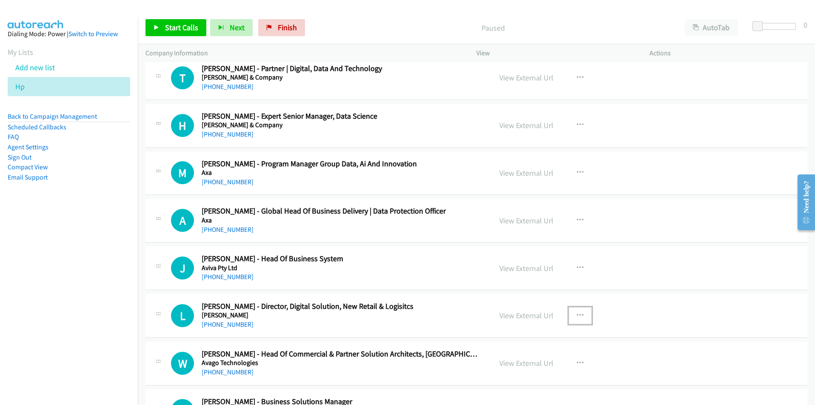
click at [577, 314] on icon "button" at bounding box center [580, 315] width 7 height 7
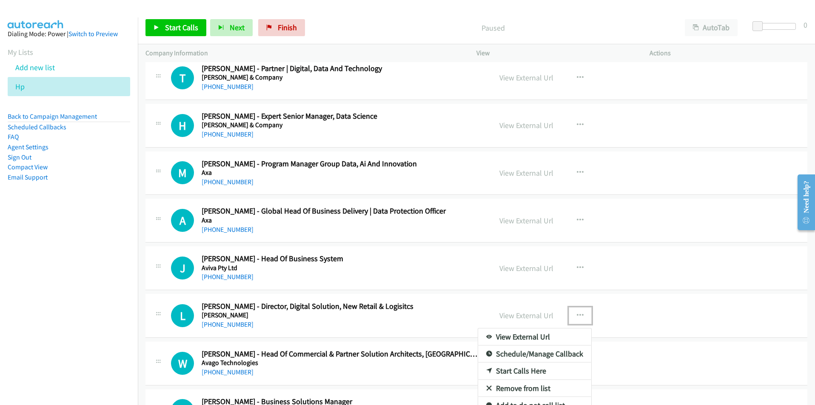
click at [542, 372] on link "Start Calls Here" at bounding box center [534, 370] width 113 height 17
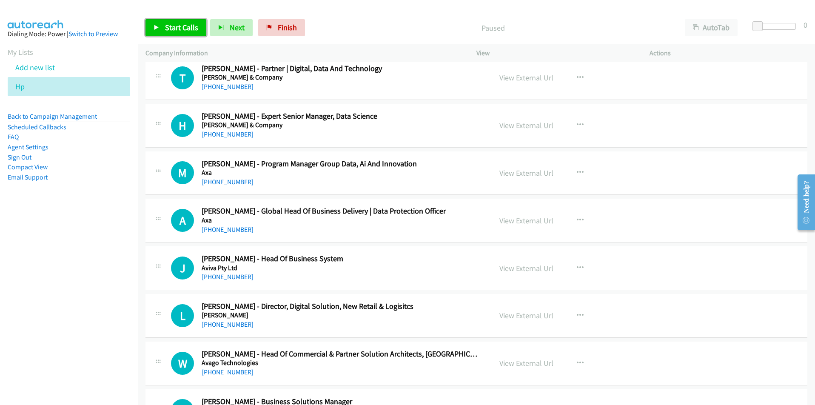
click at [179, 24] on span "Start Calls" at bounding box center [181, 28] width 33 height 10
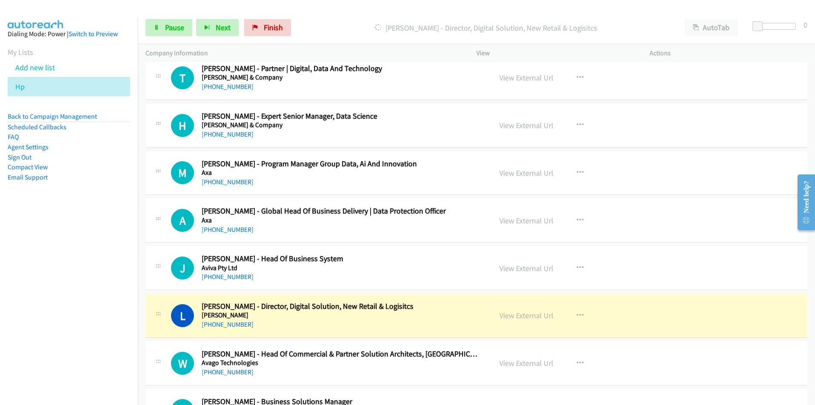
click at [106, 314] on nav "Dialing Mode: Power | Switch to Preview My Lists Add new list Hp Back to Campai…" at bounding box center [69, 219] width 138 height 405
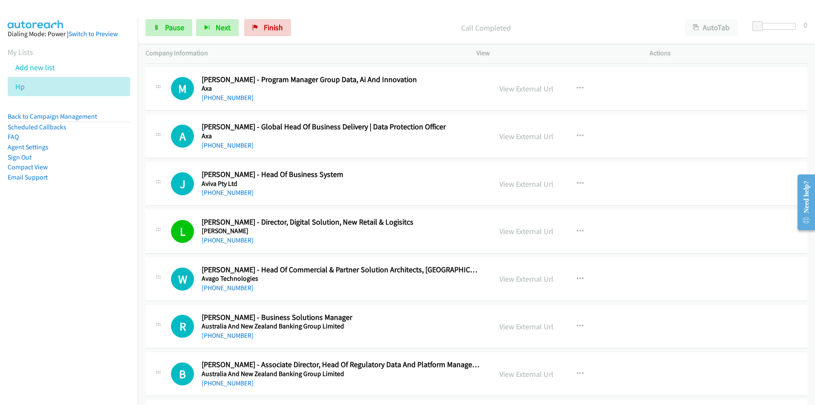
scroll to position [9913, 0]
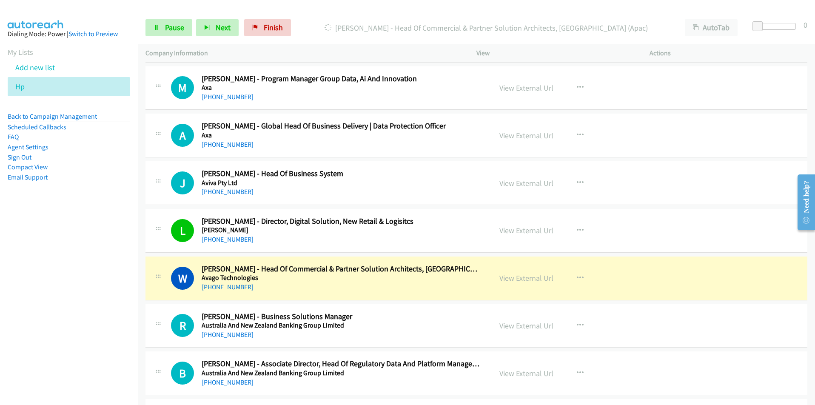
click at [95, 294] on nav "Dialing Mode: Power | Switch to Preview My Lists Add new list Hp Back to Campai…" at bounding box center [69, 219] width 138 height 405
click at [86, 300] on nav "Dialing Mode: Power | Switch to Preview My Lists Add new list Hp Back to Campai…" at bounding box center [69, 219] width 138 height 405
click at [75, 311] on nav "Dialing Mode: Power | Switch to Preview My Lists Add new list Hp Back to Campai…" at bounding box center [69, 219] width 138 height 405
click at [164, 33] on link "Pause" at bounding box center [168, 27] width 47 height 17
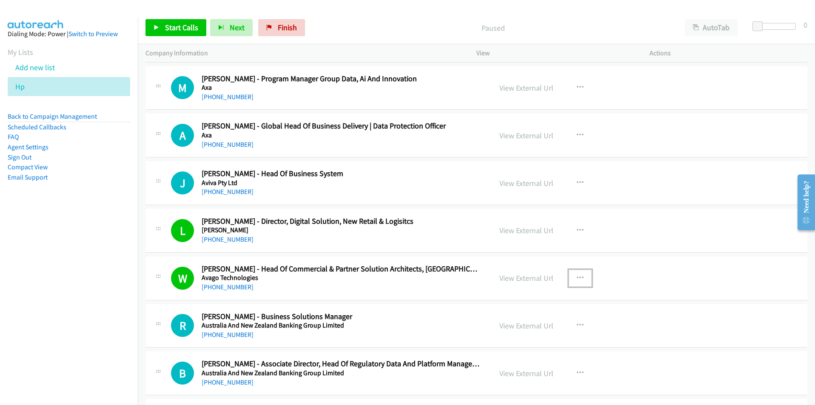
click at [582, 276] on button "button" at bounding box center [579, 278] width 23 height 17
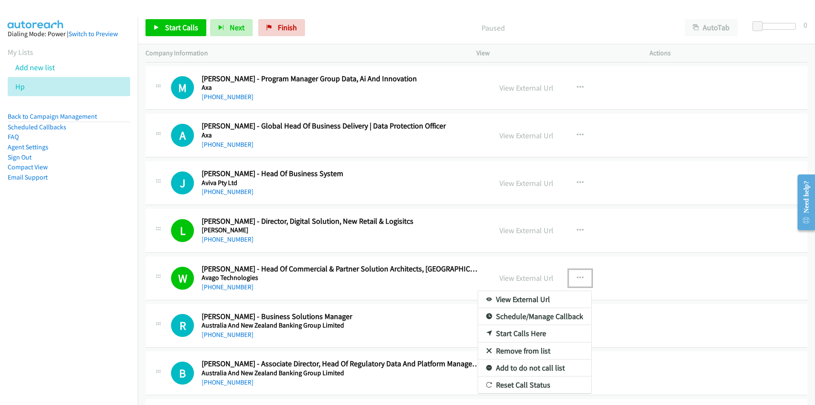
click at [541, 298] on link "View External Url" at bounding box center [534, 299] width 113 height 17
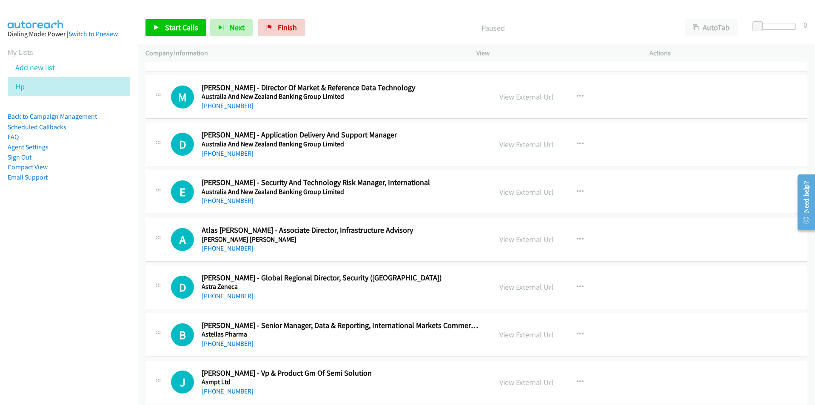
scroll to position [10381, 0]
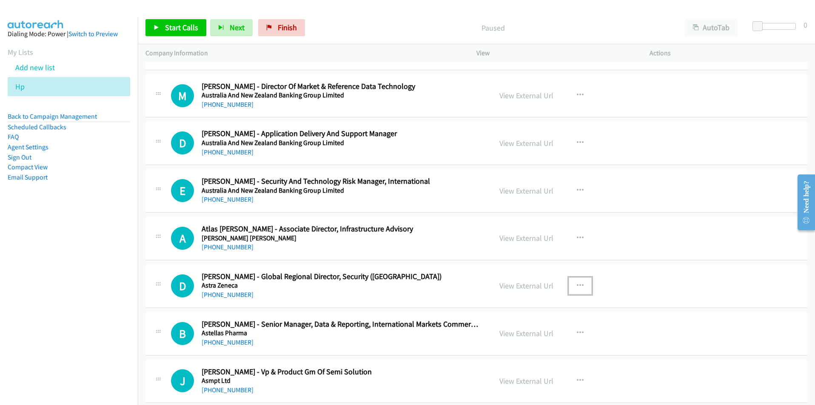
click at [577, 286] on icon "button" at bounding box center [580, 285] width 7 height 7
click at [541, 343] on link "Start Calls Here" at bounding box center [534, 340] width 113 height 17
click at [178, 26] on span "Start Calls" at bounding box center [181, 28] width 33 height 10
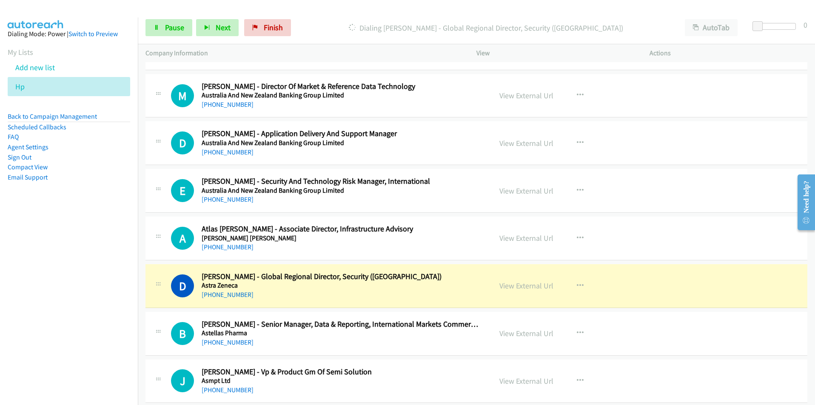
click at [114, 348] on nav "Dialing Mode: Power | Switch to Preview My Lists Add new list Hp Back to Campai…" at bounding box center [69, 219] width 138 height 405
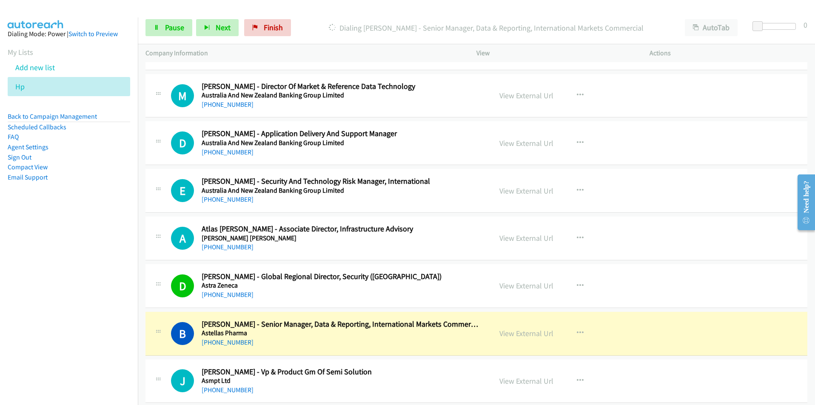
click at [77, 358] on nav "Dialing Mode: Power | Switch to Preview My Lists Add new list Hp Back to Campai…" at bounding box center [69, 219] width 138 height 405
click at [86, 361] on nav "Dialing Mode: Power | Switch to Preview My Lists Add new list Hp Back to Campai…" at bounding box center [69, 219] width 138 height 405
click at [99, 321] on nav "Dialing Mode: Power | Switch to Preview My Lists Add new list Hp Back to Campai…" at bounding box center [69, 219] width 138 height 405
click at [119, 361] on nav "Dialing Mode: Power | Switch to Preview My Lists Add new list Hp Back to Campai…" at bounding box center [69, 219] width 138 height 405
click at [80, 324] on nav "Dialing Mode: Power | Switch to Preview My Lists Add new list Hp Back to Campai…" at bounding box center [69, 219] width 138 height 405
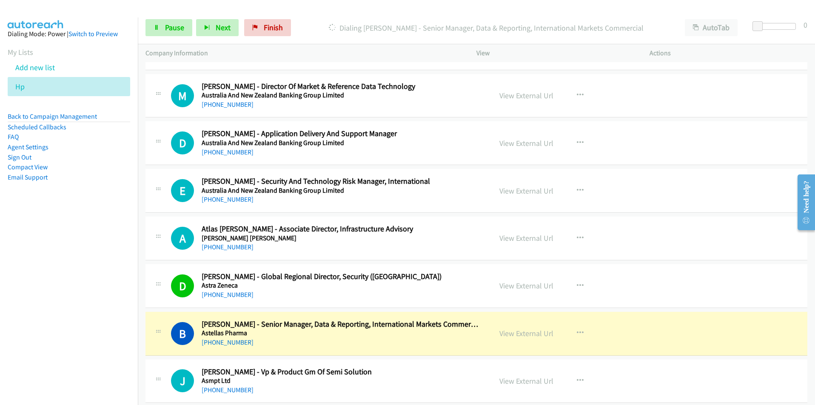
click at [86, 320] on nav "Dialing Mode: Power | Switch to Preview My Lists Add new list Hp Back to Campai…" at bounding box center [69, 219] width 138 height 405
click at [577, 330] on icon "button" at bounding box center [580, 332] width 7 height 7
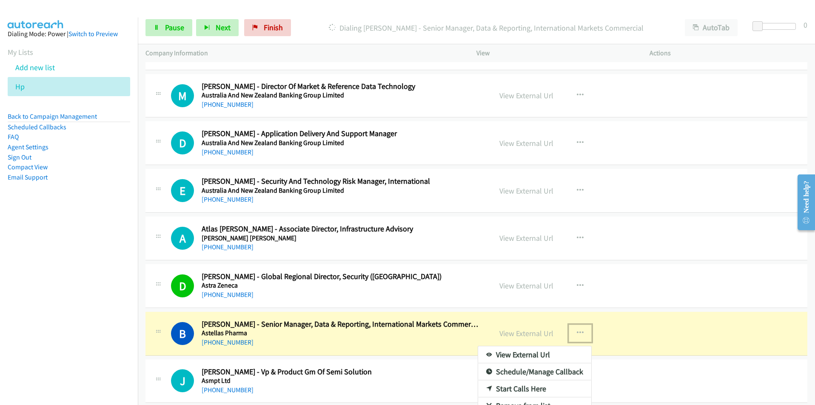
click at [545, 353] on link "View External Url" at bounding box center [534, 354] width 113 height 17
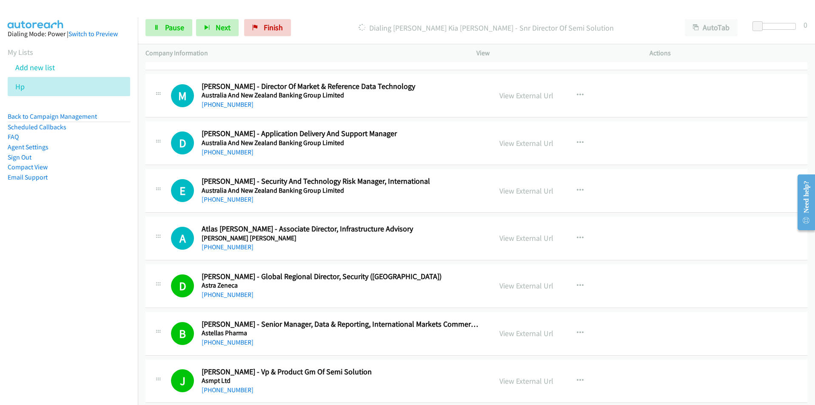
drag, startPoint x: 88, startPoint y: 326, endPoint x: 94, endPoint y: 326, distance: 5.1
click at [88, 326] on nav "Dialing Mode: Power | Switch to Preview My Lists Add new list Hp Back to Campai…" at bounding box center [69, 219] width 138 height 405
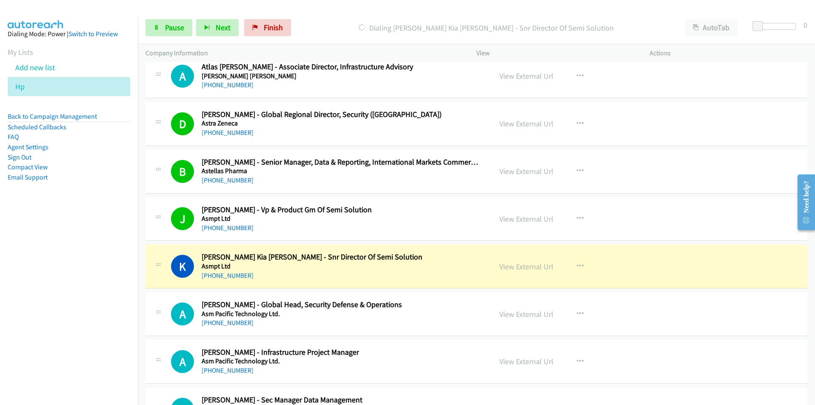
scroll to position [10551, 0]
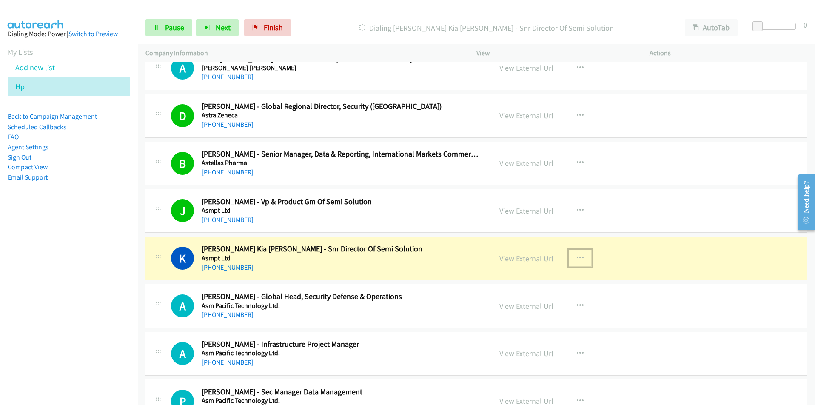
click at [577, 255] on icon "button" at bounding box center [580, 258] width 7 height 7
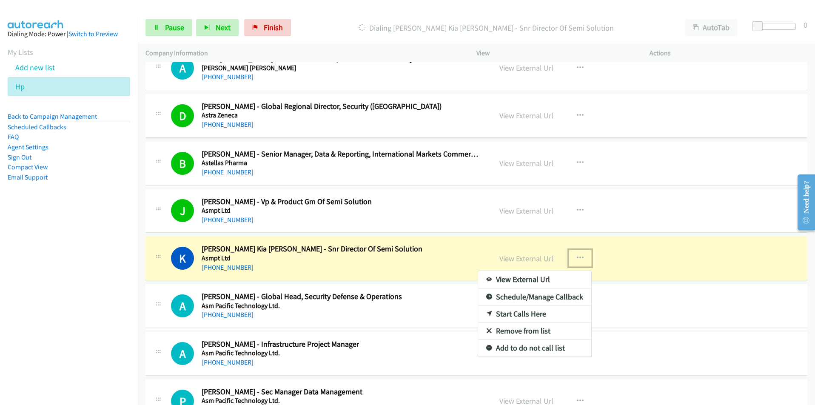
click at [533, 276] on link "View External Url" at bounding box center [534, 279] width 113 height 17
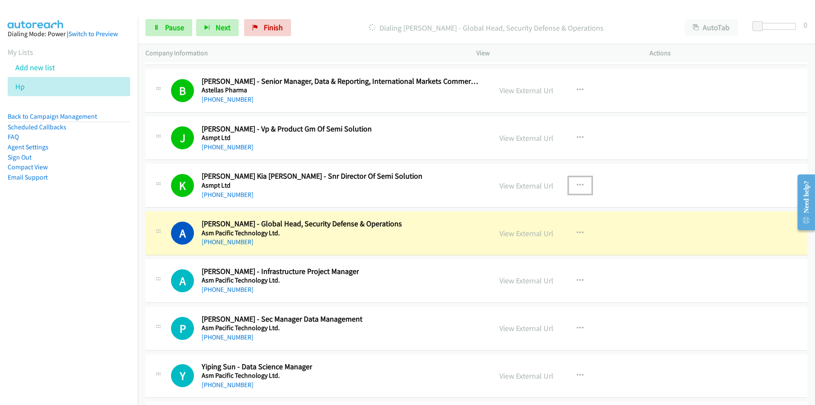
scroll to position [10678, 0]
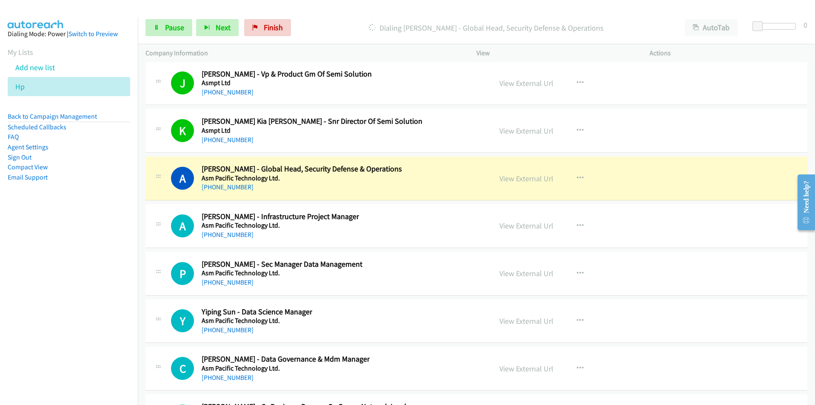
click at [95, 312] on nav "Dialing Mode: Power | Switch to Preview My Lists Add new list Hp Back to Campai…" at bounding box center [69, 219] width 138 height 405
click at [570, 175] on button "button" at bounding box center [579, 178] width 23 height 17
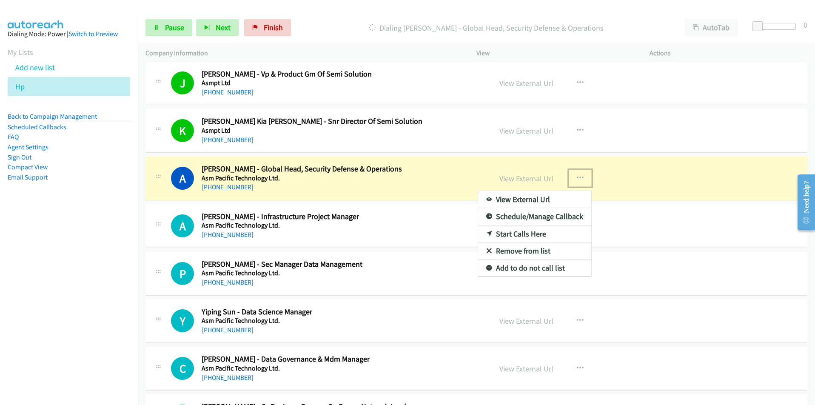
click at [548, 196] on link "View External Url" at bounding box center [534, 199] width 113 height 17
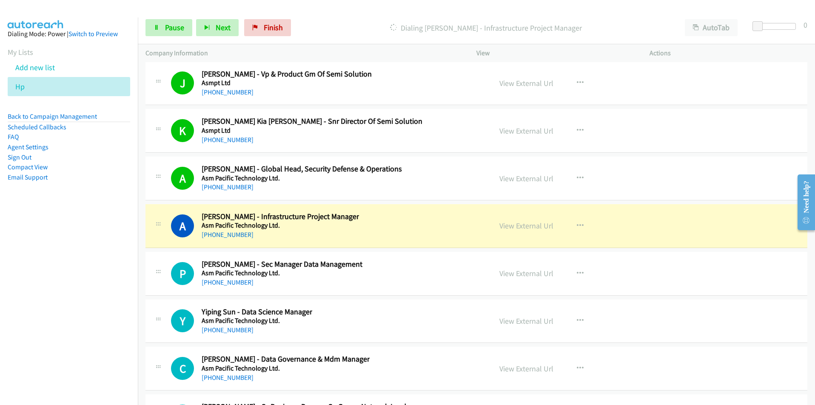
drag, startPoint x: 88, startPoint y: 294, endPoint x: 94, endPoint y: 293, distance: 6.5
click at [88, 294] on nav "Dialing Mode: Power | Switch to Preview My Lists Add new list Hp Back to Campai…" at bounding box center [69, 219] width 138 height 405
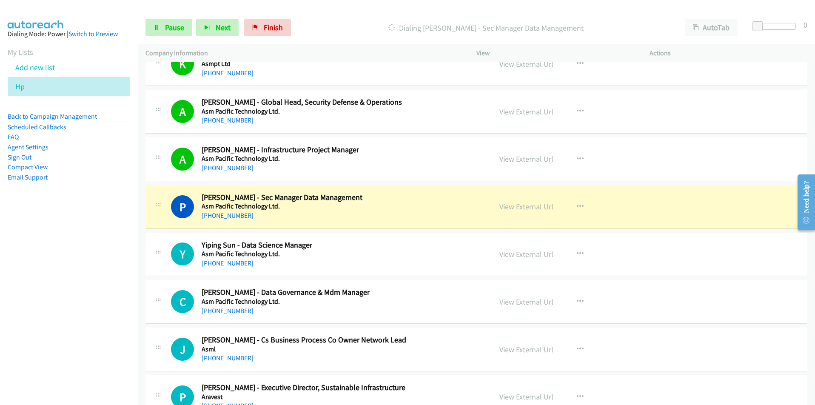
scroll to position [10763, 0]
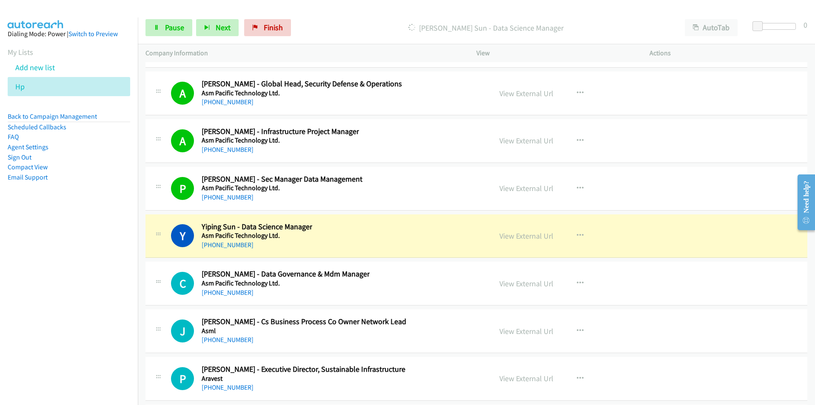
click at [80, 318] on nav "Dialing Mode: Power | Switch to Preview My Lists Add new list Hp Back to Campai…" at bounding box center [69, 219] width 138 height 405
drag, startPoint x: 122, startPoint y: 329, endPoint x: 128, endPoint y: 322, distance: 8.4
click at [122, 328] on nav "Dialing Mode: Power | Switch to Preview My Lists Add new list Hp Back to Campai…" at bounding box center [69, 219] width 138 height 405
click at [577, 233] on icon "button" at bounding box center [580, 235] width 7 height 7
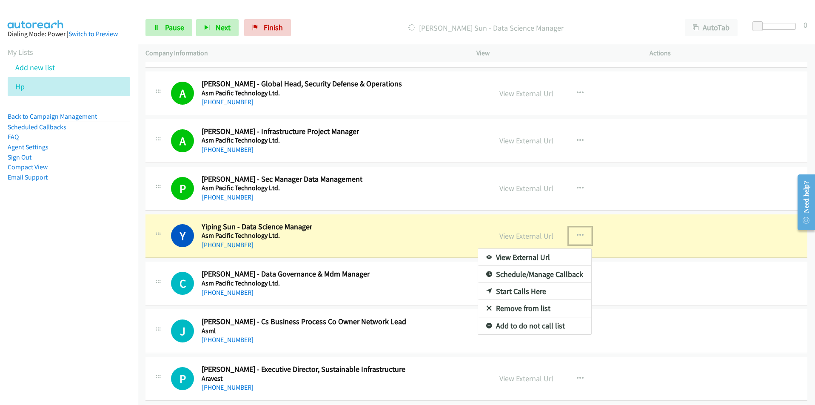
click at [543, 258] on link "View External Url" at bounding box center [534, 257] width 113 height 17
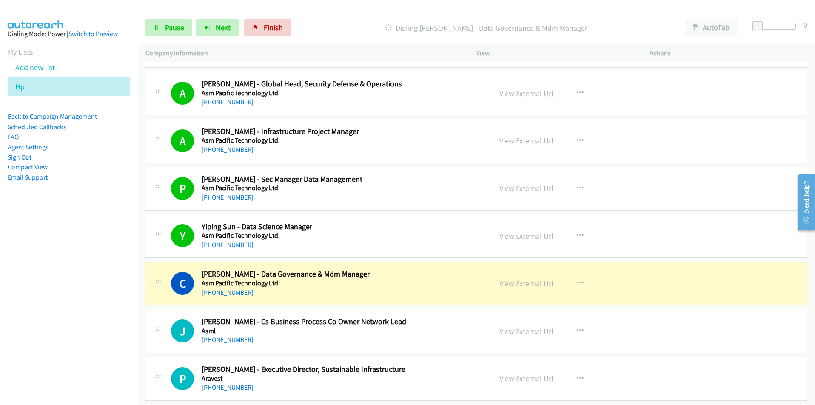
click at [122, 227] on nav "Dialing Mode: Power | Switch to Preview My Lists Add new list Hp Back to Campai…" at bounding box center [69, 219] width 138 height 405
click at [572, 88] on button "button" at bounding box center [579, 93] width 23 height 17
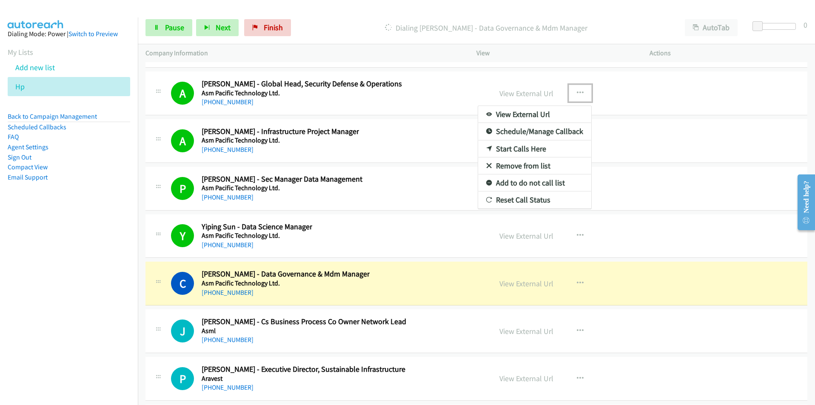
click at [534, 118] on link "View External Url" at bounding box center [534, 114] width 113 height 17
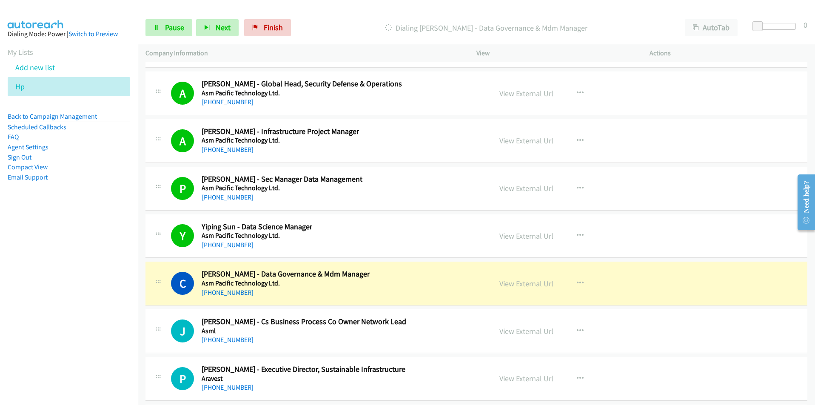
click at [49, 310] on nav "Dialing Mode: Power | Switch to Preview My Lists Add new list Hp Back to Campai…" at bounding box center [69, 219] width 138 height 405
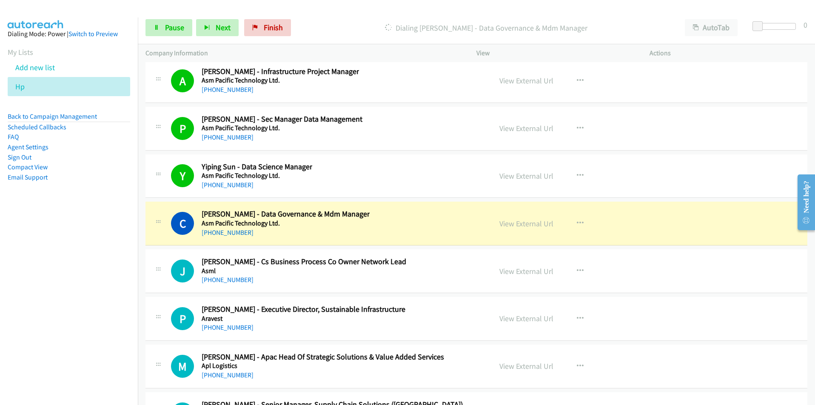
scroll to position [10848, 0]
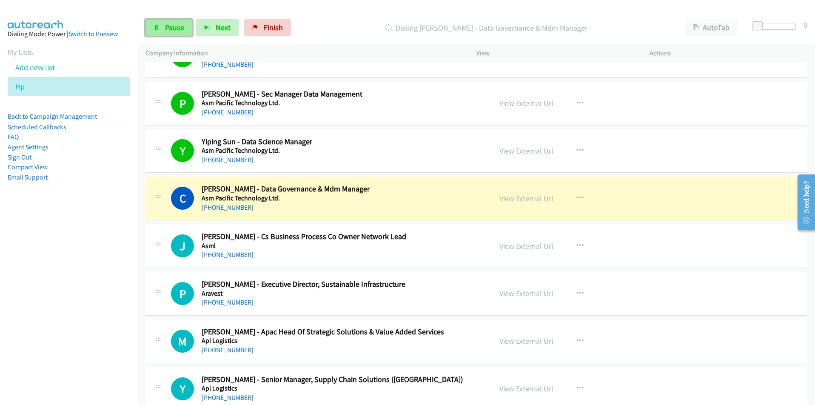
click at [167, 29] on span "Pause" at bounding box center [174, 28] width 19 height 10
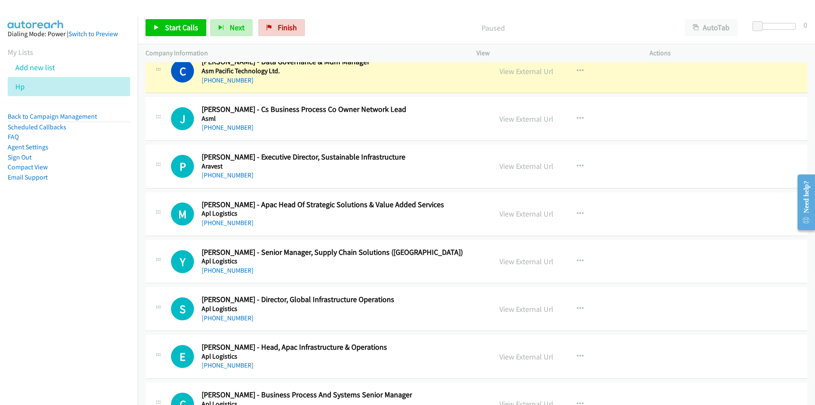
scroll to position [10976, 0]
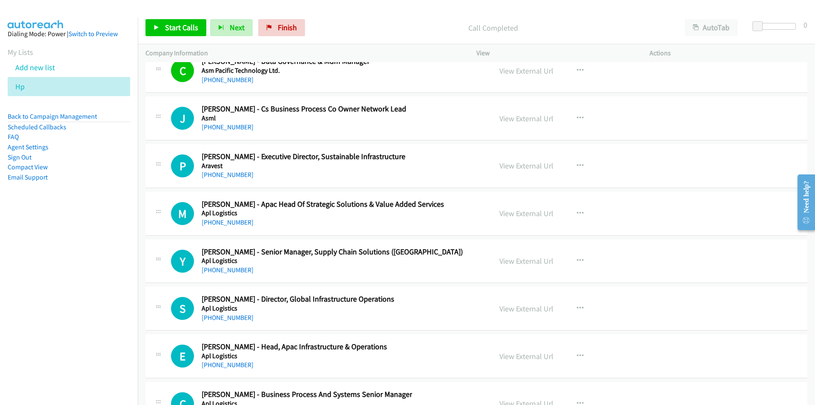
click at [65, 294] on nav "Dialing Mode: Power | Switch to Preview My Lists Add new list Hp Back to Campai…" at bounding box center [69, 219] width 138 height 405
drag, startPoint x: 77, startPoint y: 264, endPoint x: 94, endPoint y: 258, distance: 18.3
click at [77, 264] on nav "Dialing Mode: Power | Switch to Preview My Lists Add new list Hp Back to Campai…" at bounding box center [69, 219] width 138 height 405
click at [577, 261] on icon "button" at bounding box center [580, 260] width 7 height 7
click at [537, 317] on link "Start Calls Here" at bounding box center [534, 316] width 113 height 17
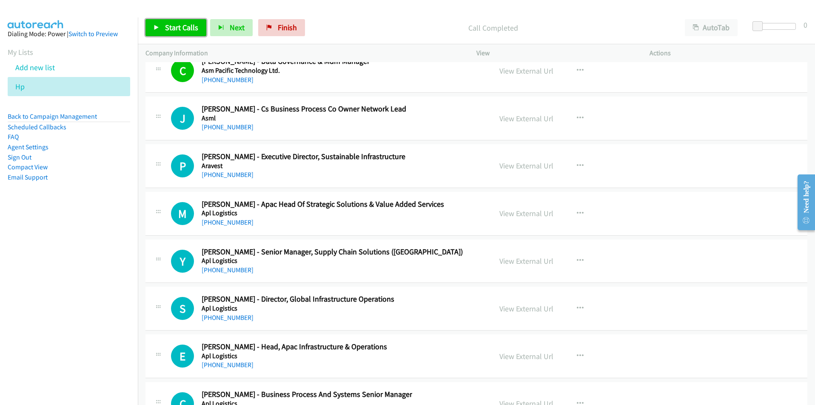
click at [167, 28] on span "Start Calls" at bounding box center [181, 28] width 33 height 10
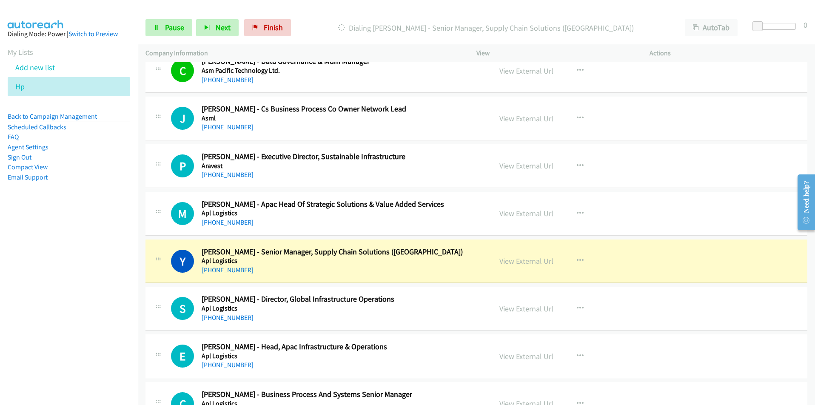
click at [113, 312] on nav "Dialing Mode: Power | Switch to Preview My Lists Add new list Hp Back to Campai…" at bounding box center [69, 219] width 138 height 405
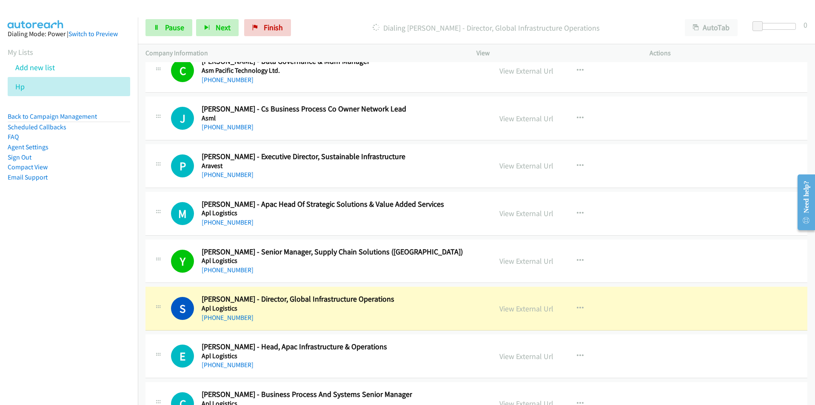
drag, startPoint x: 83, startPoint y: 326, endPoint x: 78, endPoint y: 326, distance: 5.5
click at [79, 326] on nav "Dialing Mode: Power | Switch to Preview My Lists Add new list Hp Back to Campai…" at bounding box center [69, 219] width 138 height 405
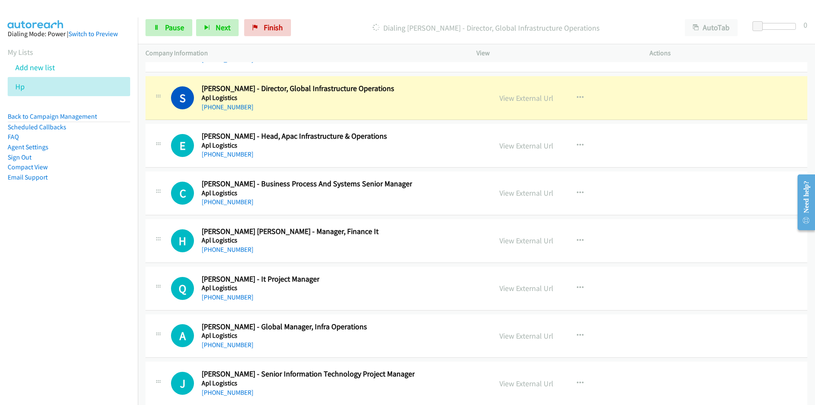
scroll to position [11188, 0]
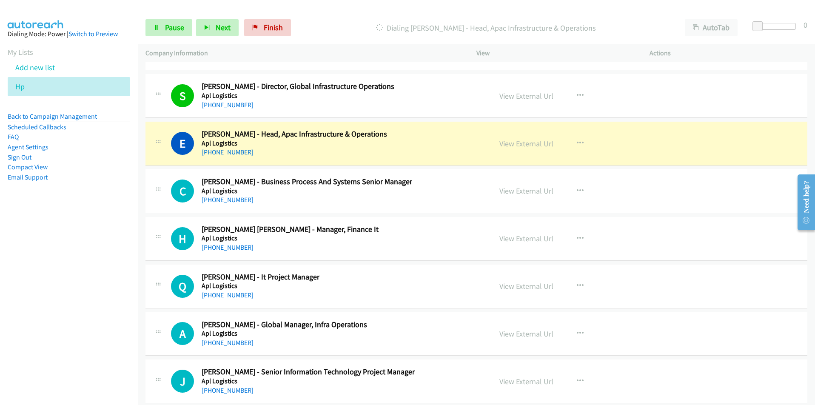
click at [95, 320] on nav "Dialing Mode: Power | Switch to Preview My Lists Add new list Hp Back to Campai…" at bounding box center [69, 219] width 138 height 405
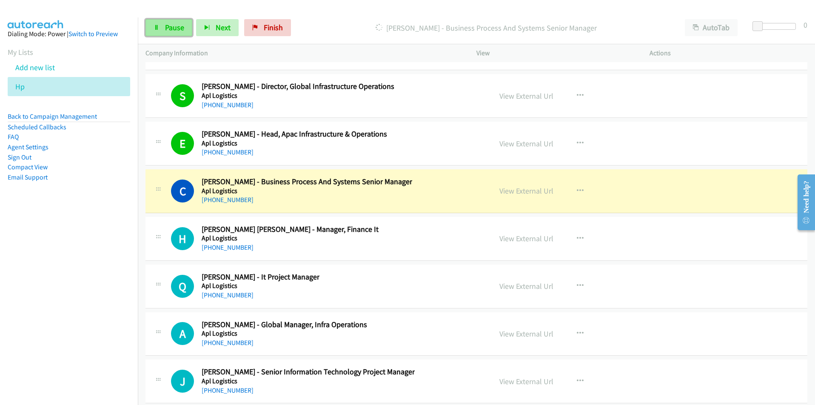
click at [164, 32] on link "Pause" at bounding box center [168, 27] width 47 height 17
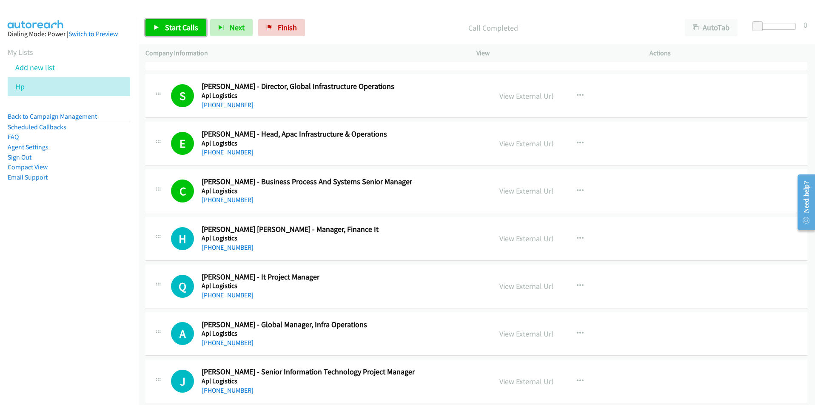
click at [173, 30] on span "Start Calls" at bounding box center [181, 28] width 33 height 10
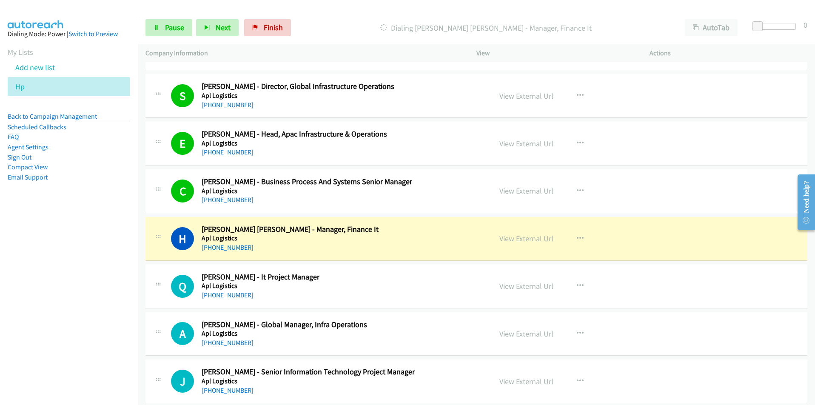
click at [78, 335] on nav "Dialing Mode: Power | Switch to Preview My Lists Add new list Hp Back to Campai…" at bounding box center [69, 219] width 138 height 405
click at [577, 236] on icon "button" at bounding box center [580, 238] width 7 height 7
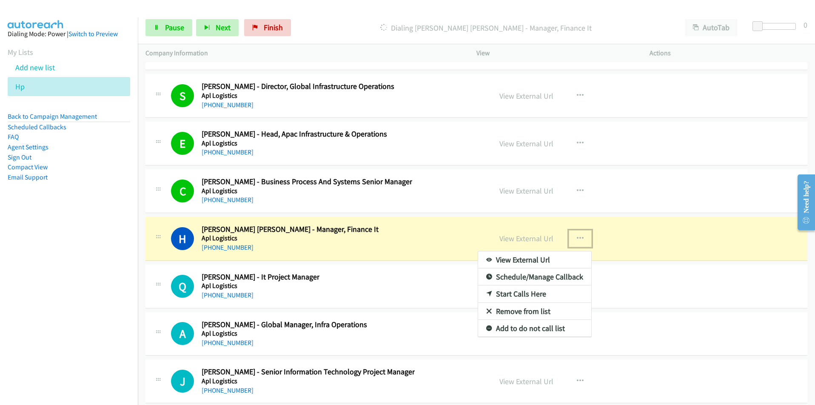
click at [540, 256] on link "View External Url" at bounding box center [534, 259] width 113 height 17
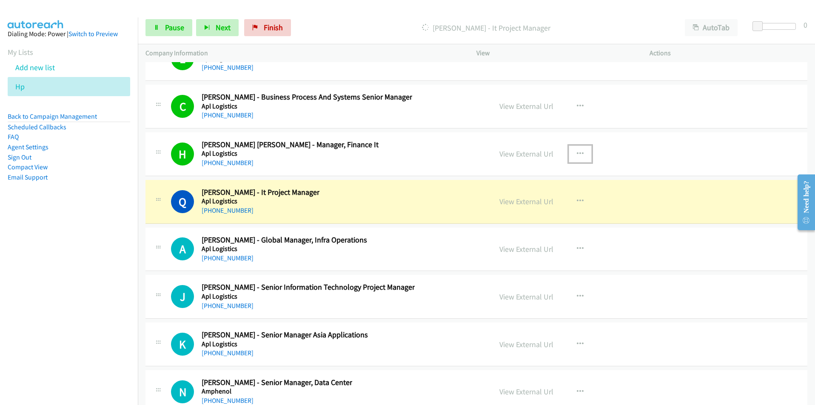
scroll to position [11273, 0]
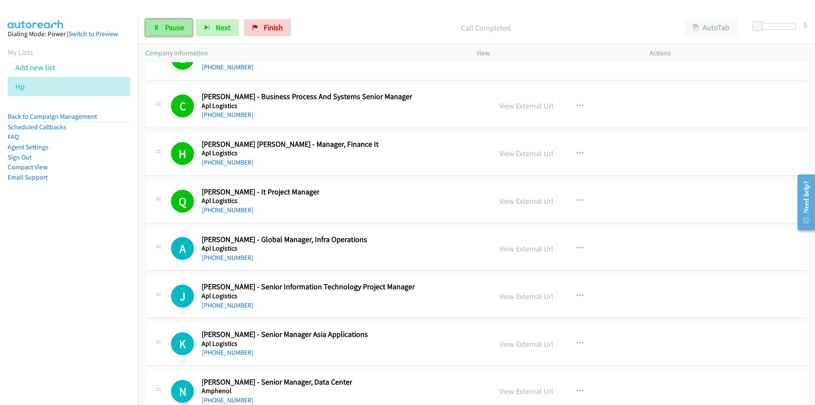
click at [162, 30] on link "Pause" at bounding box center [168, 27] width 47 height 17
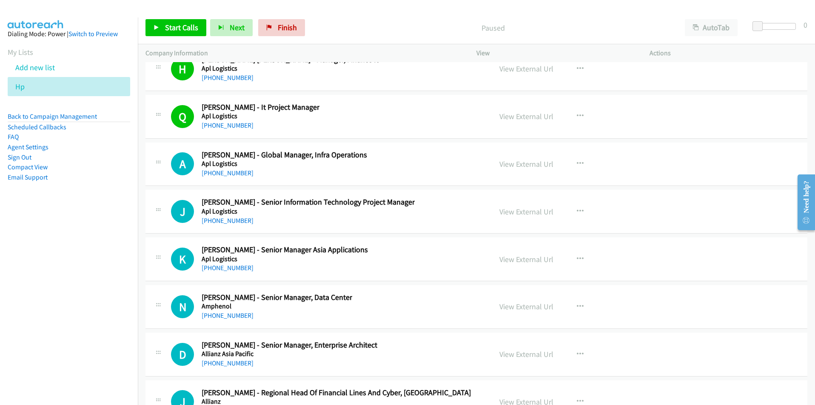
scroll to position [11230, 0]
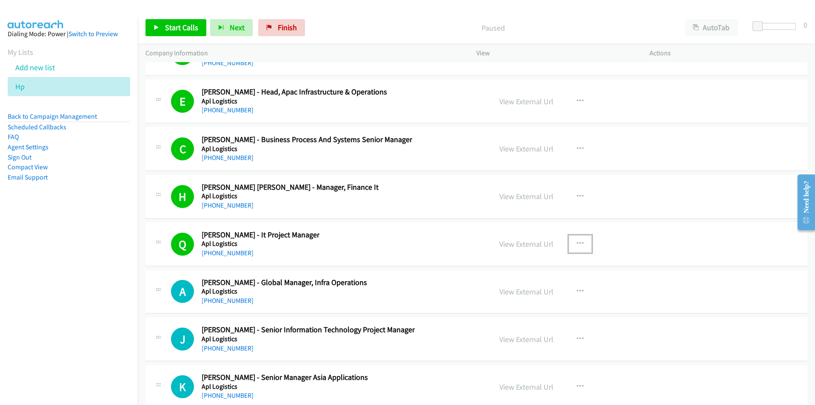
click at [579, 238] on button "button" at bounding box center [579, 243] width 23 height 17
click at [523, 300] on link "Start Calls Here" at bounding box center [534, 299] width 113 height 17
click at [172, 29] on span "Start Calls" at bounding box center [181, 28] width 33 height 10
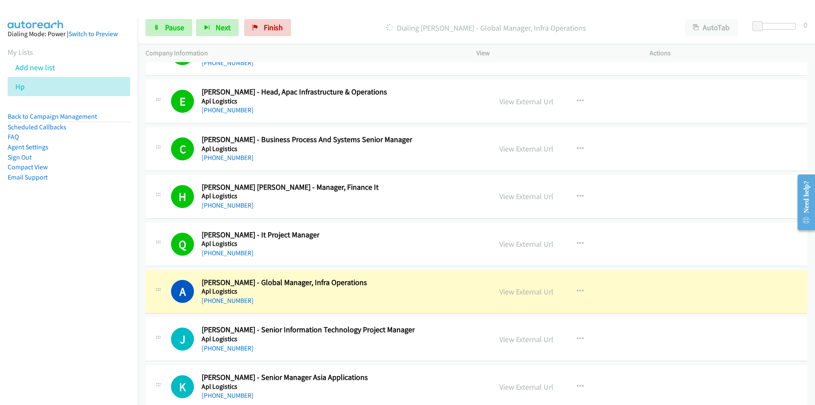
click at [105, 261] on nav "Dialing Mode: Power | Switch to Preview My Lists Add new list Hp Back to Campai…" at bounding box center [69, 219] width 138 height 405
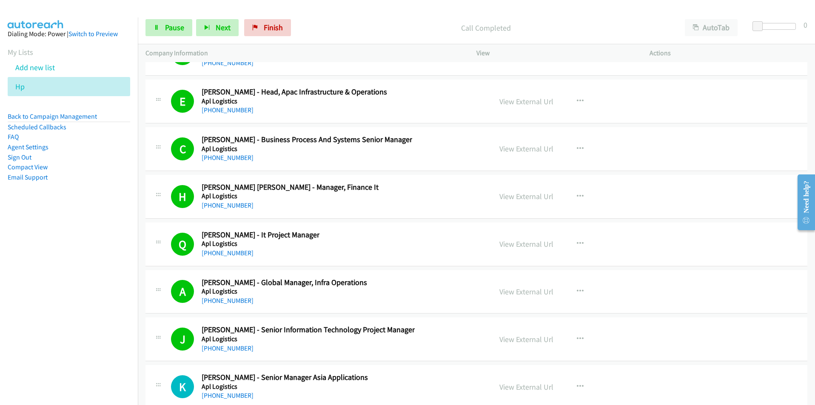
click at [39, 295] on nav "Dialing Mode: Power | Switch to Preview My Lists Add new list Hp Back to Campai…" at bounding box center [69, 219] width 138 height 405
click at [233, 29] on button "Next" at bounding box center [217, 27] width 43 height 17
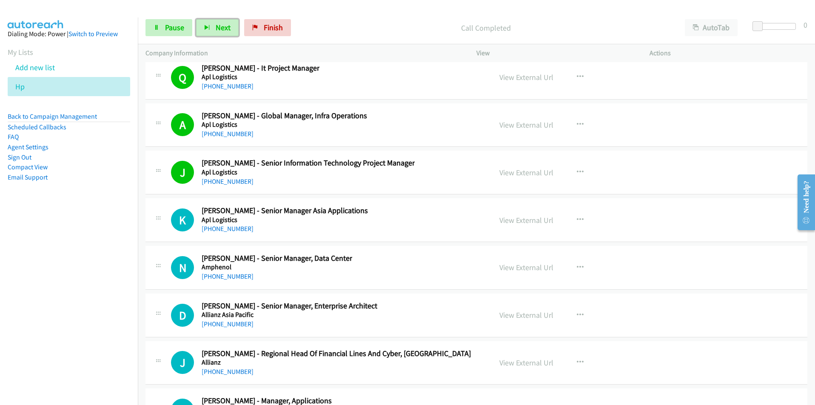
scroll to position [11401, 0]
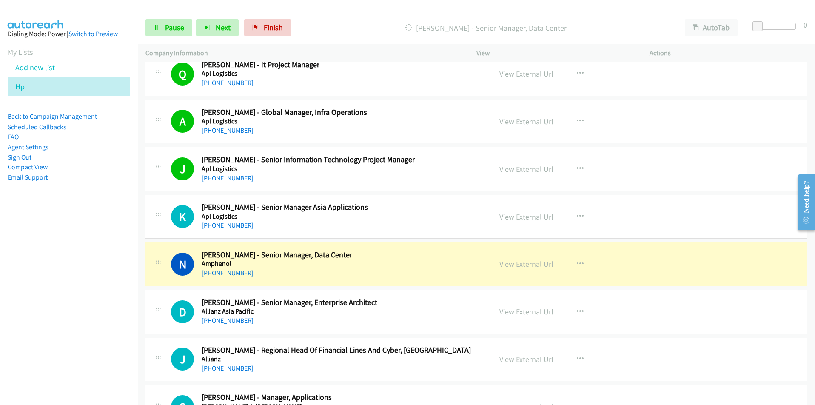
click at [110, 287] on nav "Dialing Mode: Power | Switch to Preview My Lists Add new list Hp Back to Campai…" at bounding box center [69, 219] width 138 height 405
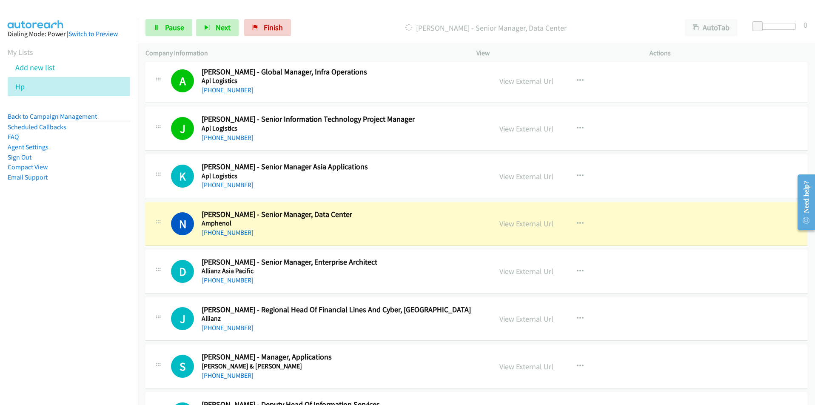
scroll to position [11443, 0]
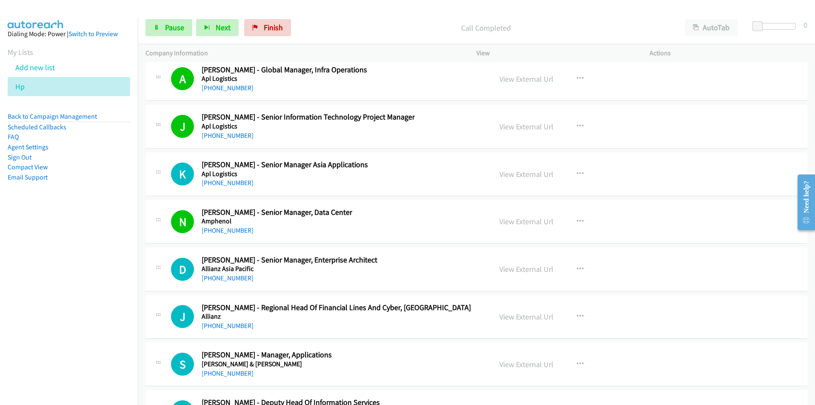
click at [102, 357] on nav "Dialing Mode: Power | Switch to Preview My Lists Add new list Hp Back to Campai…" at bounding box center [69, 219] width 138 height 405
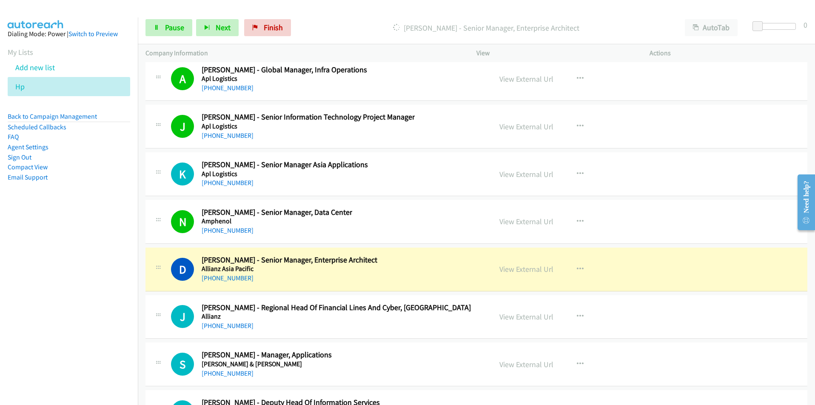
click at [84, 350] on nav "Dialing Mode: Power | Switch to Preview My Lists Add new list Hp Back to Campai…" at bounding box center [69, 219] width 138 height 405
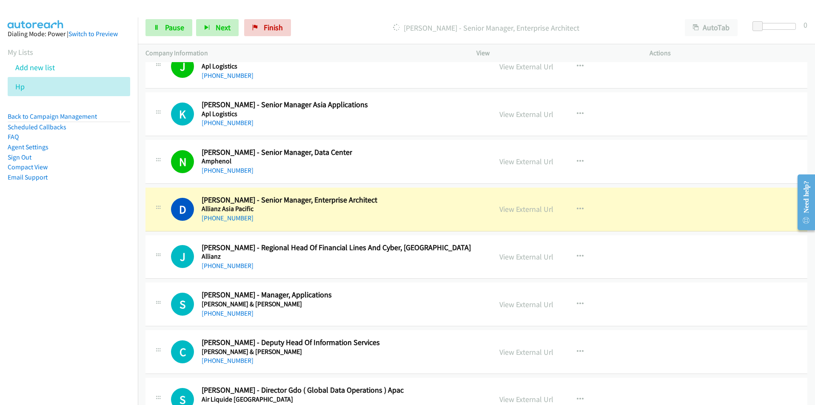
scroll to position [11571, 0]
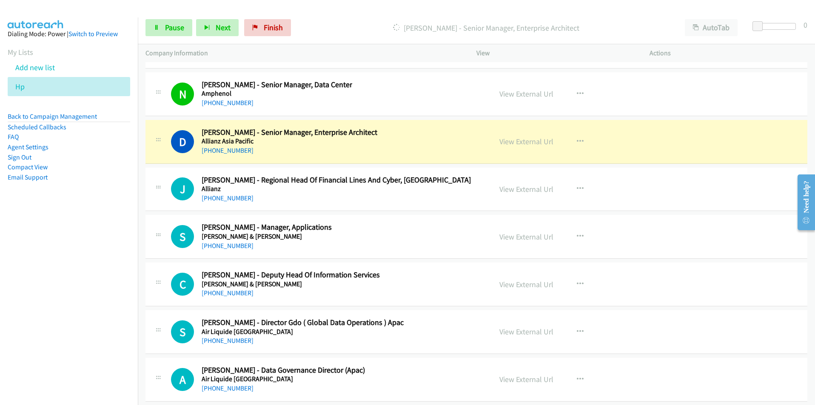
click at [90, 316] on nav "Dialing Mode: Power | Switch to Preview My Lists Add new list Hp Back to Campai…" at bounding box center [69, 219] width 138 height 405
click at [166, 31] on span "Pause" at bounding box center [174, 28] width 19 height 10
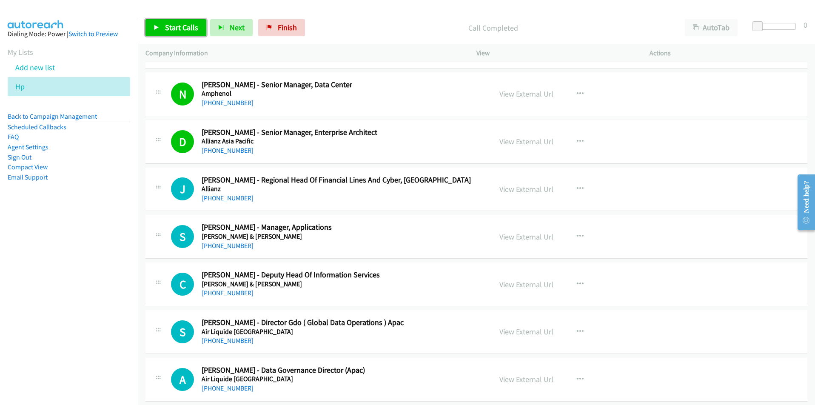
click at [175, 28] on span "Start Calls" at bounding box center [181, 28] width 33 height 10
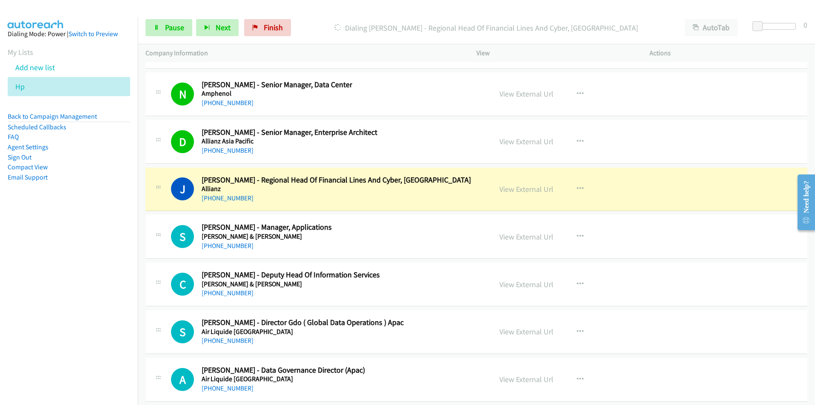
click at [98, 304] on nav "Dialing Mode: Power | Switch to Preview My Lists Add new list Hp Back to Campai…" at bounding box center [69, 219] width 138 height 405
click at [580, 188] on button "button" at bounding box center [579, 188] width 23 height 17
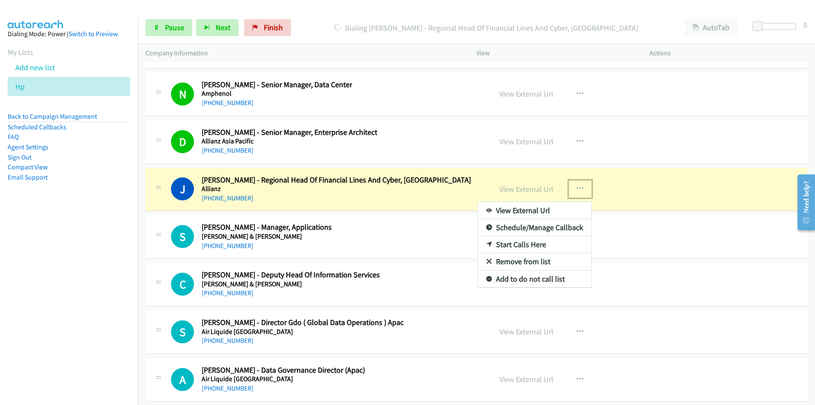
click at [529, 209] on link "View External Url" at bounding box center [534, 210] width 113 height 17
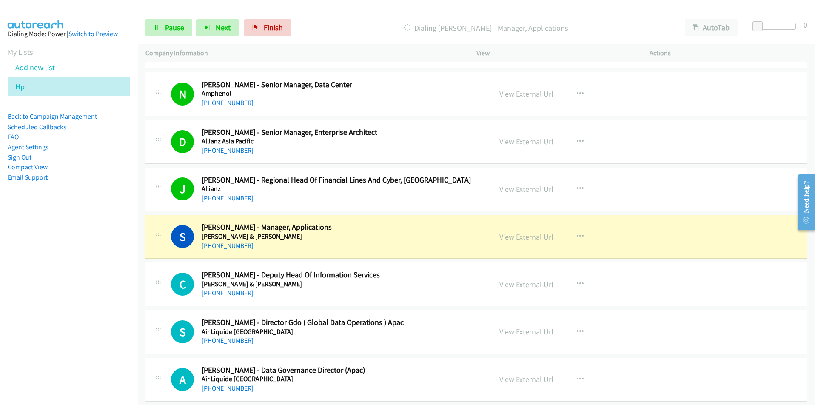
drag, startPoint x: 91, startPoint y: 304, endPoint x: 98, endPoint y: 298, distance: 8.5
click at [91, 304] on nav "Dialing Mode: Power | Switch to Preview My Lists Add new list Hp Back to Campai…" at bounding box center [69, 219] width 138 height 405
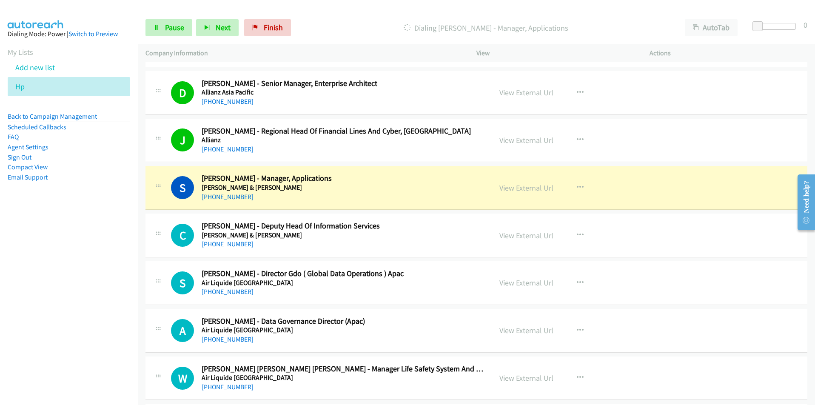
scroll to position [11656, 0]
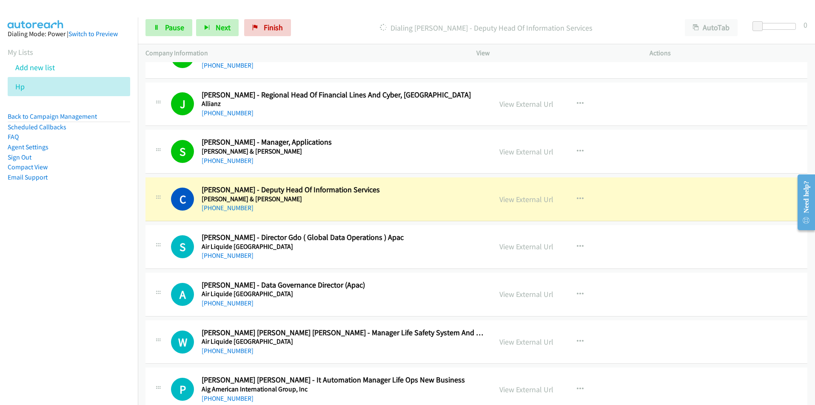
click at [104, 246] on nav "Dialing Mode: Power | Switch to Preview My Lists Add new list Hp Back to Campai…" at bounding box center [69, 219] width 138 height 405
click at [583, 197] on button "button" at bounding box center [579, 198] width 23 height 17
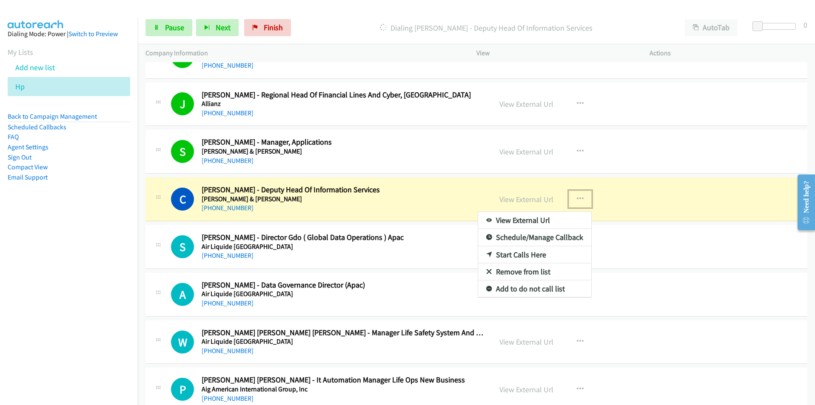
click at [548, 216] on link "View External Url" at bounding box center [534, 220] width 113 height 17
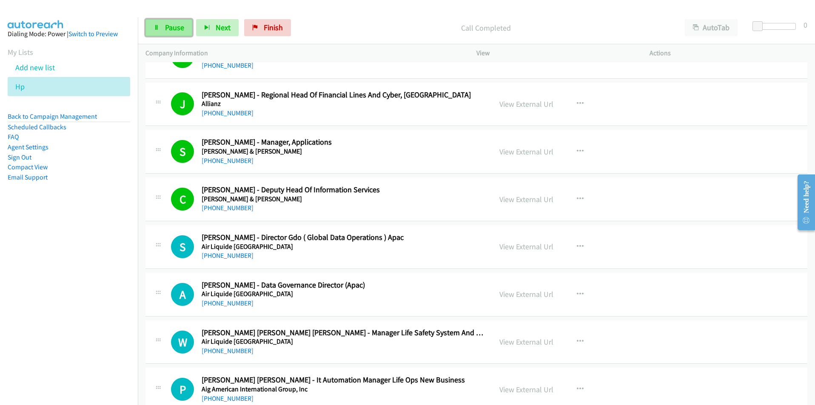
click at [176, 30] on span "Pause" at bounding box center [174, 28] width 19 height 10
click at [99, 309] on nav "Dialing Mode: Power | Switch to Preview My Lists Add new list Hp Back to Campai…" at bounding box center [69, 219] width 138 height 405
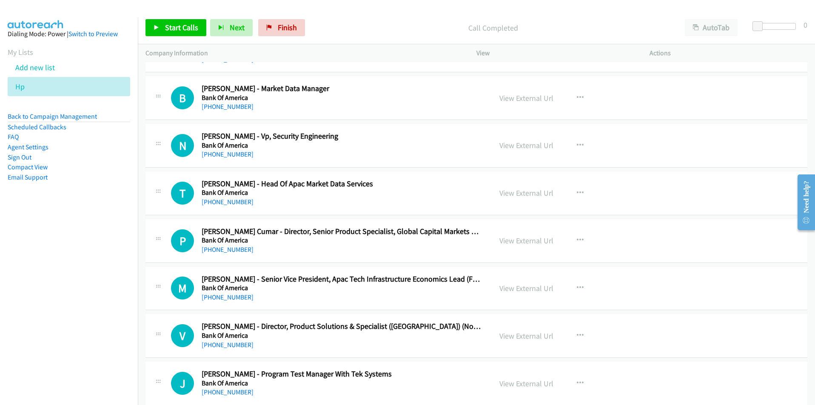
scroll to position [8892, 0]
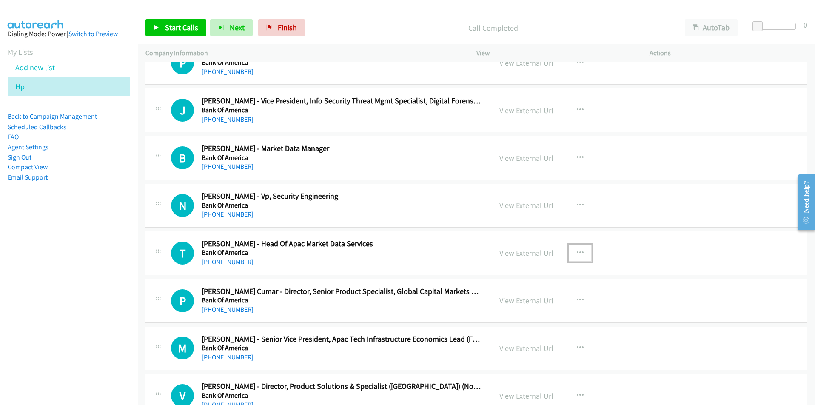
click at [579, 252] on icon "button" at bounding box center [580, 253] width 7 height 7
click at [536, 327] on link "Remove from list" at bounding box center [534, 325] width 113 height 17
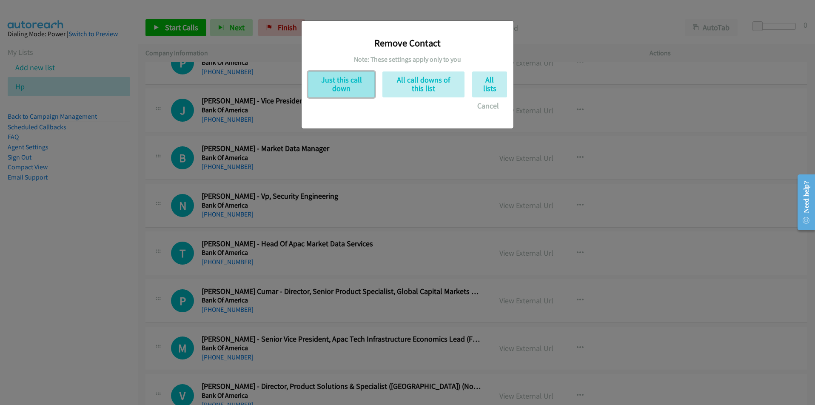
click at [325, 84] on button "Just this call down" at bounding box center [341, 84] width 67 height 26
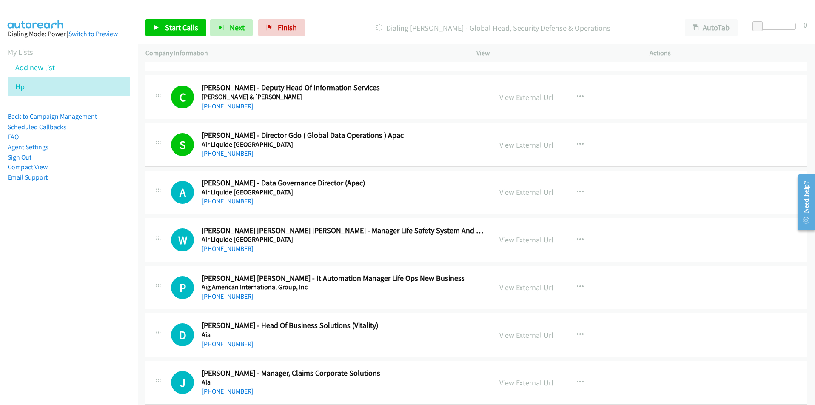
scroll to position [11741, 0]
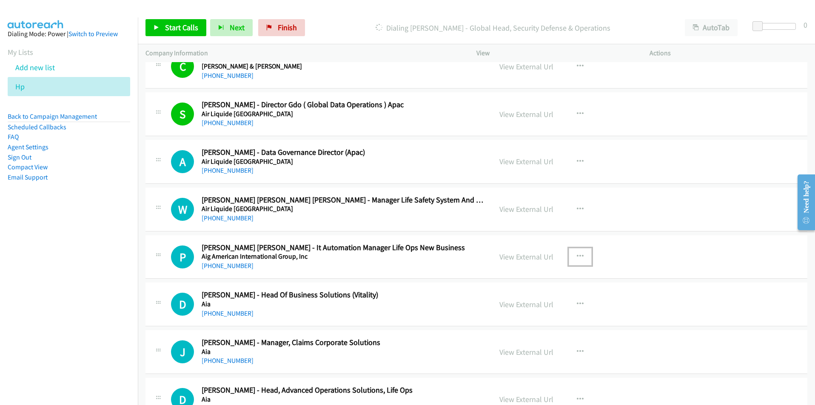
click at [577, 256] on icon "button" at bounding box center [580, 256] width 7 height 7
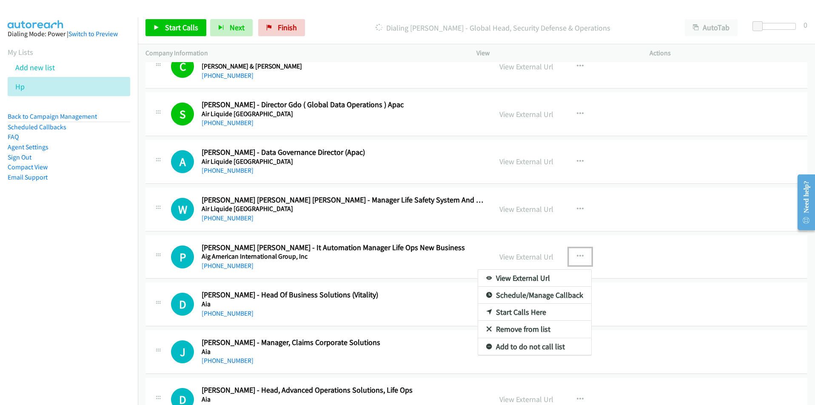
click at [528, 312] on link "Start Calls Here" at bounding box center [534, 312] width 113 height 17
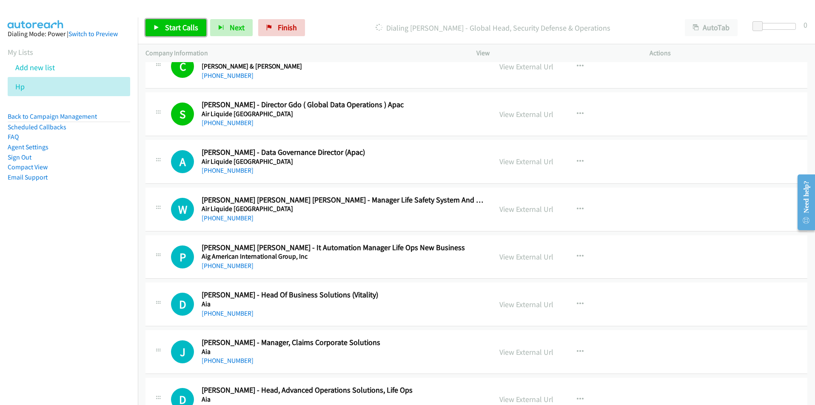
click at [176, 29] on span "Start Calls" at bounding box center [181, 28] width 33 height 10
click at [87, 304] on nav "Dialing Mode: Power | Switch to Preview My Lists Add new list Hp Back to Campai…" at bounding box center [69, 219] width 138 height 405
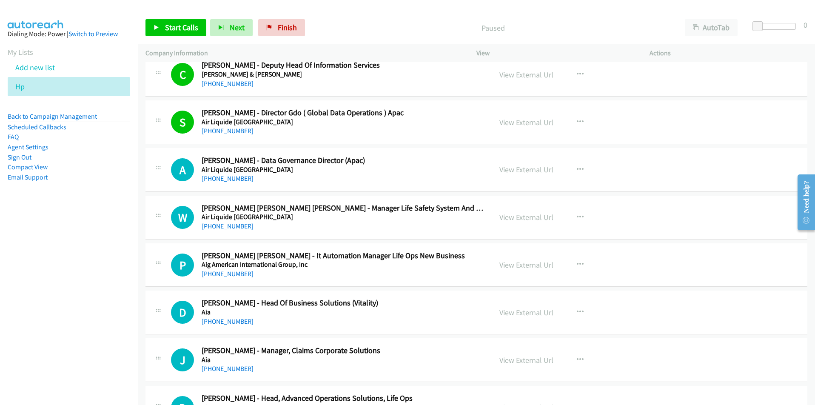
scroll to position [11734, 0]
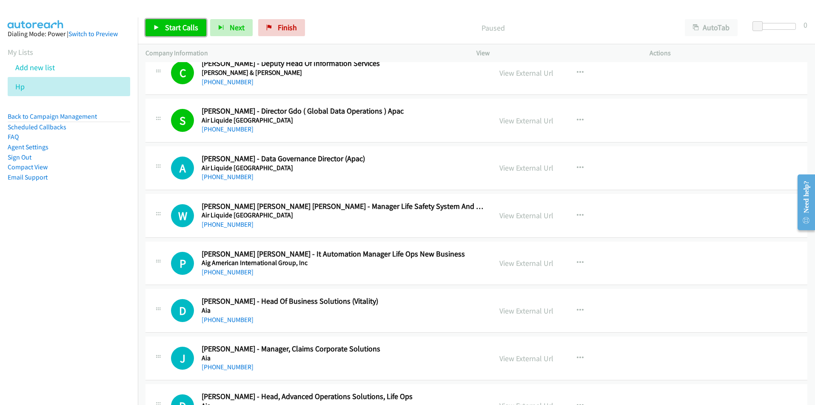
click at [177, 25] on span "Start Calls" at bounding box center [181, 28] width 33 height 10
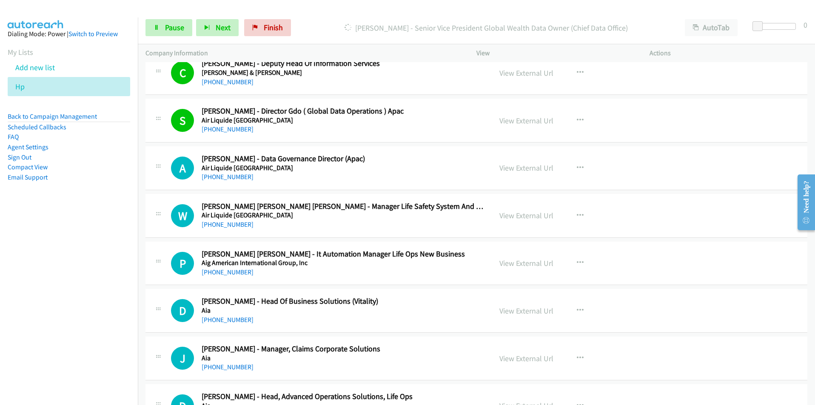
click at [129, 304] on nav "Dialing Mode: Power | Switch to Preview My Lists Add new list Hp Back to Campai…" at bounding box center [69, 219] width 138 height 405
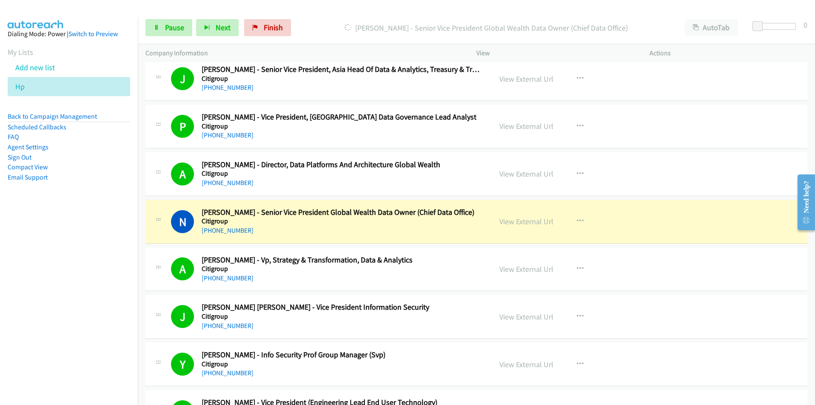
click at [77, 306] on nav "Dialing Mode: Power | Switch to Preview My Lists Add new list Hp Back to Campai…" at bounding box center [69, 219] width 138 height 405
click at [179, 33] on link "Pause" at bounding box center [168, 27] width 47 height 17
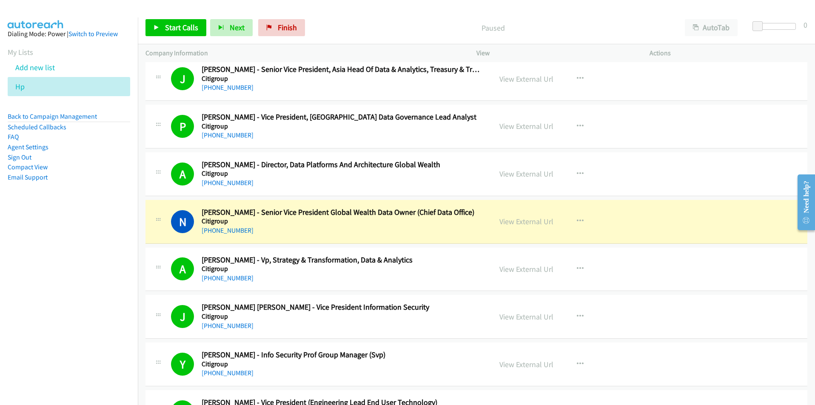
click at [95, 272] on nav "Dialing Mode: Power | Switch to Preview My Lists Add new list Hp Back to Campai…" at bounding box center [69, 219] width 138 height 405
click at [577, 221] on icon "button" at bounding box center [580, 221] width 7 height 7
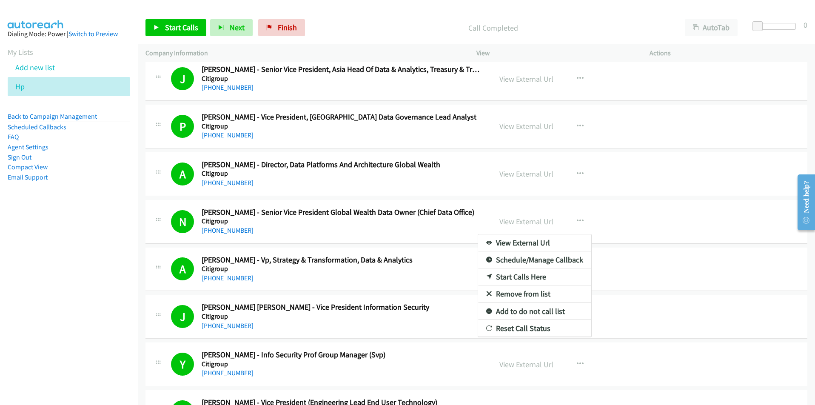
click at [80, 329] on nav "Dialing Mode: Power | Switch to Preview My Lists Add new list Hp Back to Campai…" at bounding box center [69, 219] width 138 height 405
drag, startPoint x: 738, startPoint y: 308, endPoint x: 778, endPoint y: 318, distance: 41.1
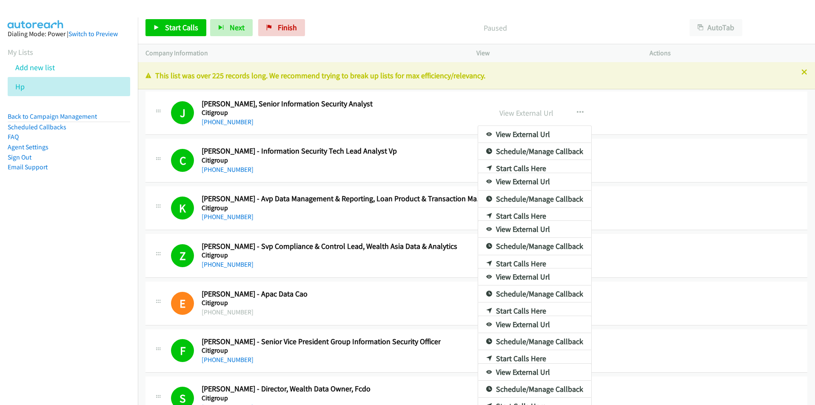
click at [69, 300] on nav "Dialing Mode: Power | Switch to Preview My Lists Add new list Hp Back to Campai…" at bounding box center [69, 219] width 138 height 405
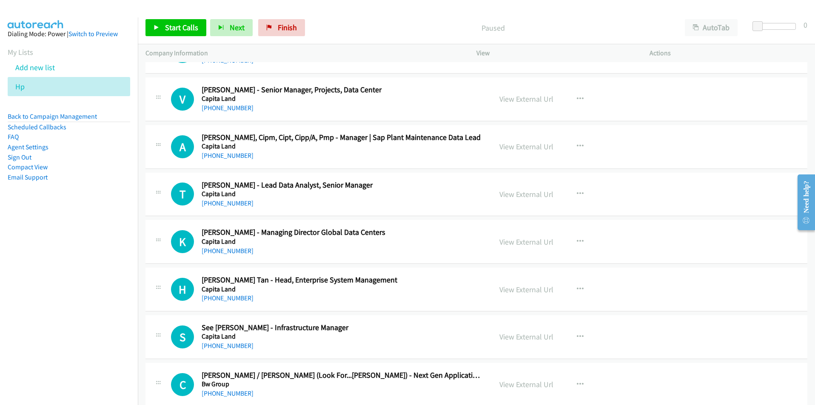
scroll to position [6760, 0]
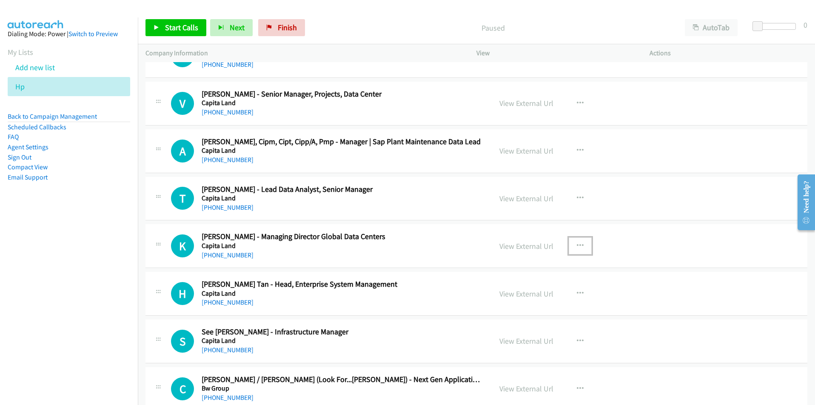
click at [572, 244] on button "button" at bounding box center [579, 245] width 23 height 17
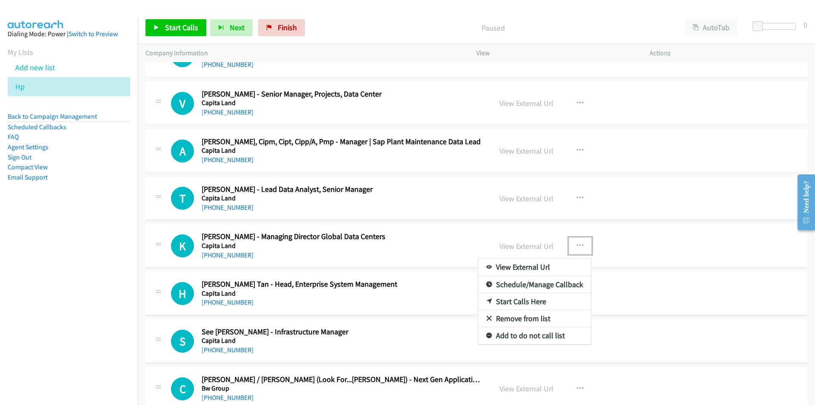
click at [521, 299] on link "Start Calls Here" at bounding box center [534, 301] width 113 height 17
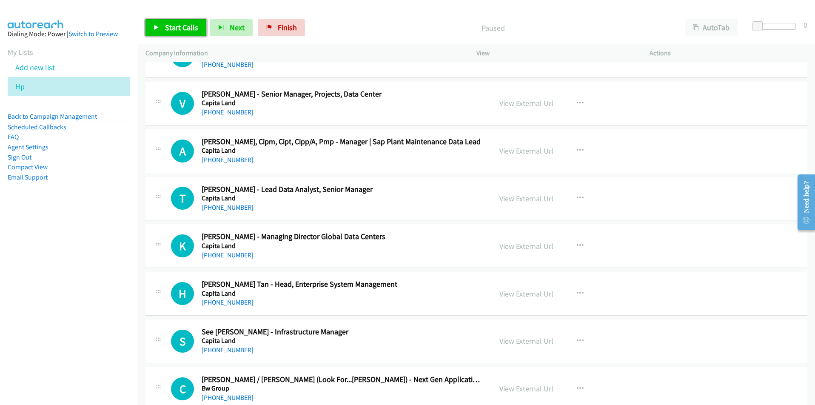
click at [168, 27] on span "Start Calls" at bounding box center [181, 28] width 33 height 10
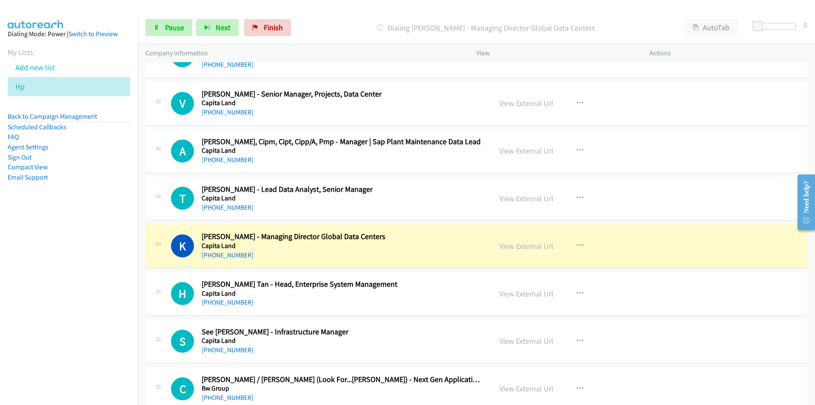
click at [105, 319] on nav "Dialing Mode: Power | Switch to Preview My Lists Add new list Hp Back to Campai…" at bounding box center [69, 219] width 138 height 405
click at [169, 27] on span "Pause" at bounding box center [174, 28] width 19 height 10
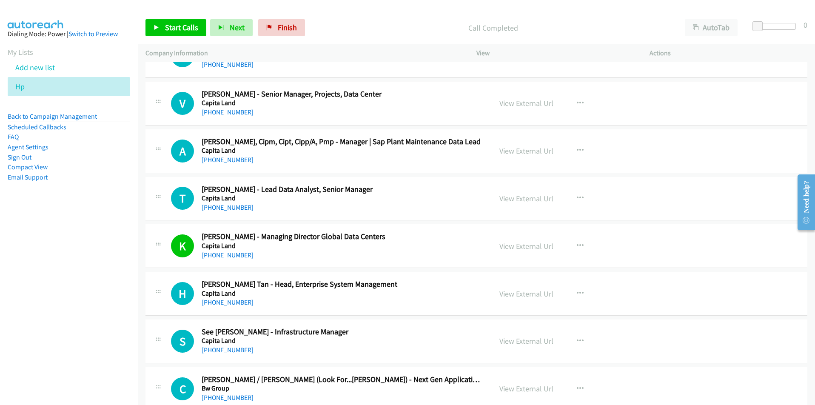
drag, startPoint x: 89, startPoint y: 329, endPoint x: 96, endPoint y: 331, distance: 7.0
click at [89, 330] on nav "Dialing Mode: Power | Switch to Preview My Lists Add new list Hp Back to Campai…" at bounding box center [69, 219] width 138 height 405
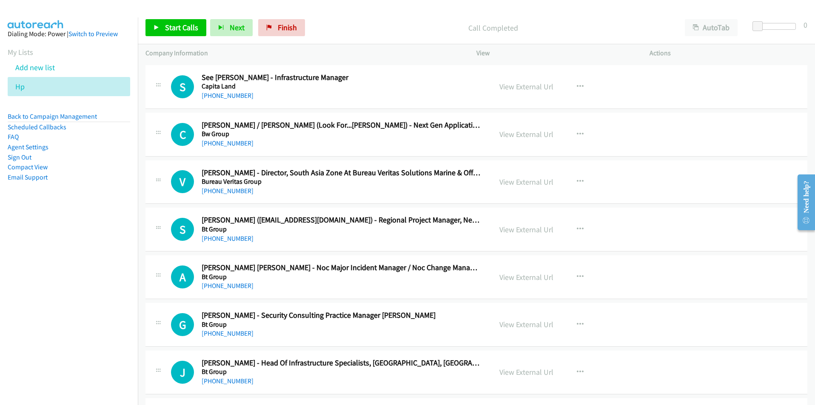
scroll to position [7015, 0]
click at [581, 227] on button "button" at bounding box center [579, 228] width 23 height 17
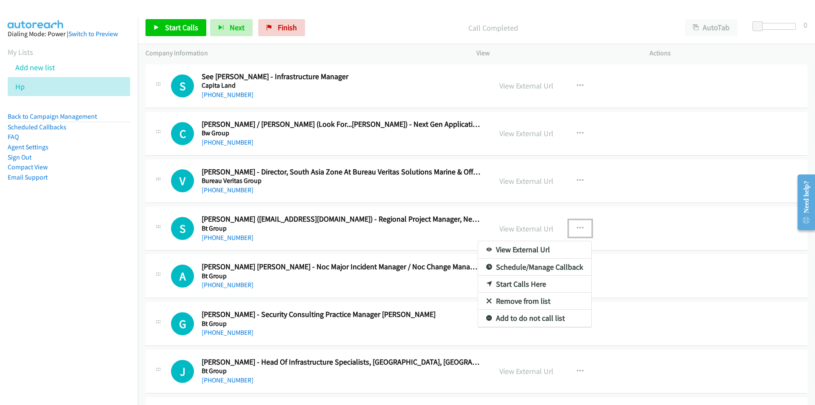
click at [536, 286] on link "Start Calls Here" at bounding box center [534, 283] width 113 height 17
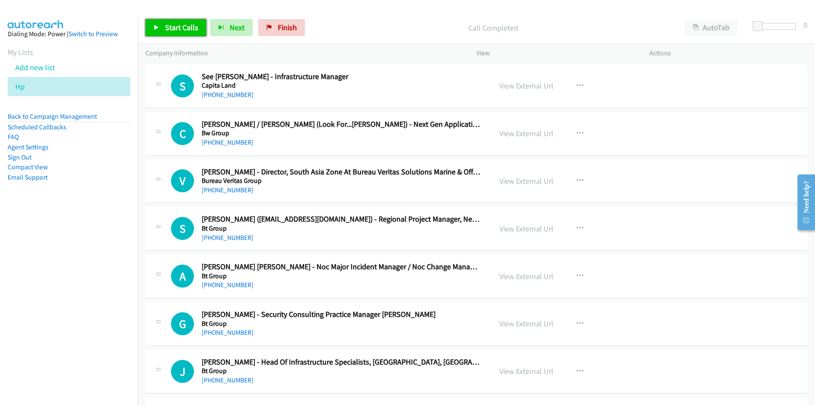
click at [176, 31] on span "Start Calls" at bounding box center [181, 28] width 33 height 10
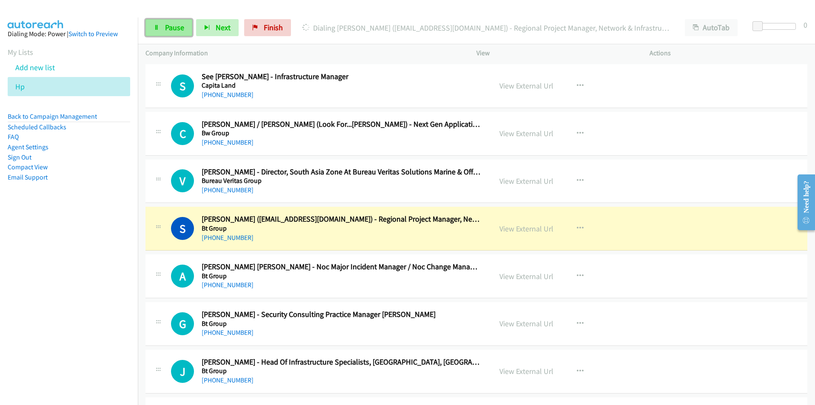
click at [176, 31] on span "Pause" at bounding box center [174, 28] width 19 height 10
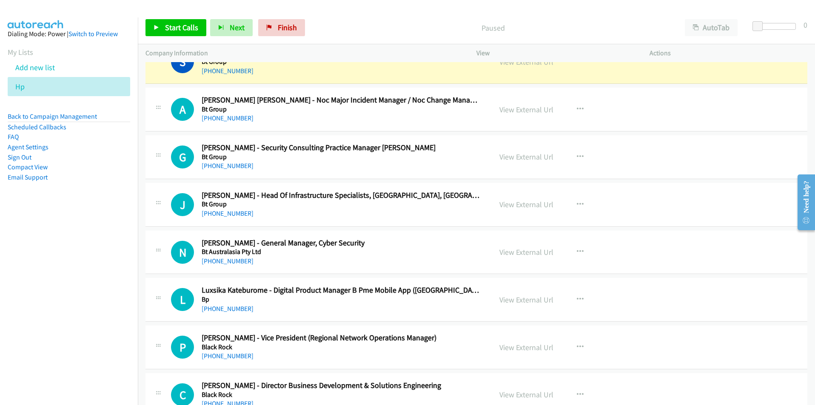
scroll to position [7185, 0]
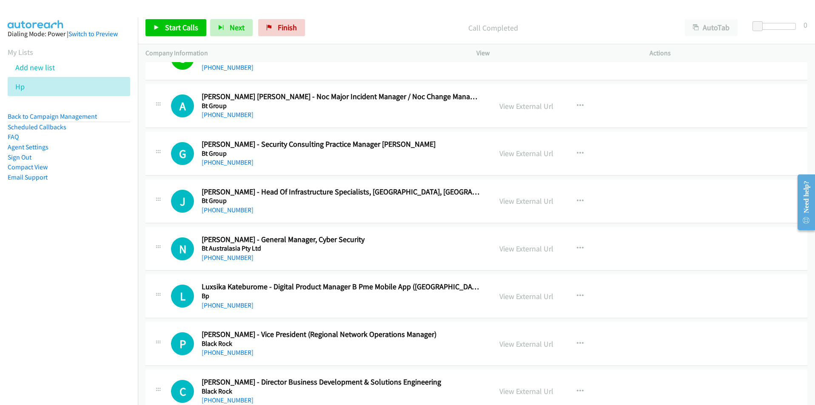
click at [48, 324] on nav "Dialing Mode: Power | Switch to Preview My Lists Add new list Hp Back to Campai…" at bounding box center [69, 219] width 138 height 405
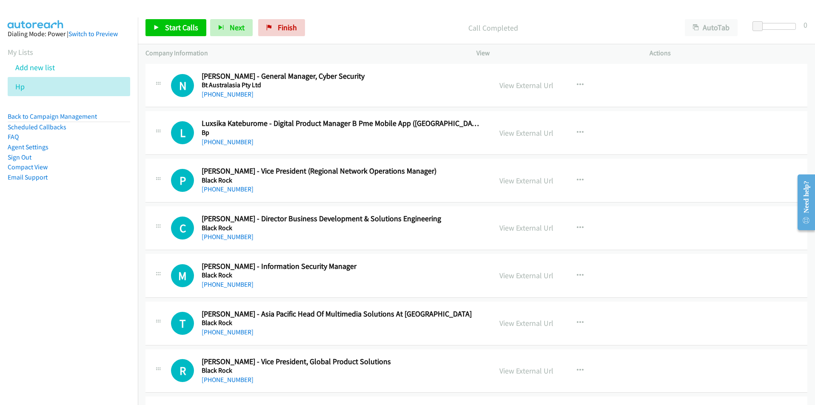
scroll to position [7355, 0]
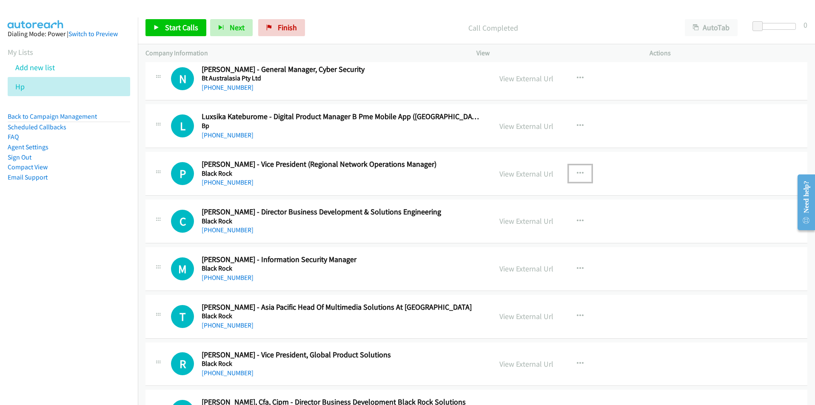
click at [577, 170] on icon "button" at bounding box center [580, 173] width 7 height 7
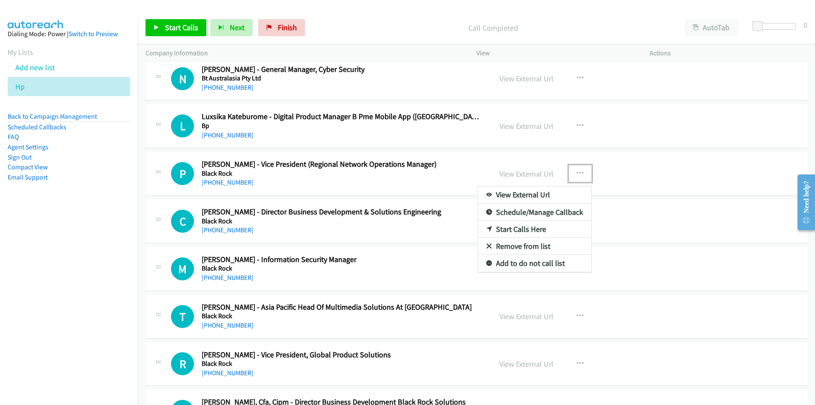
click at [520, 227] on link "Start Calls Here" at bounding box center [534, 229] width 113 height 17
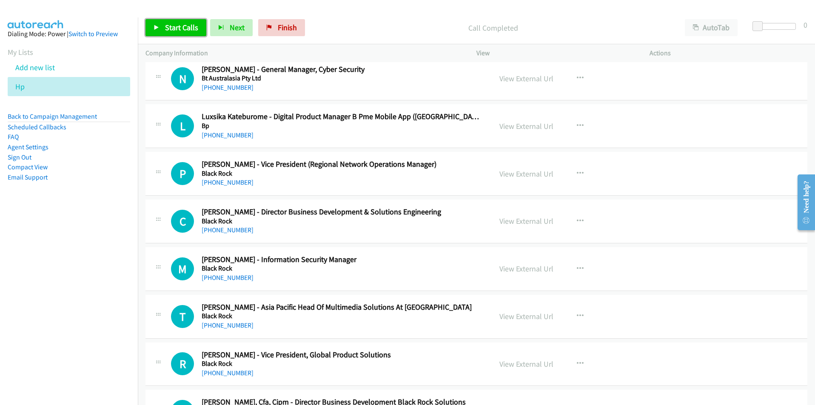
click at [177, 32] on link "Start Calls" at bounding box center [175, 27] width 61 height 17
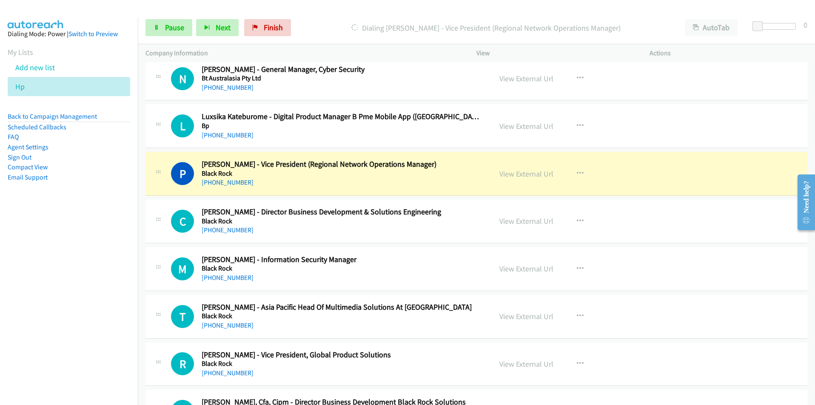
click at [113, 252] on nav "Dialing Mode: Power | Switch to Preview My Lists Add new list Hp Back to Campai…" at bounding box center [69, 219] width 138 height 405
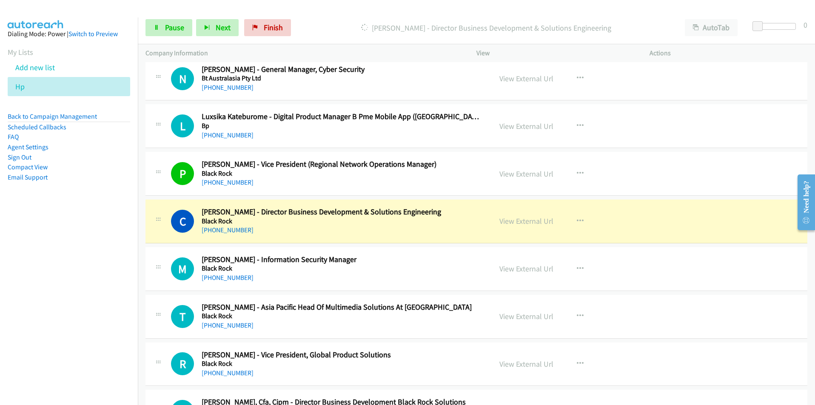
click at [94, 287] on nav "Dialing Mode: Power | Switch to Preview My Lists Add new list Hp Back to Campai…" at bounding box center [69, 219] width 138 height 405
click at [171, 31] on span "Pause" at bounding box center [174, 28] width 19 height 10
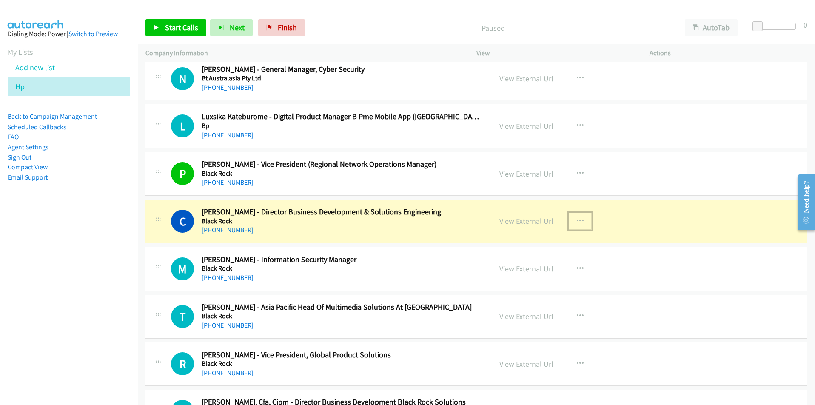
click at [582, 222] on button "button" at bounding box center [579, 221] width 23 height 17
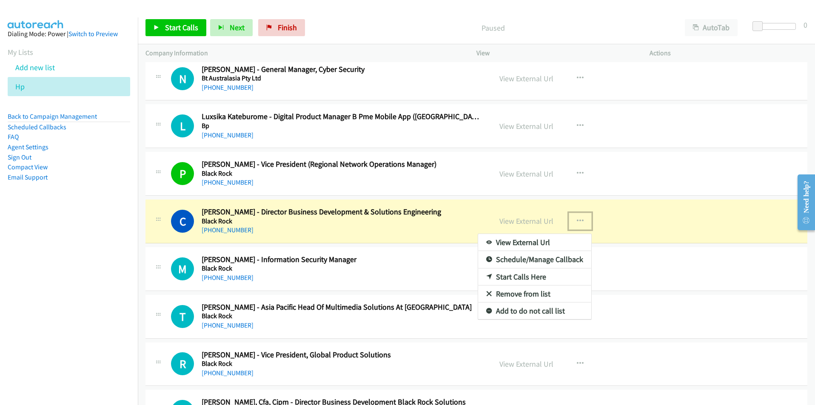
click at [548, 241] on link "View External Url" at bounding box center [534, 242] width 113 height 17
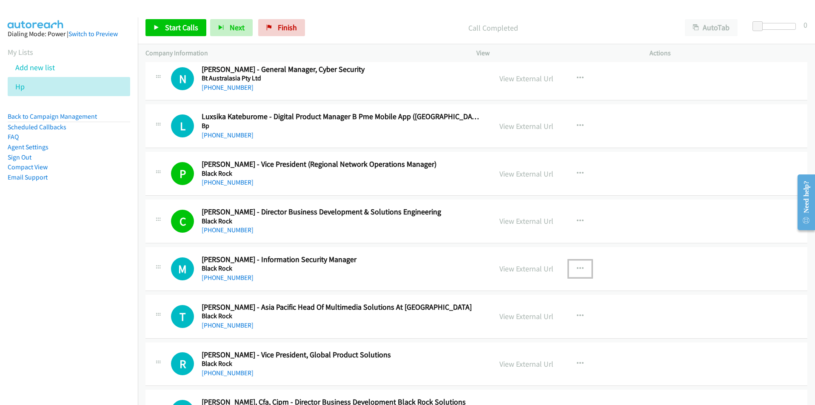
click at [577, 265] on icon "button" at bounding box center [580, 268] width 7 height 7
click at [98, 324] on nav "Dialing Mode: Power | Switch to Preview My Lists Add new list Hp Back to Campai…" at bounding box center [69, 219] width 138 height 405
click at [533, 319] on link "Start Calls Here" at bounding box center [534, 323] width 113 height 17
